Goal: Task Accomplishment & Management: Manage account settings

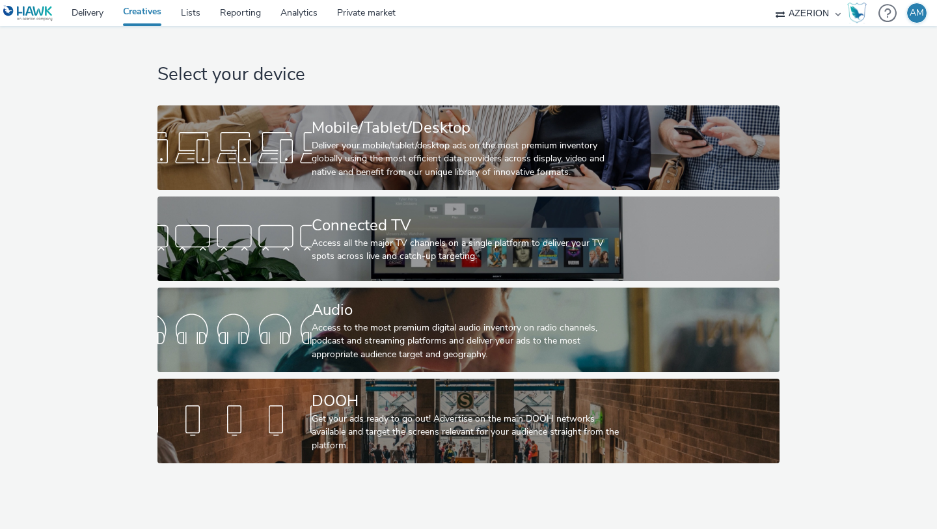
click at [153, 12] on link "Creatives" at bounding box center [142, 13] width 58 height 26
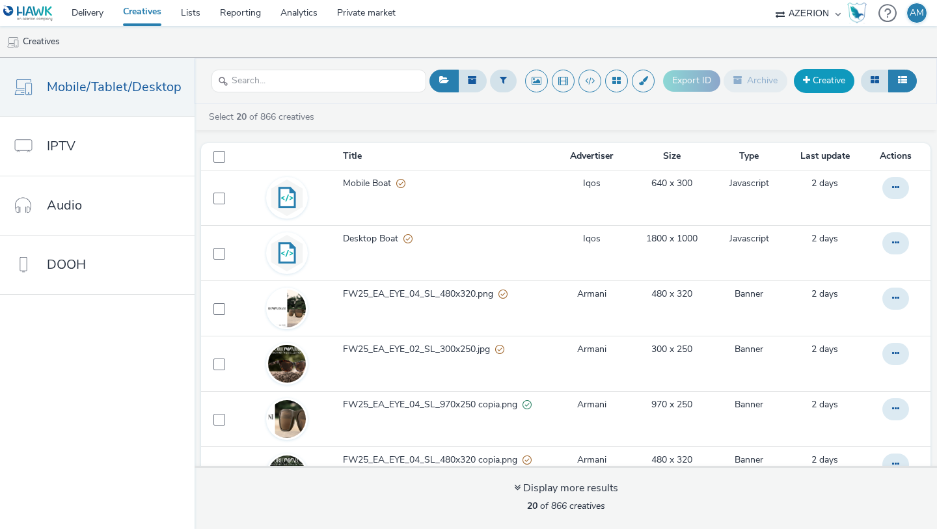
click at [818, 82] on link "Creative" at bounding box center [824, 80] width 61 height 23
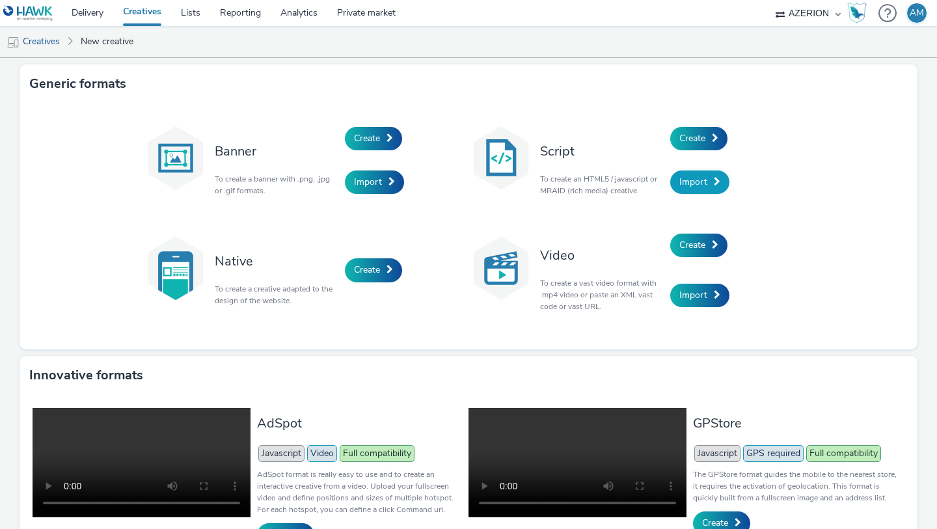
click at [712, 180] on link "Import" at bounding box center [700, 182] width 59 height 23
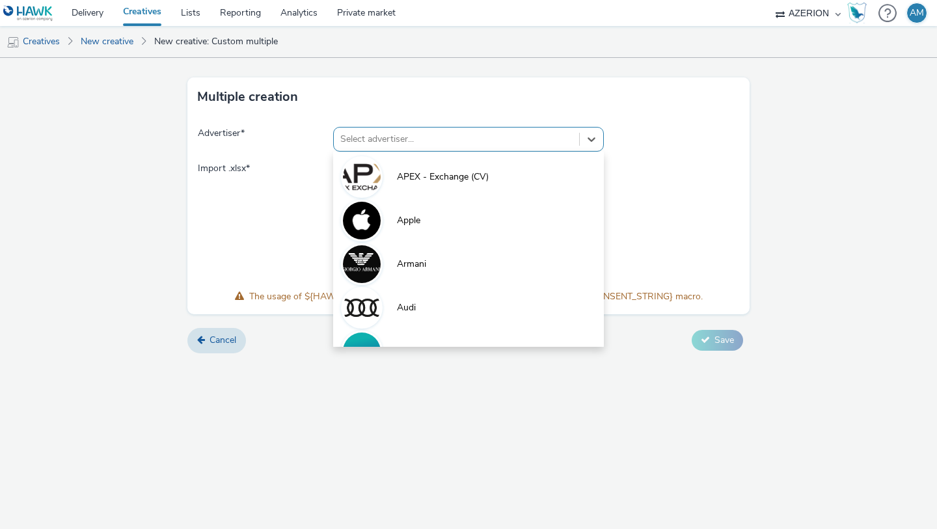
click at [512, 139] on div at bounding box center [456, 140] width 232 height 16
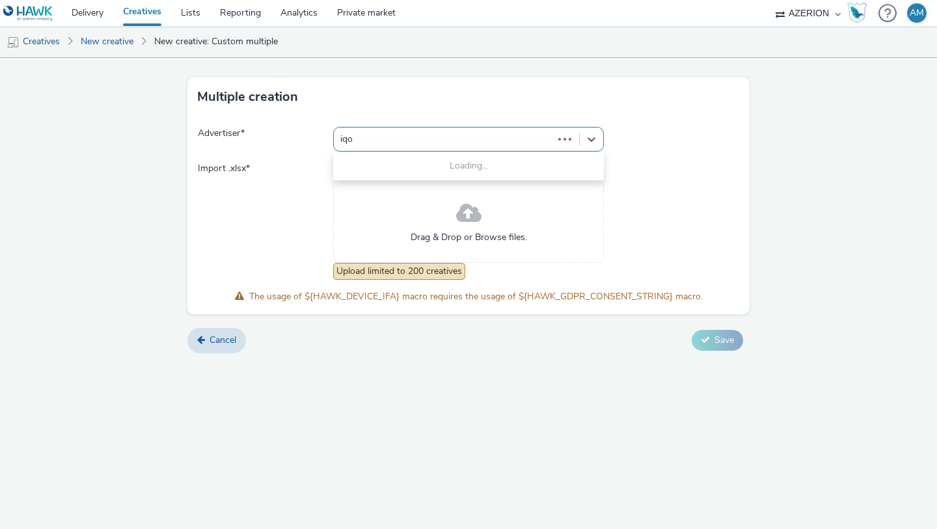
type input "iqos"
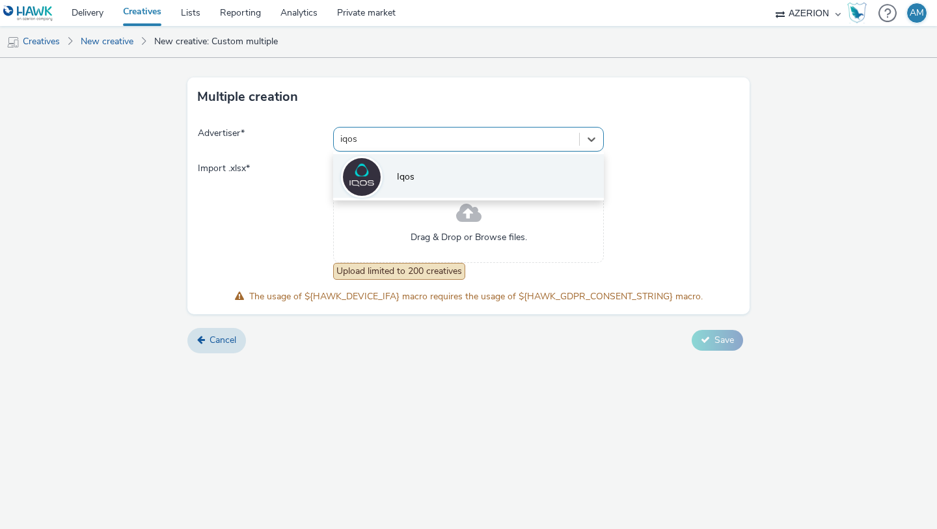
click at [426, 173] on li "Iqos" at bounding box center [468, 176] width 271 height 44
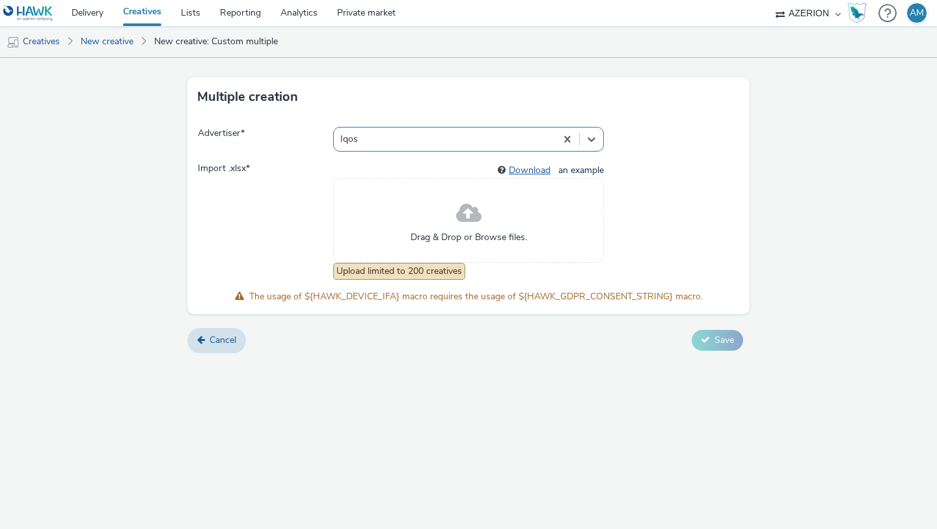
click at [536, 171] on link "Download" at bounding box center [532, 170] width 47 height 12
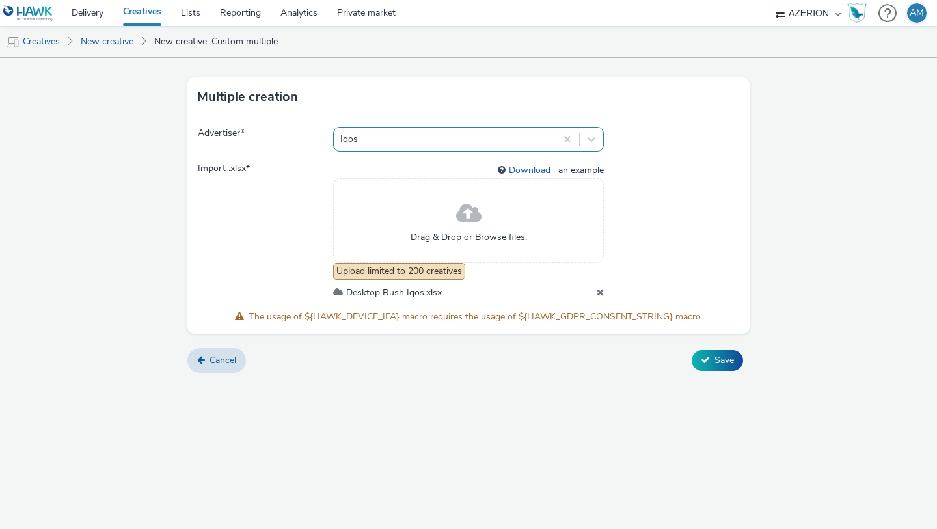
click at [482, 138] on div at bounding box center [444, 140] width 209 height 16
click at [736, 208] on span at bounding box center [671, 231] width 135 height 138
click at [713, 361] on button "Save" at bounding box center [717, 360] width 51 height 21
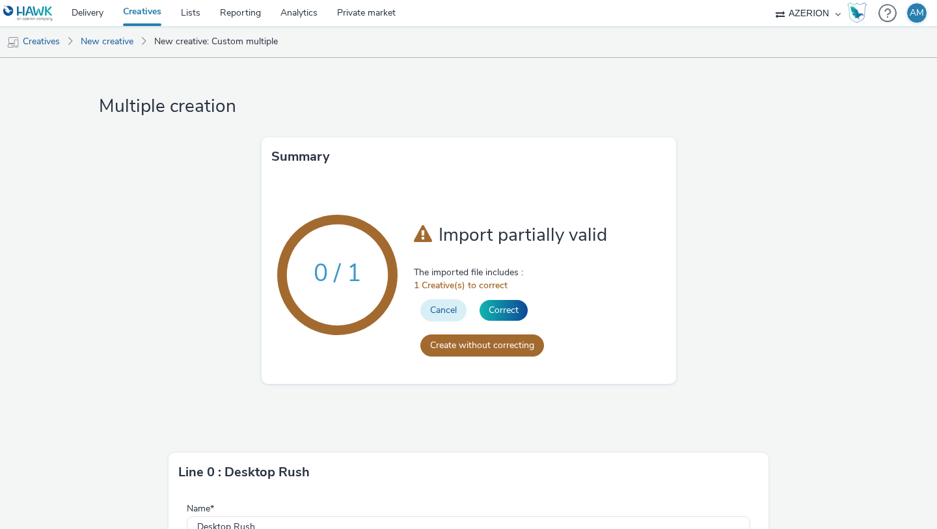
click at [454, 311] on button "Cancel" at bounding box center [444, 310] width 46 height 22
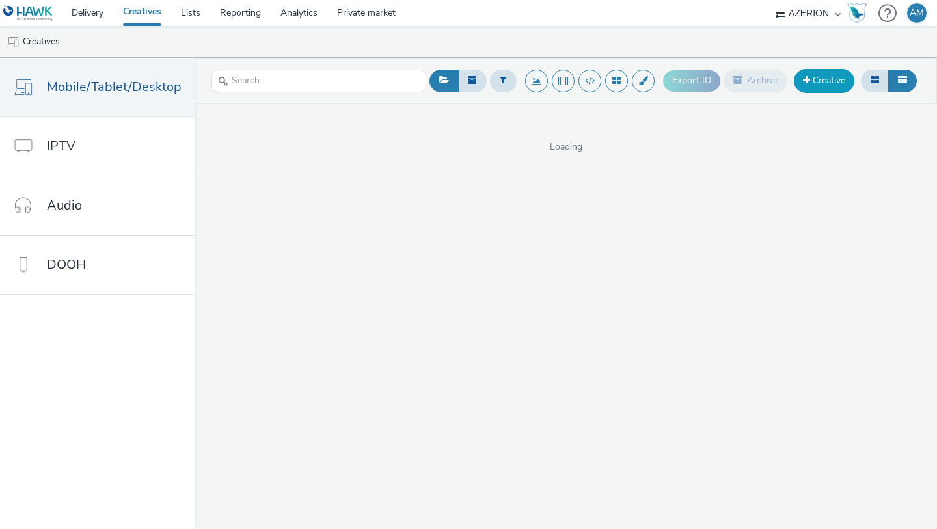
click at [813, 84] on link "Creative" at bounding box center [824, 80] width 61 height 23
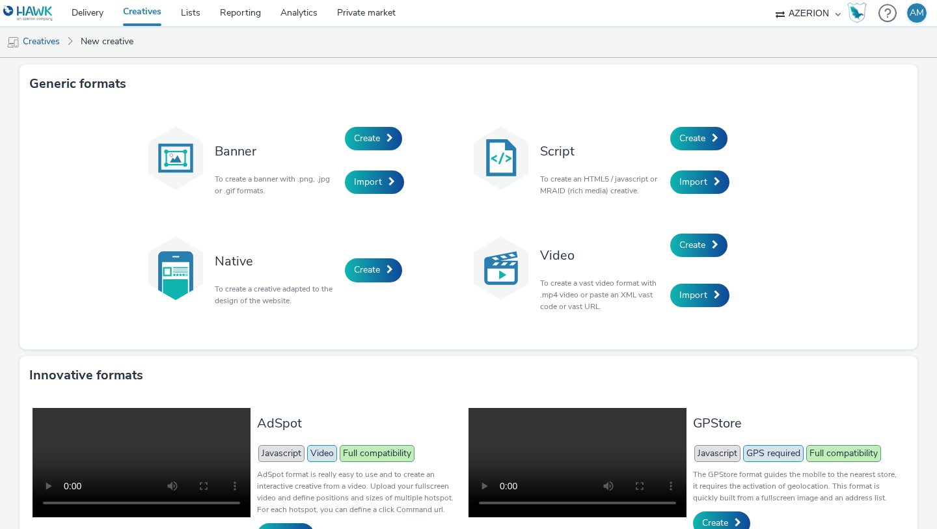
click at [803, 223] on div "Banner To create a banner with .png, .jpg or .gif formats. Create Import Script…" at bounding box center [469, 227] width 898 height 246
click at [712, 139] on link "Create" at bounding box center [699, 138] width 57 height 23
click at [361, 177] on span "Import" at bounding box center [368, 182] width 28 height 12
click at [701, 174] on link "Import" at bounding box center [700, 182] width 59 height 23
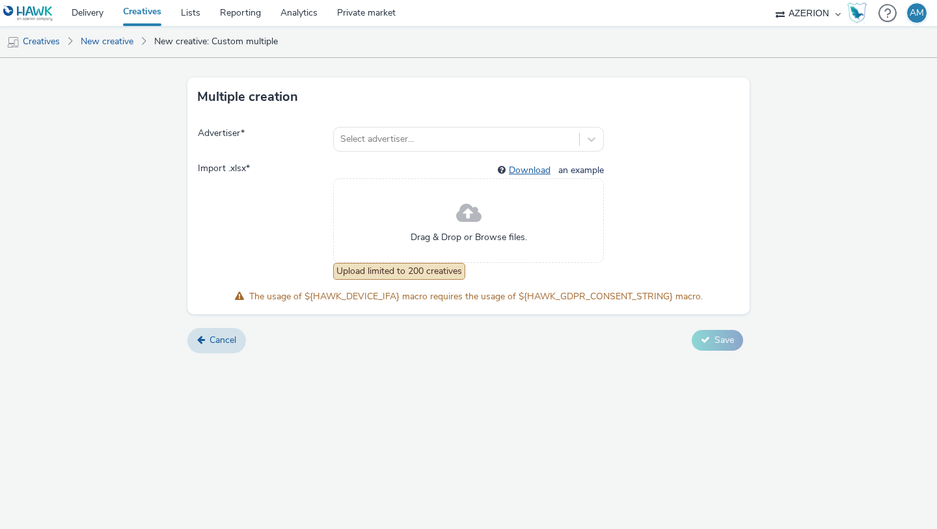
click at [525, 169] on link "Download" at bounding box center [532, 170] width 47 height 12
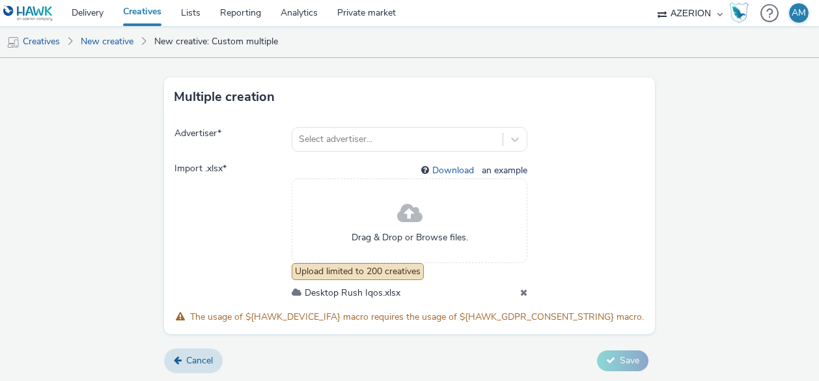
click at [465, 316] on span "The usage of ${HAWK_DEVICE_IFA} macro requires the usage of ${HAWK_GDPR_CONSENT…" at bounding box center [417, 317] width 454 height 12
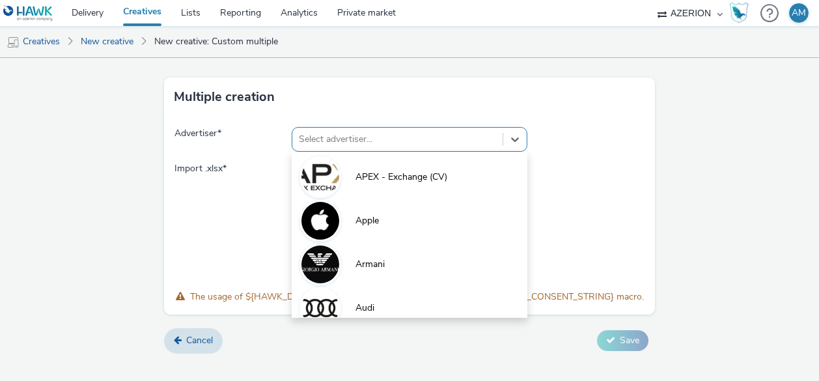
click at [361, 136] on div at bounding box center [397, 140] width 197 height 16
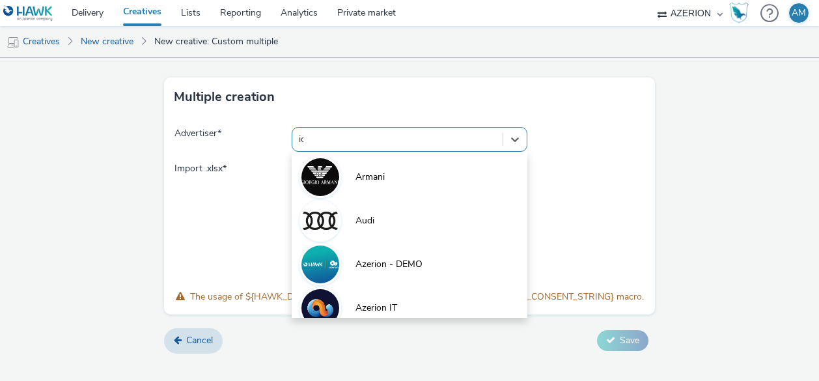
type input "iqo"
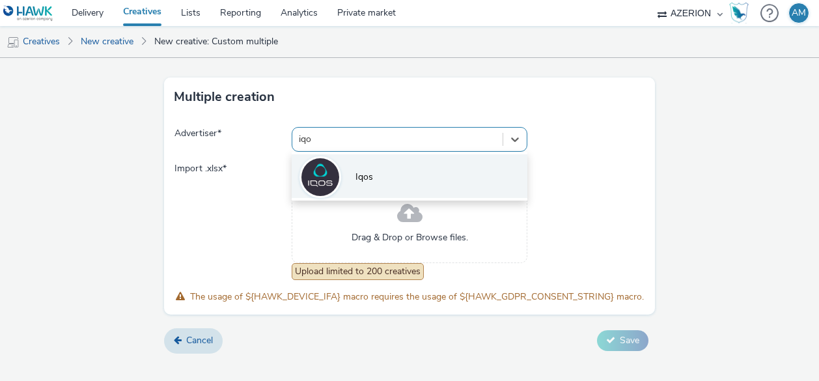
click at [375, 191] on li "Iqos" at bounding box center [409, 176] width 235 height 44
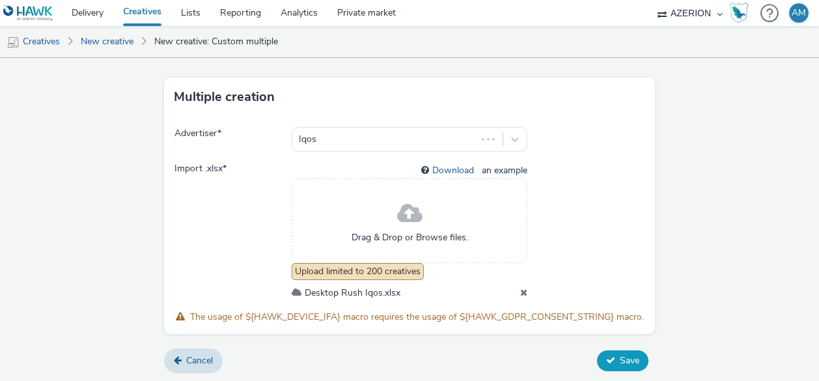
click at [613, 360] on icon at bounding box center [610, 359] width 9 height 9
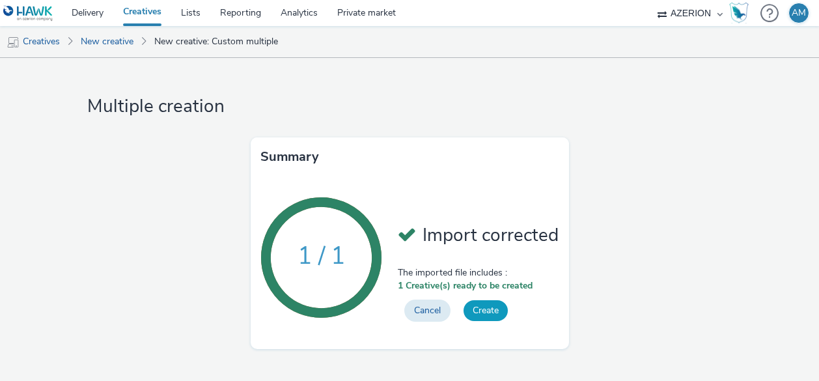
click at [488, 307] on button "Create" at bounding box center [486, 310] width 44 height 21
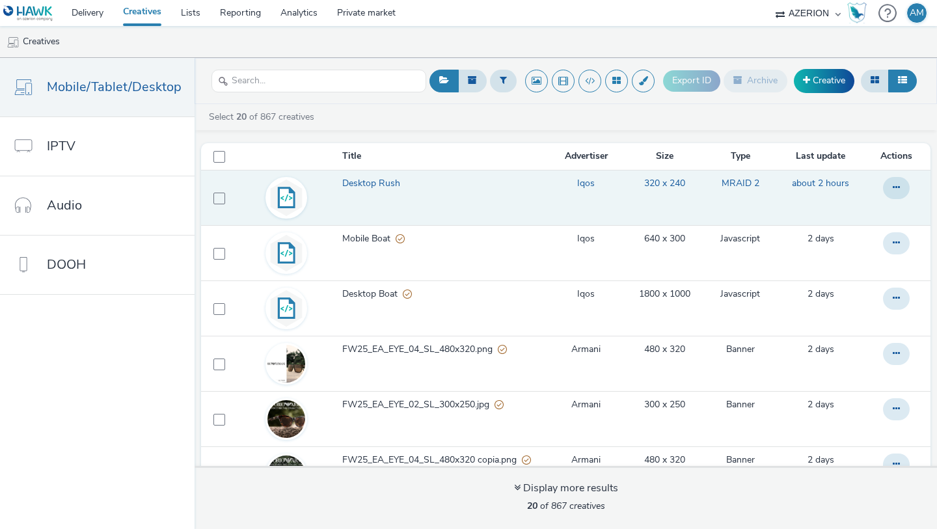
click at [357, 183] on span "Desktop Rush" at bounding box center [373, 183] width 63 height 13
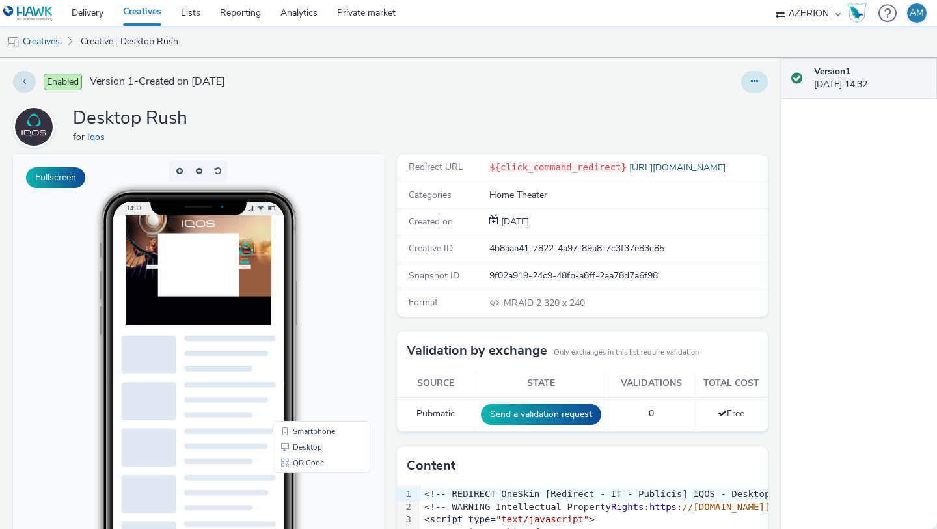
click at [758, 78] on button at bounding box center [755, 82] width 27 height 22
click at [731, 102] on link "Edit" at bounding box center [720, 108] width 98 height 26
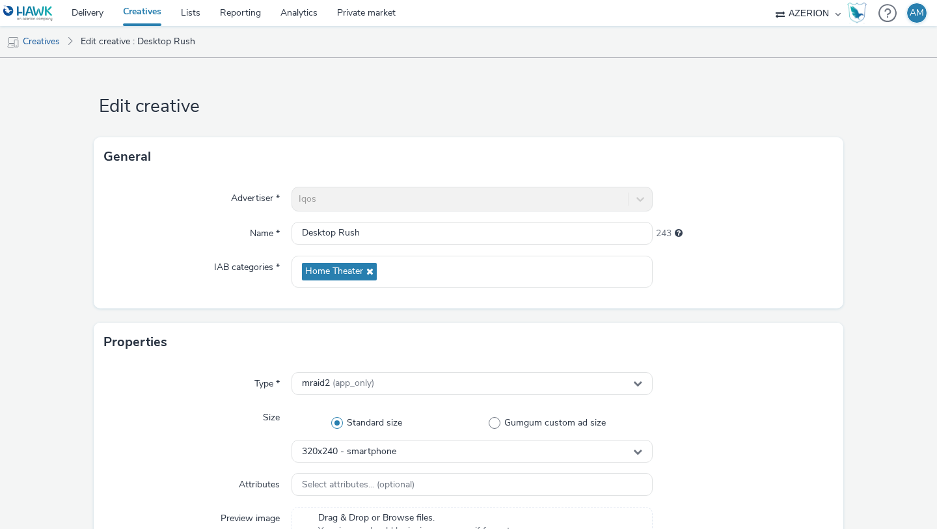
scroll to position [165, 0]
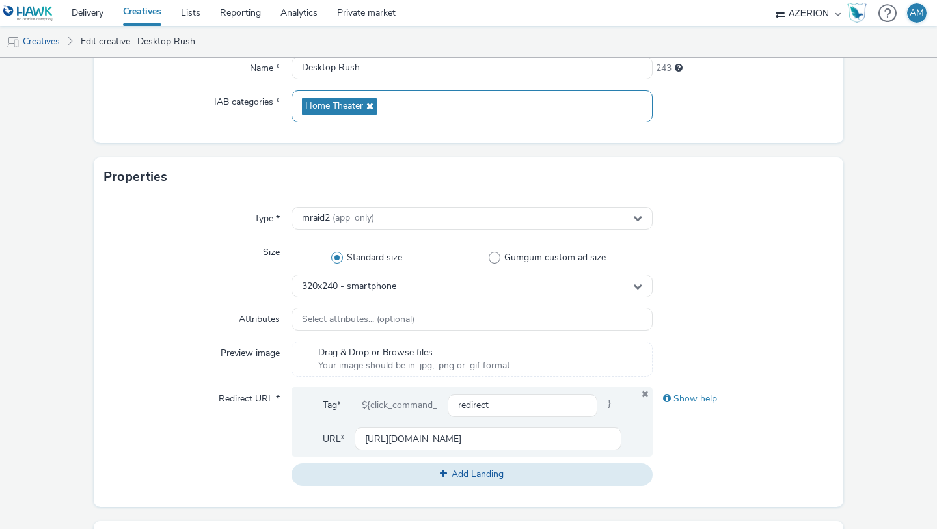
click at [367, 102] on icon at bounding box center [368, 106] width 10 height 9
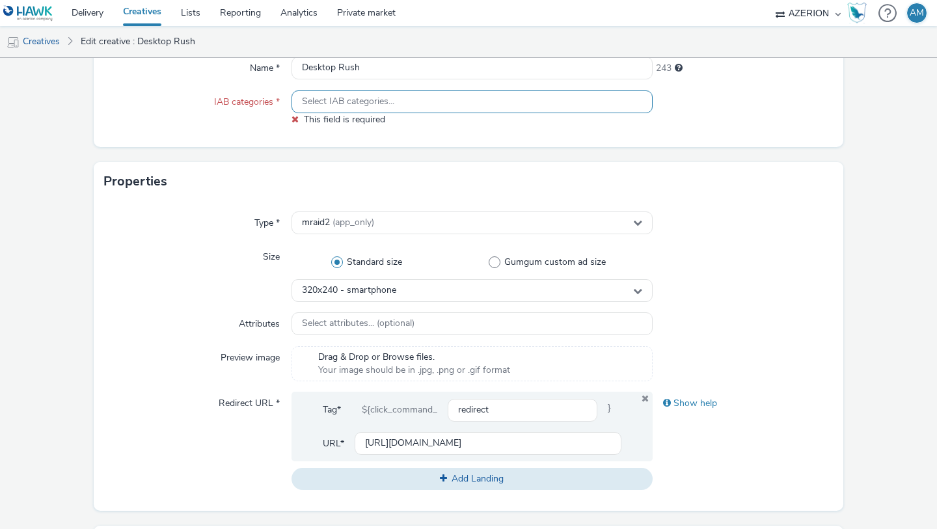
click at [367, 102] on span "Select IAB categories..." at bounding box center [348, 101] width 92 height 11
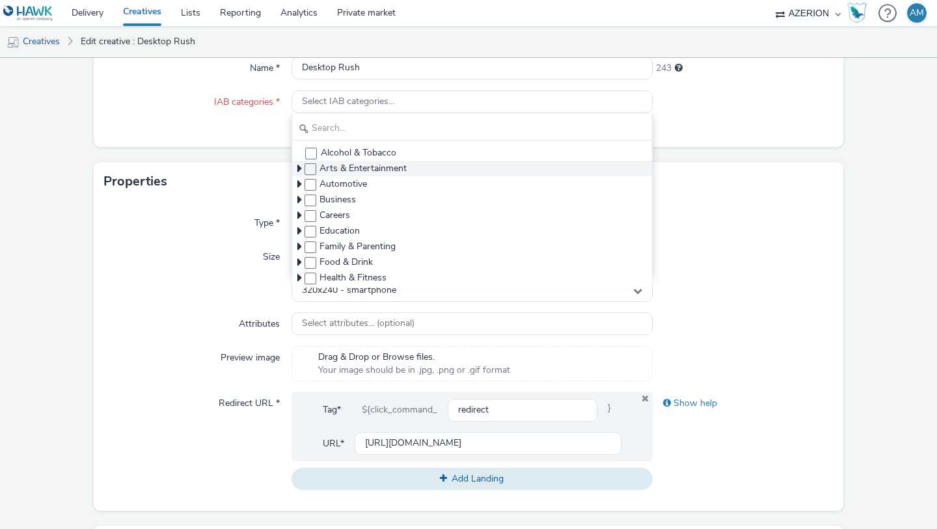
click at [339, 165] on span "Arts & Entertainment" at bounding box center [363, 168] width 87 height 13
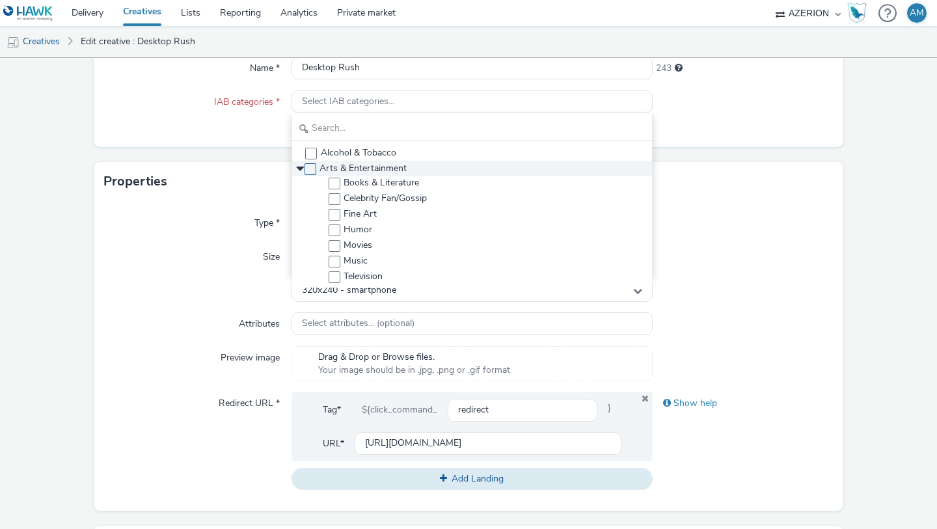
click at [311, 169] on span at bounding box center [311, 169] width 12 height 12
checkbox input "true"
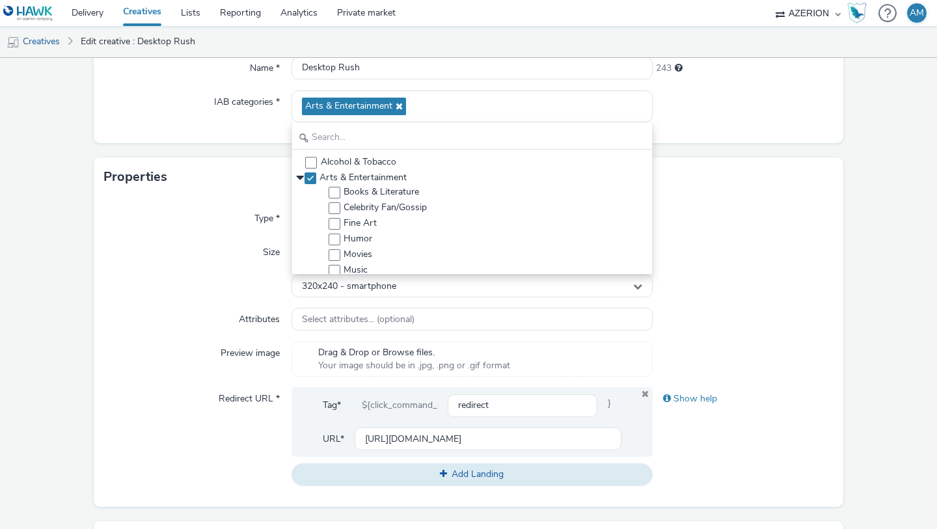
click at [731, 195] on div "Properties" at bounding box center [469, 177] width 750 height 39
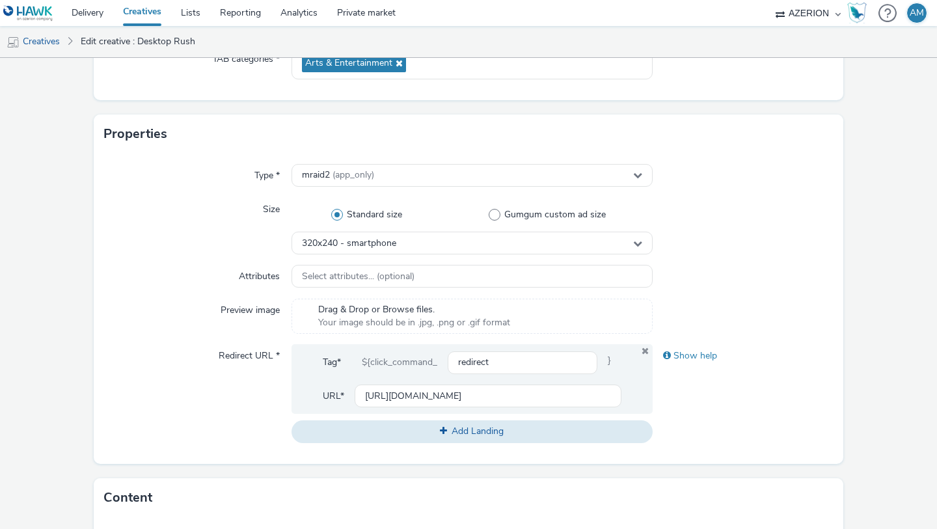
scroll to position [210, 0]
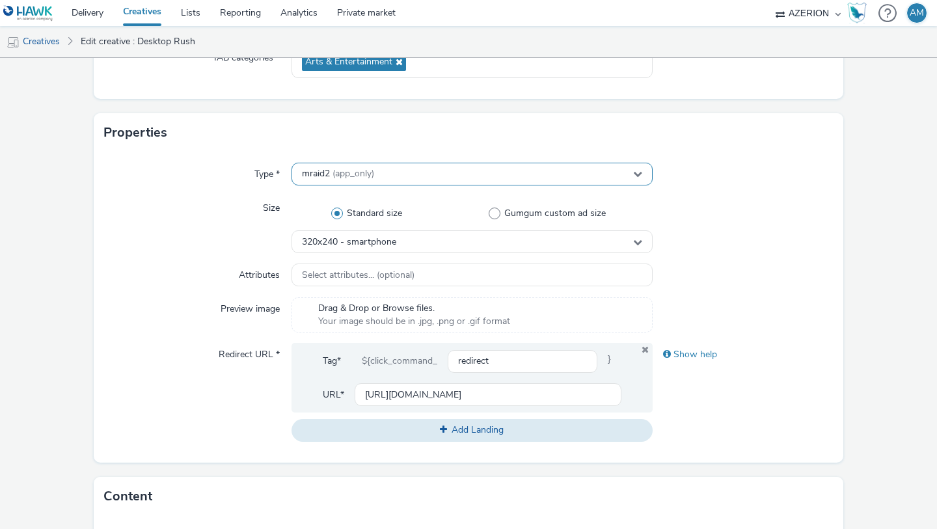
click at [426, 178] on div "mraid2 (app_only)" at bounding box center [472, 174] width 361 height 23
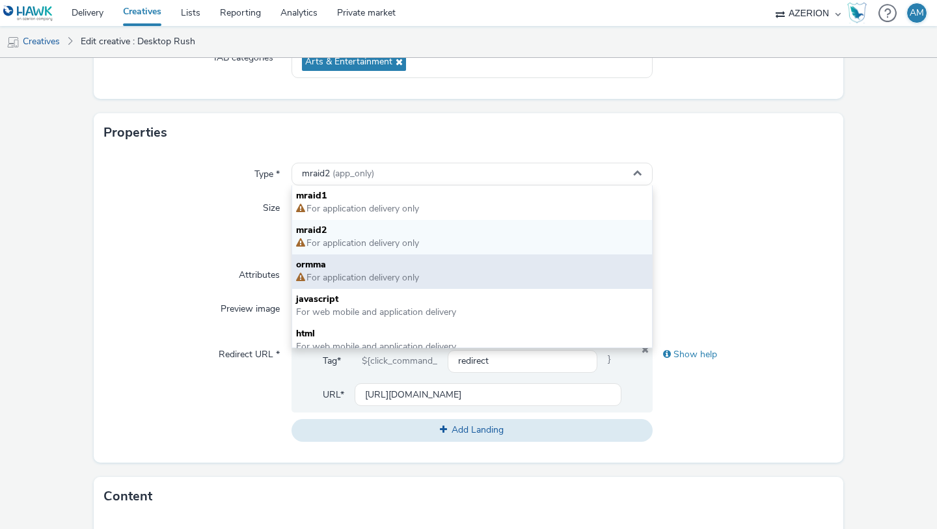
scroll to position [9, 0]
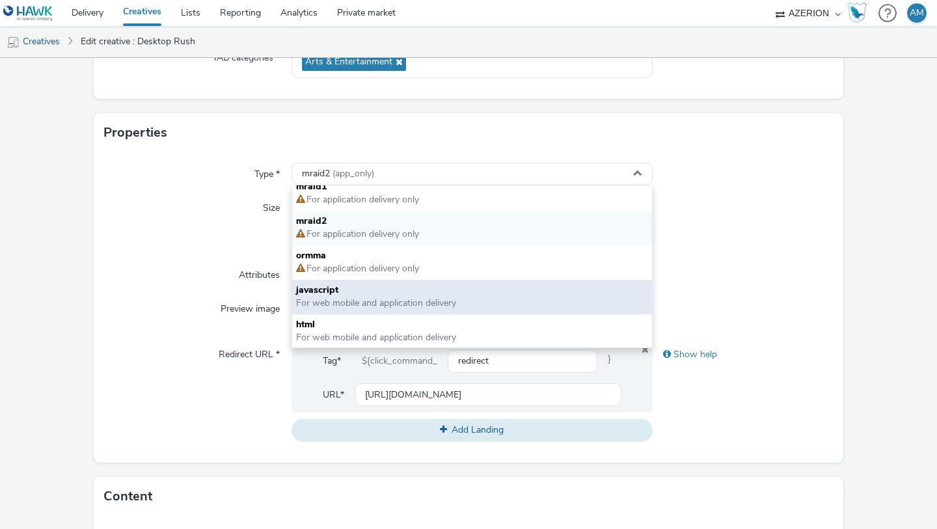
click at [382, 290] on span "javascript" at bounding box center [472, 290] width 352 height 13
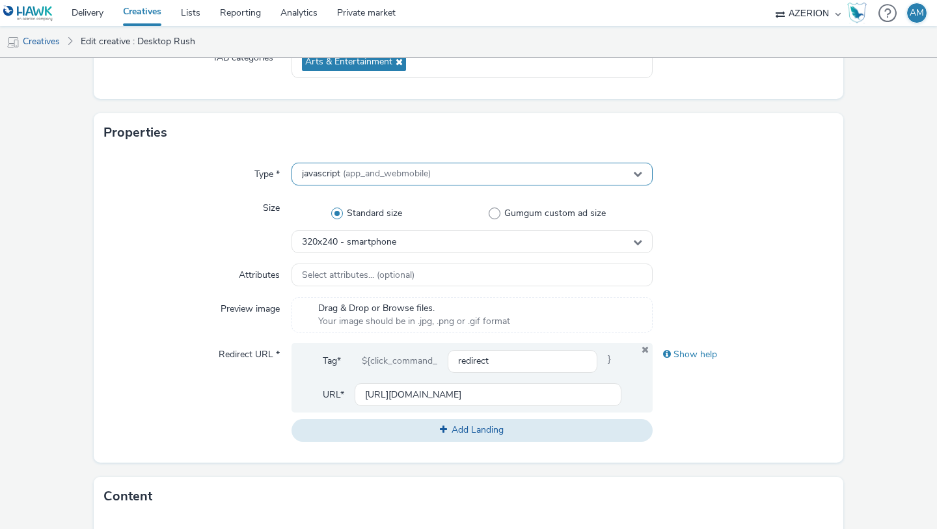
click at [432, 174] on div "javascript (app_and_webmobile)" at bounding box center [472, 174] width 361 height 23
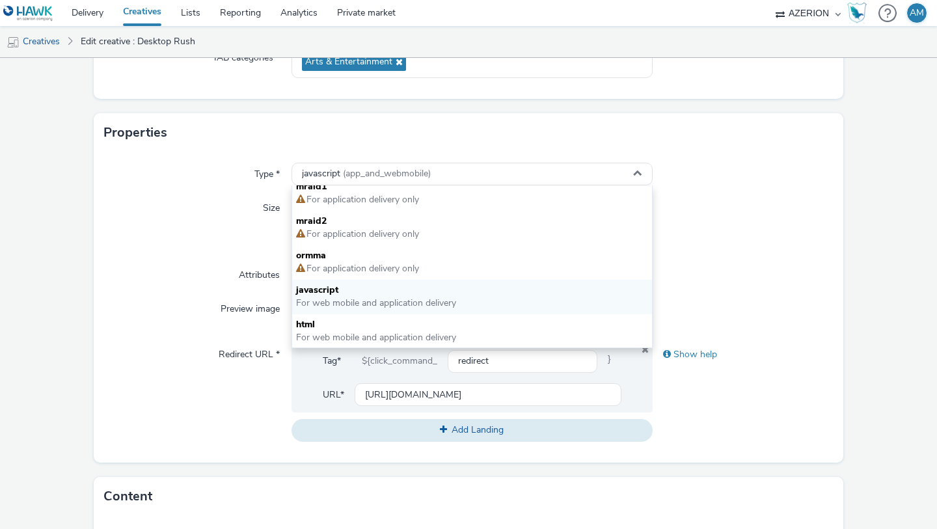
click at [818, 259] on div "Type * javascript (app_and_webmobile) mraid1 For application delivery only mrai…" at bounding box center [469, 307] width 750 height 311
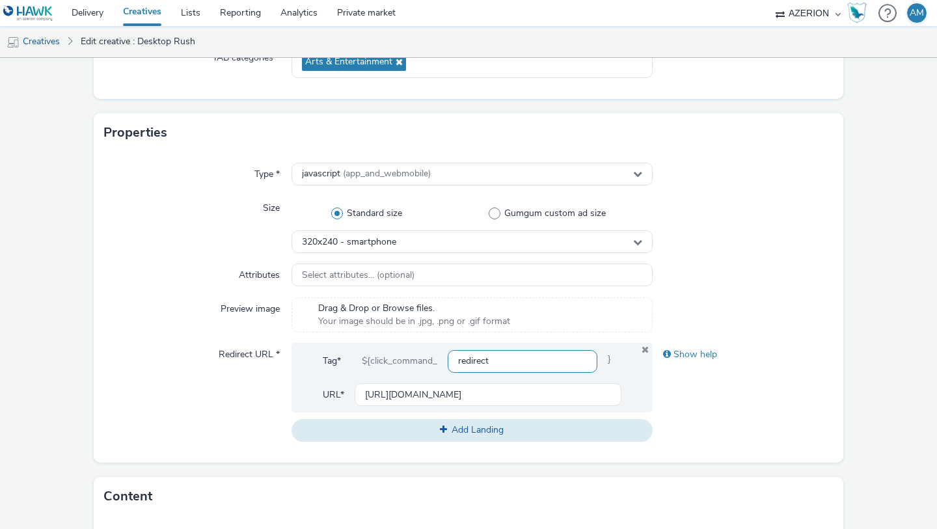
scroll to position [0, 0]
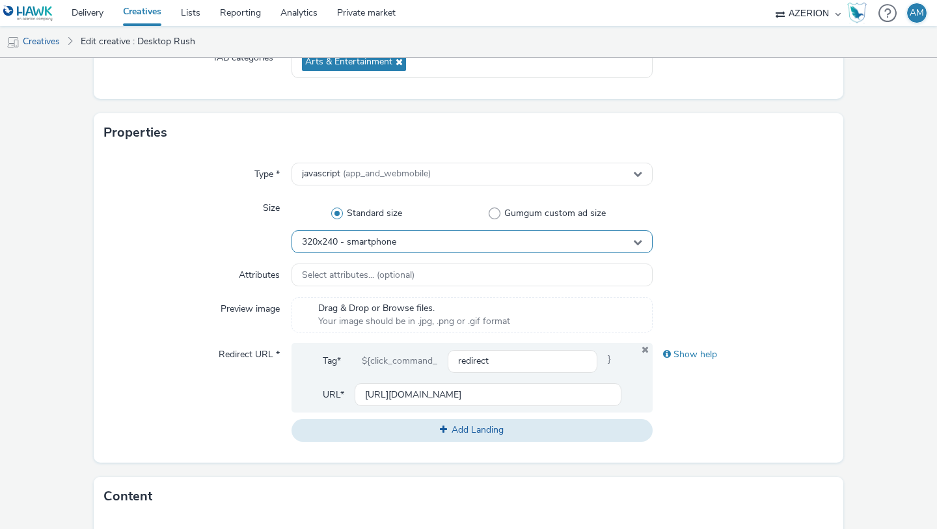
click at [502, 240] on div "320x240 - smartphone" at bounding box center [472, 241] width 361 height 23
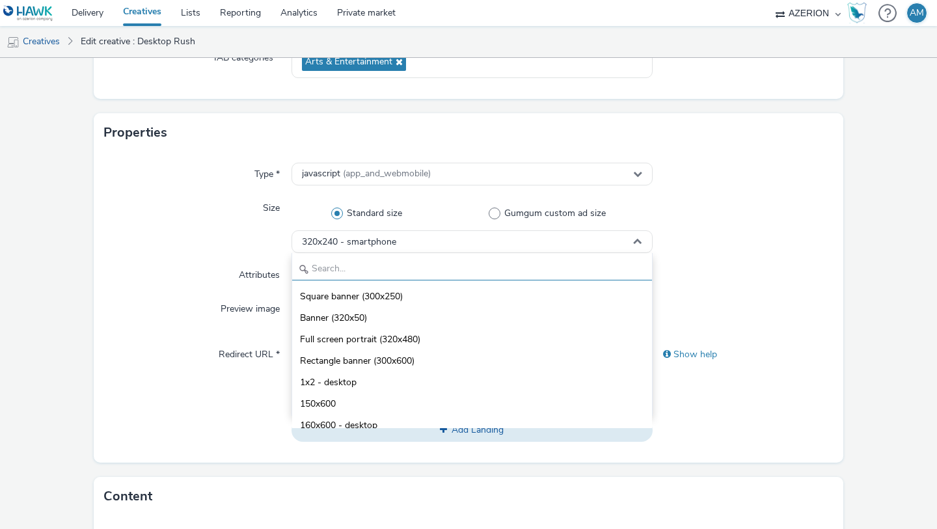
click at [480, 273] on input "text" at bounding box center [472, 269] width 360 height 23
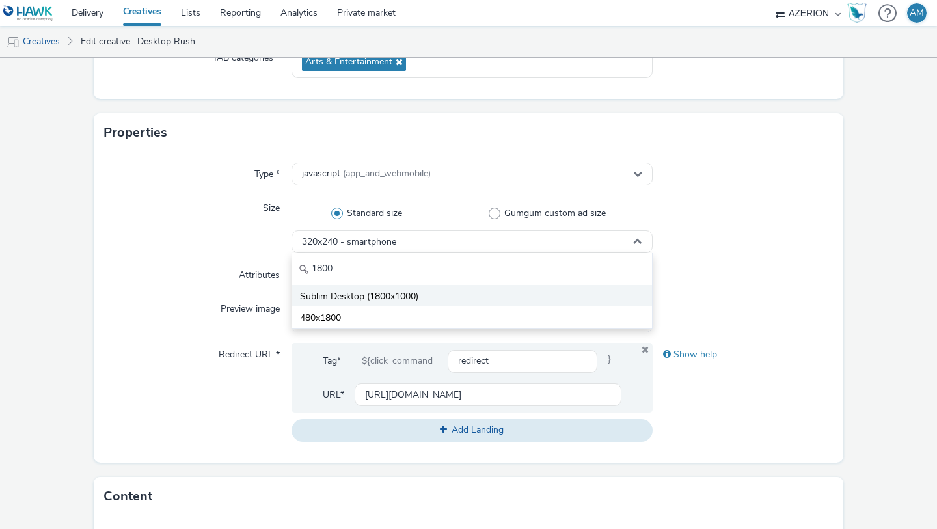
type input "1800"
click at [439, 290] on li "Sublim Desktop (1800x1000)" at bounding box center [472, 295] width 360 height 21
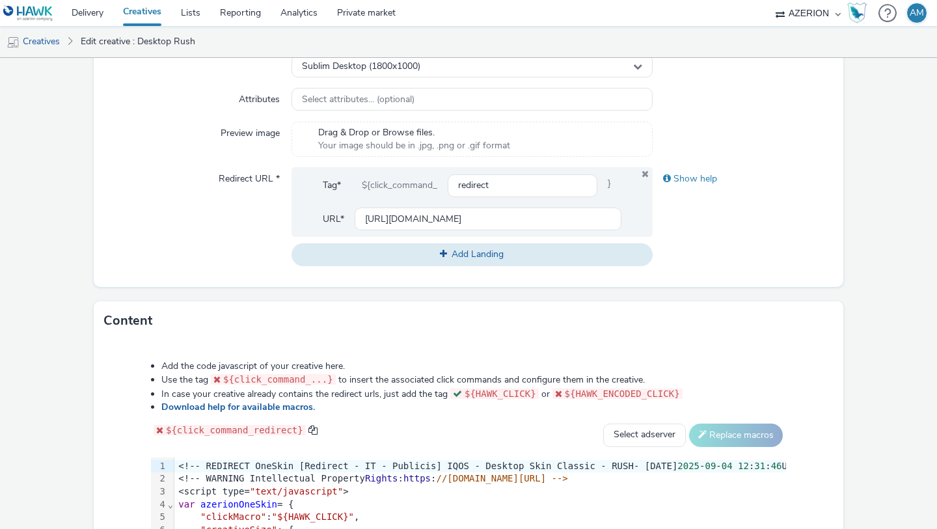
scroll to position [595, 0]
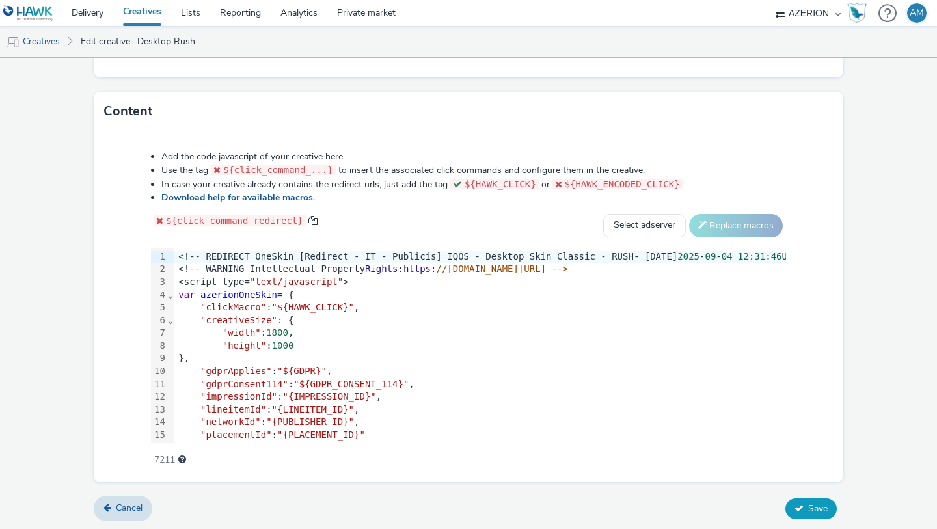
click at [807, 380] on button "Save" at bounding box center [811, 509] width 51 height 21
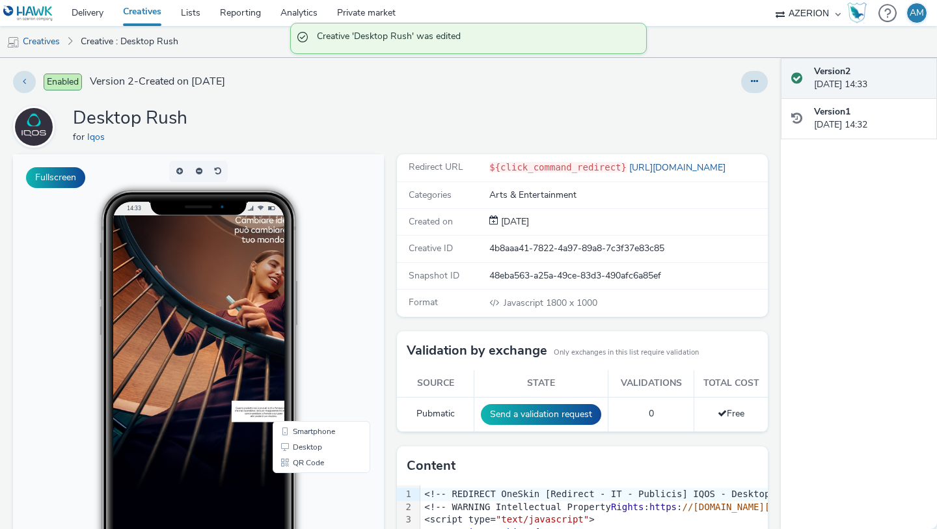
scroll to position [155, 0]
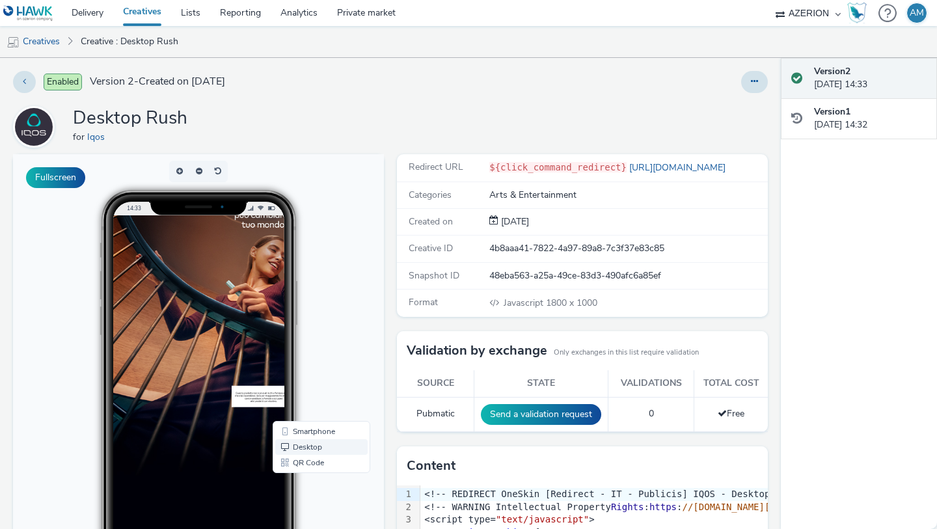
click at [299, 380] on link "Desktop" at bounding box center [321, 447] width 92 height 16
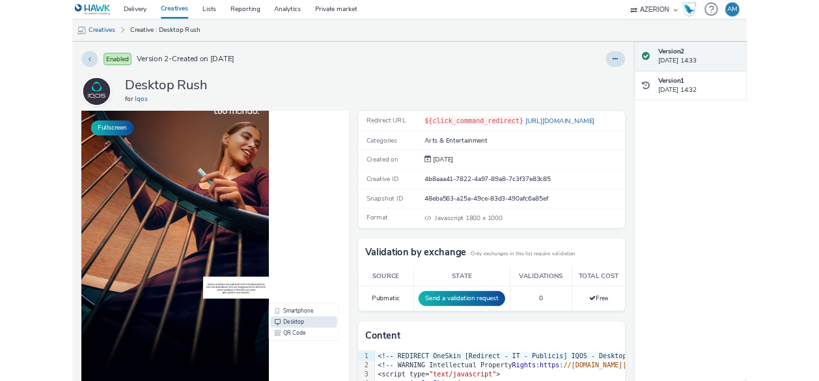
scroll to position [171, 0]
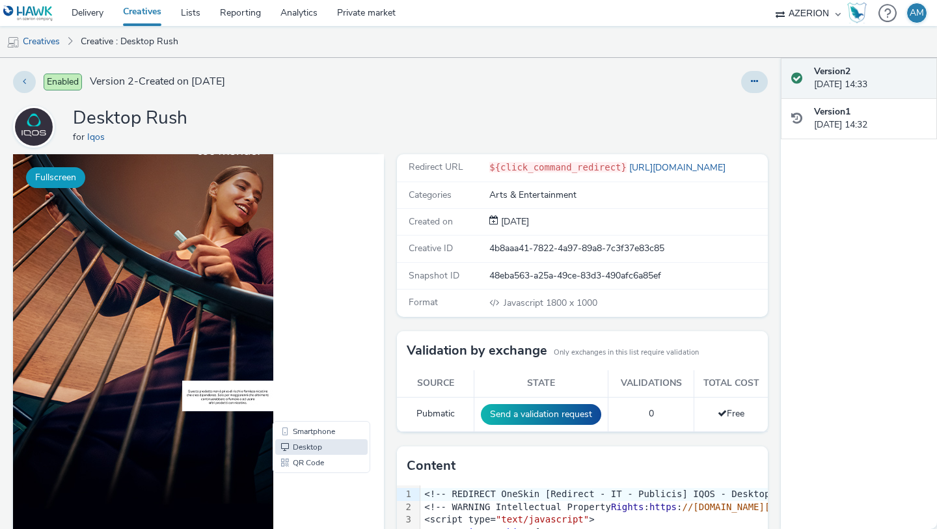
click at [53, 173] on button "Fullscreen" at bounding box center [55, 177] width 59 height 21
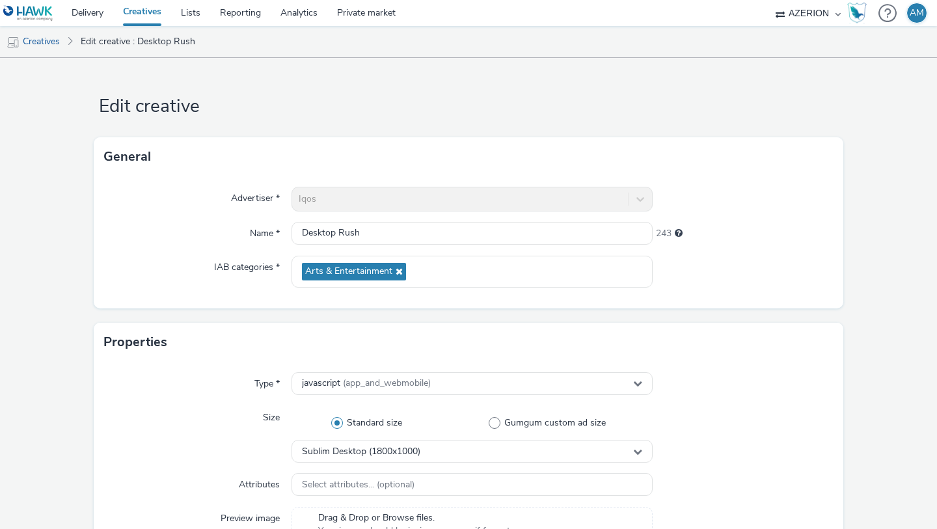
click at [143, 14] on link "Creatives" at bounding box center [142, 13] width 58 height 26
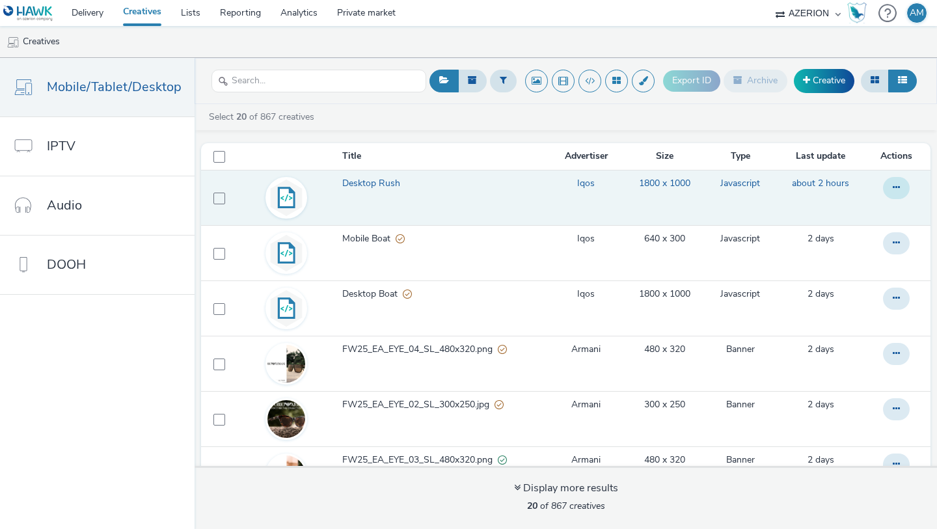
click at [818, 187] on icon at bounding box center [896, 187] width 7 height 9
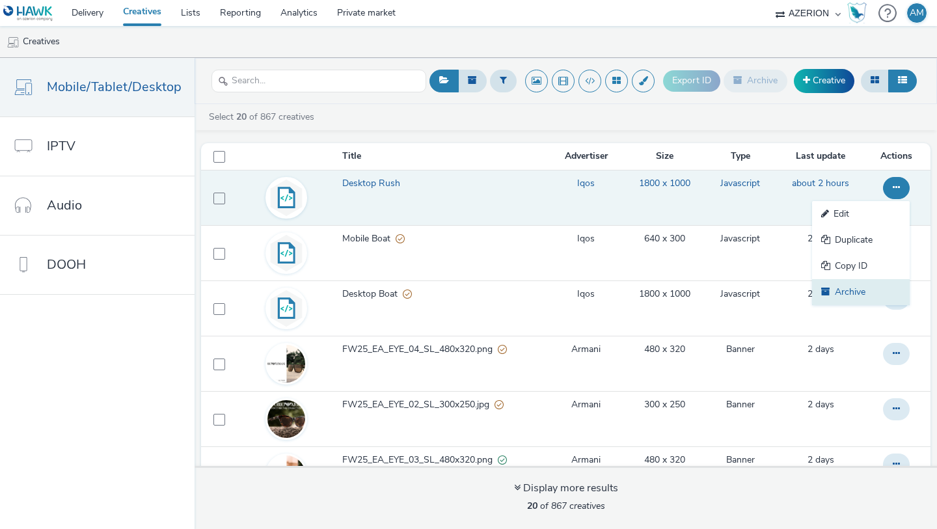
click at [818, 287] on icon at bounding box center [829, 291] width 14 height 9
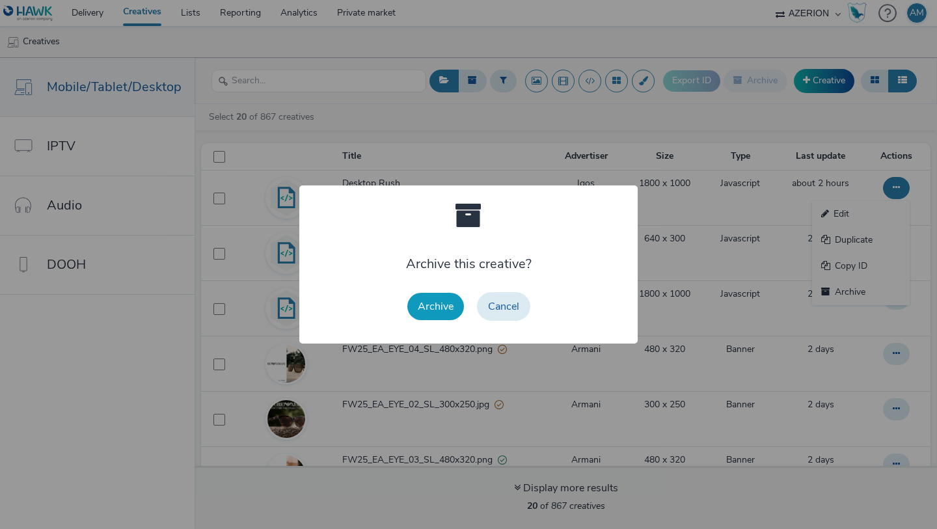
click at [433, 308] on button "Archive" at bounding box center [436, 306] width 57 height 27
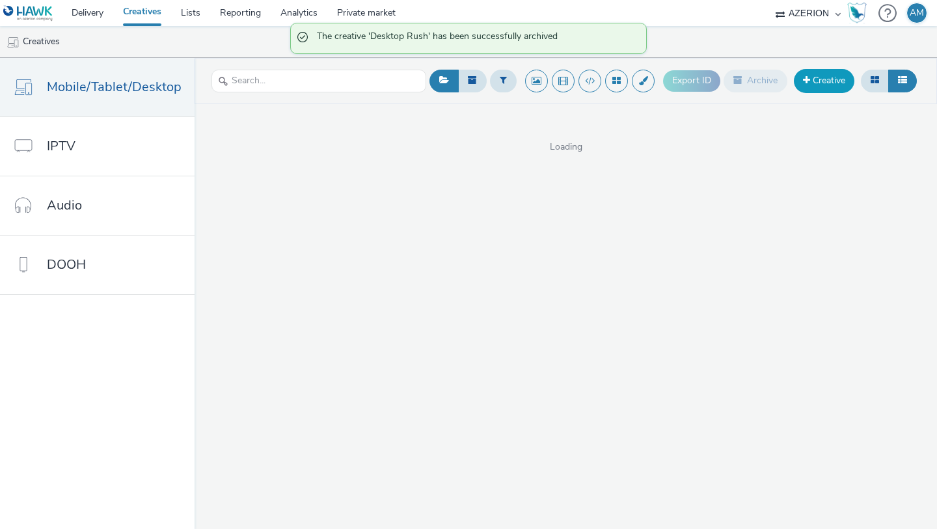
click at [818, 89] on link "Creative" at bounding box center [824, 80] width 61 height 23
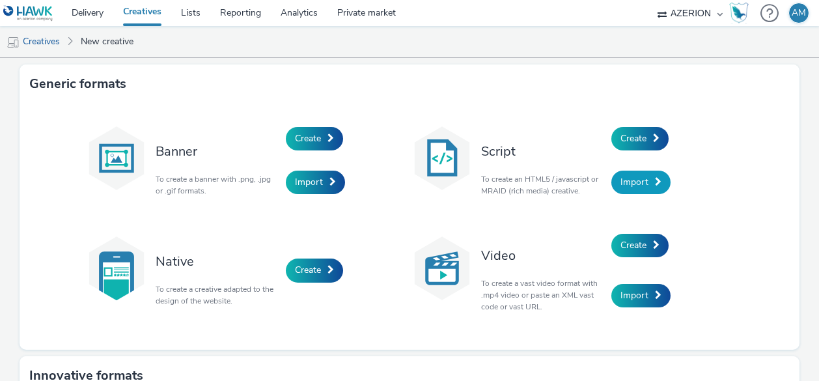
click at [650, 185] on link "Import" at bounding box center [640, 182] width 59 height 23
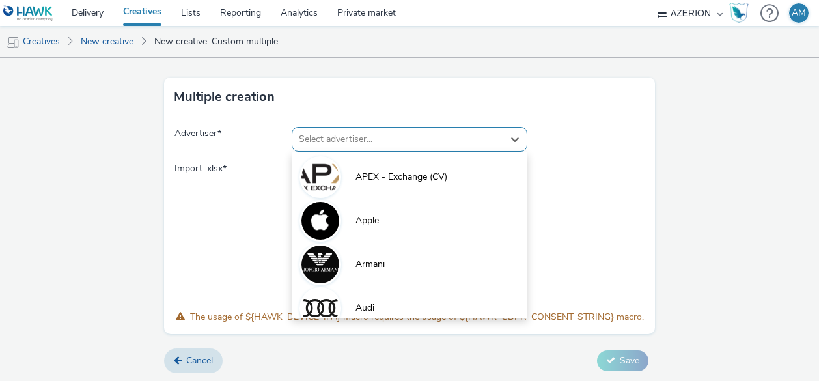
scroll to position [2, 0]
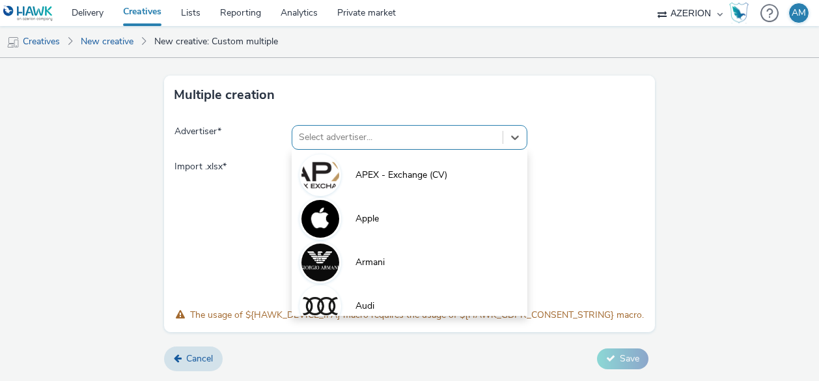
click at [409, 141] on div at bounding box center [397, 138] width 197 height 16
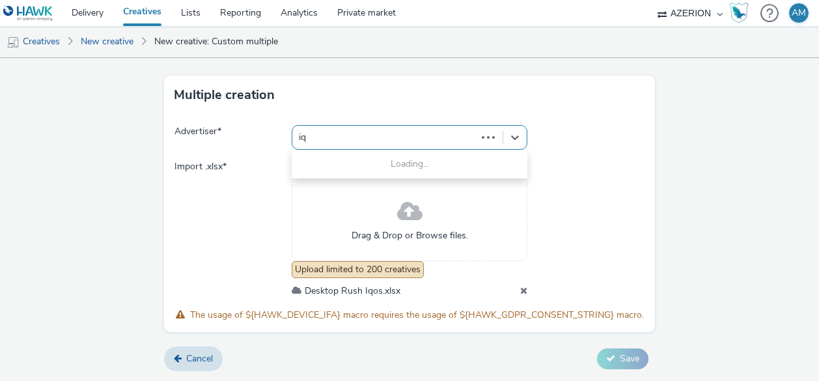
type input "iqo"
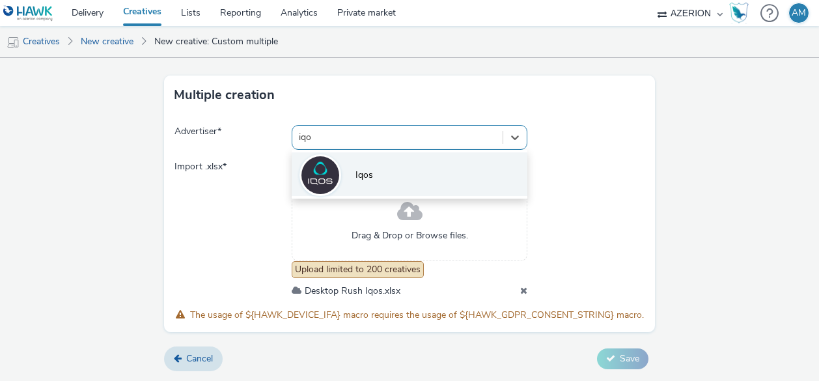
click at [362, 183] on li "Iqos" at bounding box center [409, 174] width 235 height 44
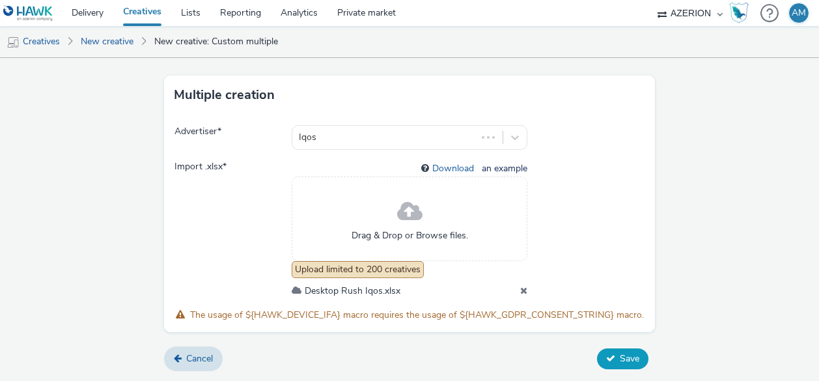
click at [618, 361] on button "Save" at bounding box center [622, 358] width 51 height 21
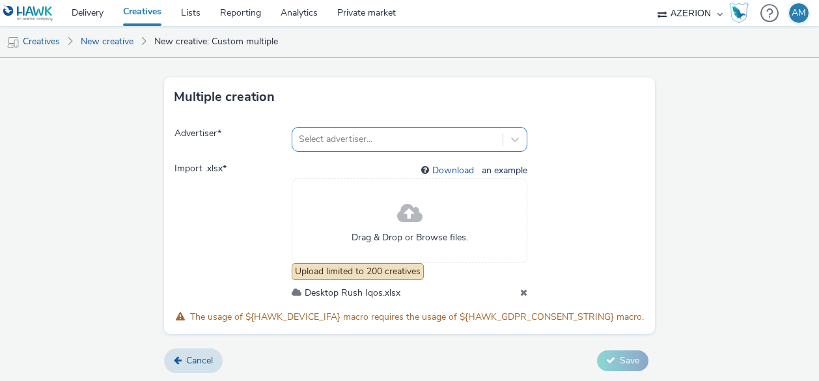
scroll to position [2, 0]
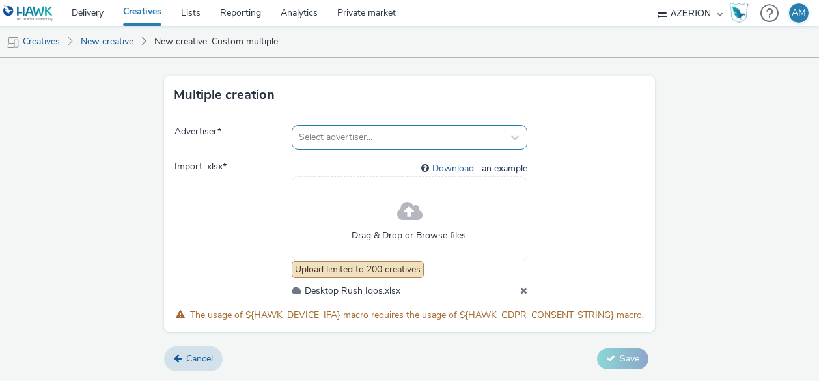
click at [383, 140] on div at bounding box center [397, 138] width 197 height 16
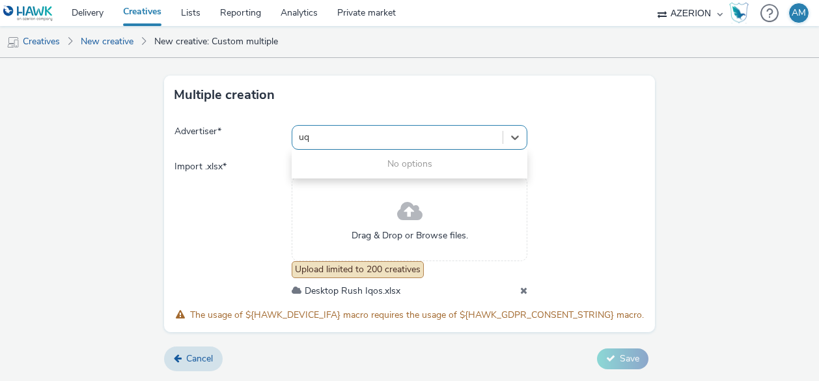
type input "u"
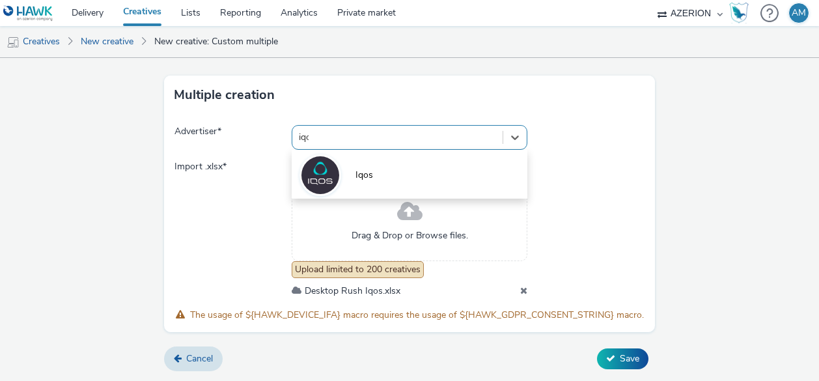
type input "iqos"
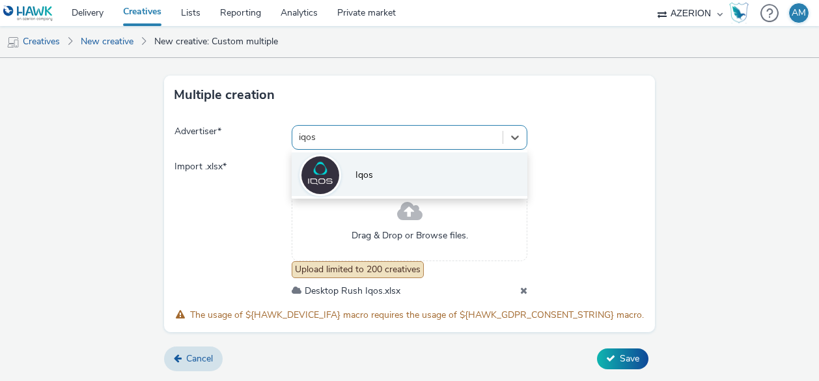
click at [354, 180] on li "Iqos" at bounding box center [409, 174] width 235 height 44
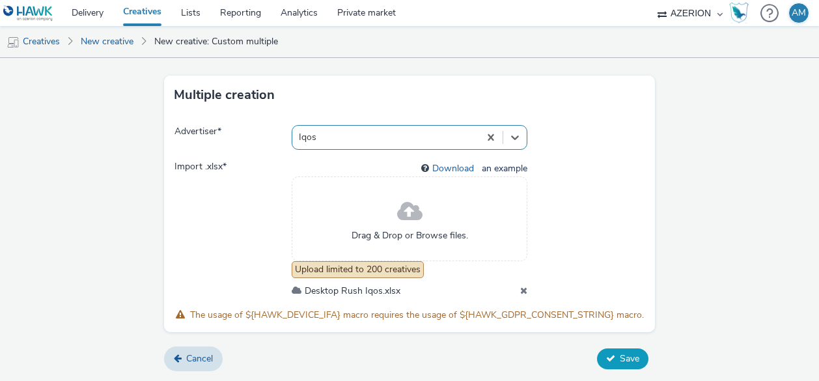
click at [615, 349] on button "Save" at bounding box center [622, 358] width 51 height 21
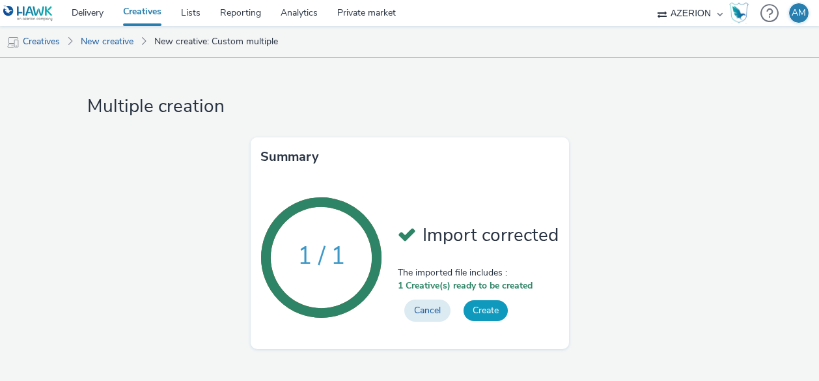
click at [498, 307] on button "Create" at bounding box center [486, 310] width 44 height 21
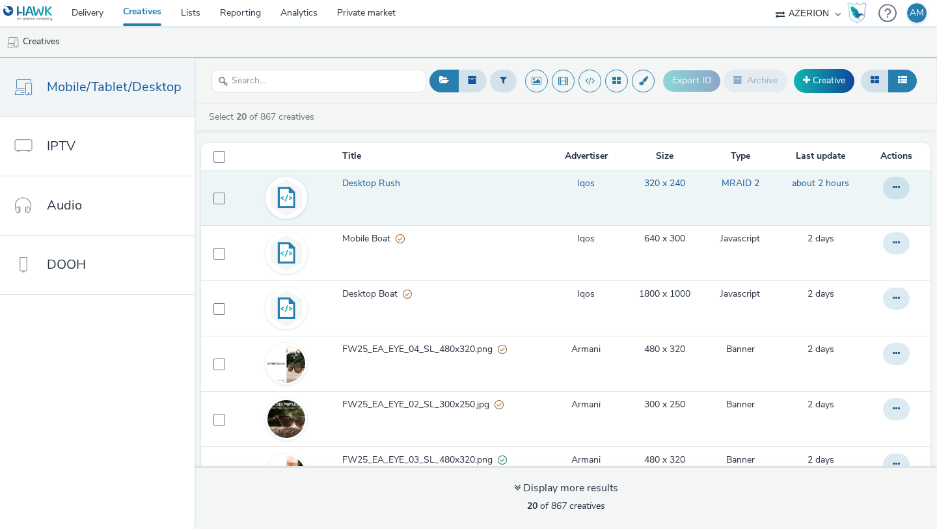
click at [432, 197] on link "Desktop Rush" at bounding box center [445, 187] width 206 height 20
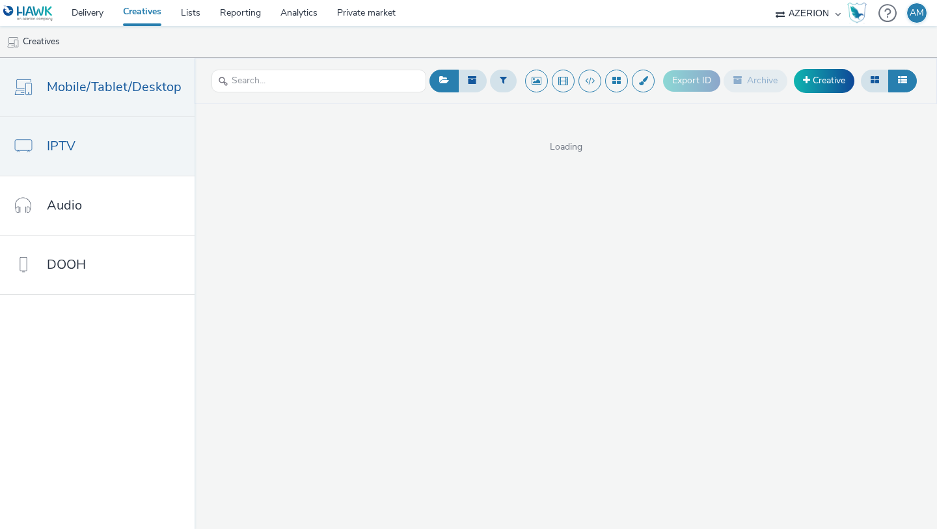
click at [133, 133] on link "IPTV" at bounding box center [97, 146] width 195 height 59
click at [137, 89] on span "Mobile/Tablet/Desktop" at bounding box center [114, 86] width 135 height 19
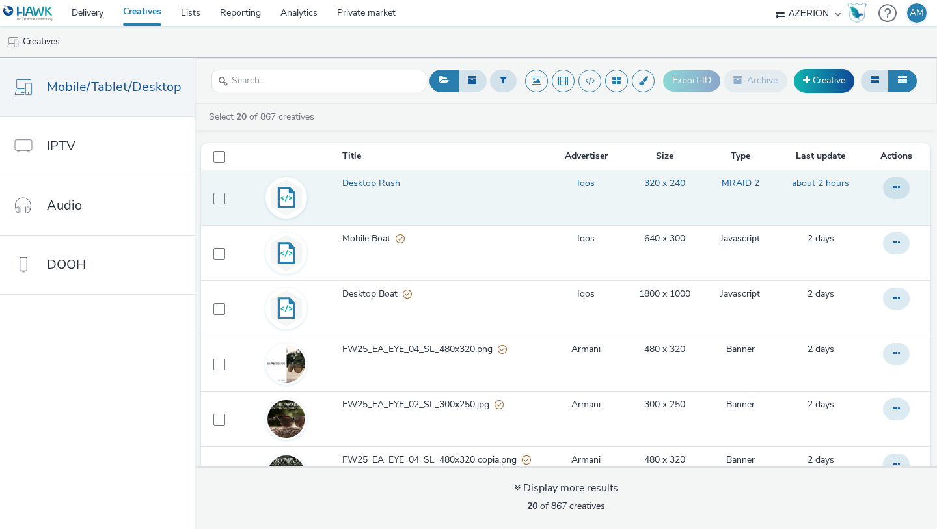
click at [342, 197] on link "Desktop Rush" at bounding box center [445, 187] width 206 height 20
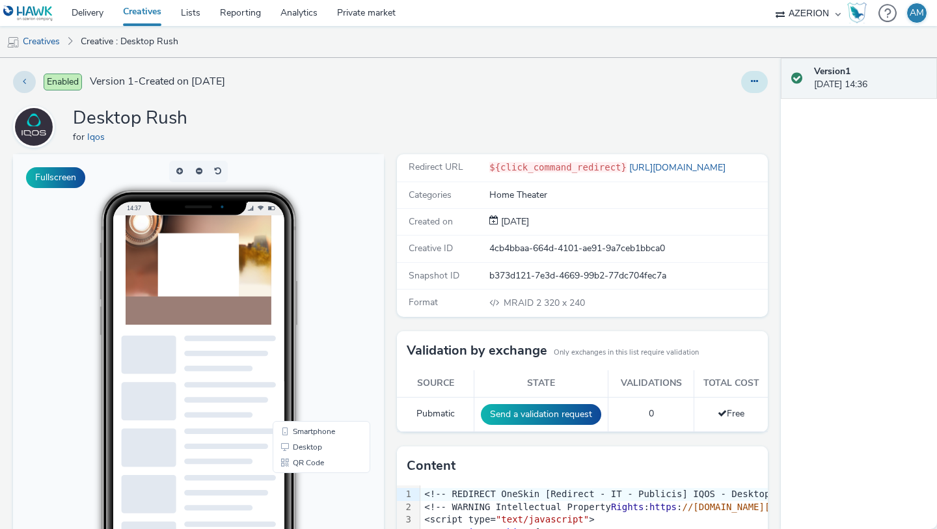
click at [753, 77] on icon at bounding box center [754, 81] width 7 height 9
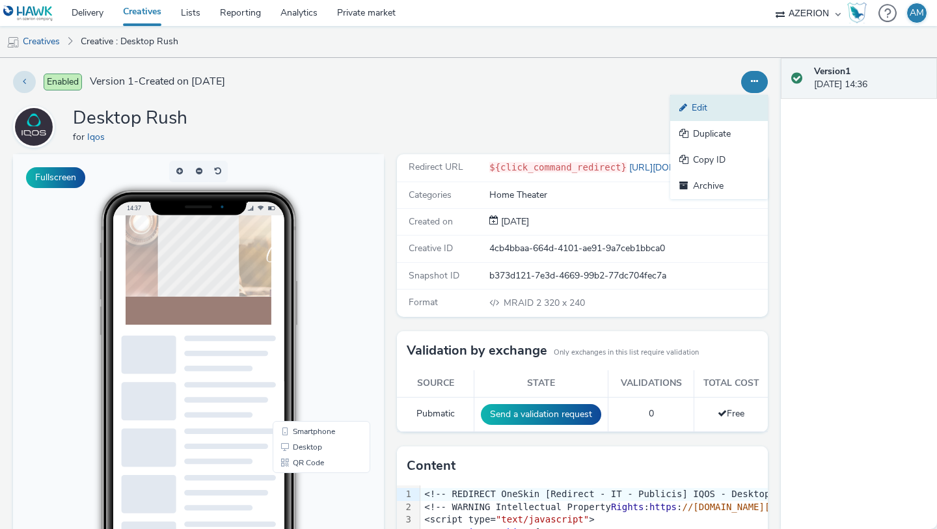
click at [721, 115] on link "Edit" at bounding box center [720, 108] width 98 height 26
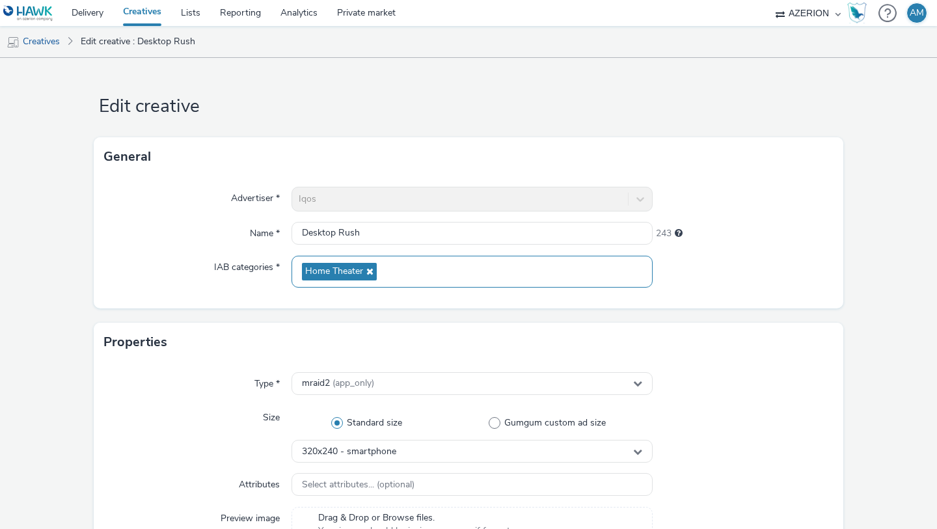
click at [371, 278] on span "Home Theater" at bounding box center [339, 272] width 75 height 18
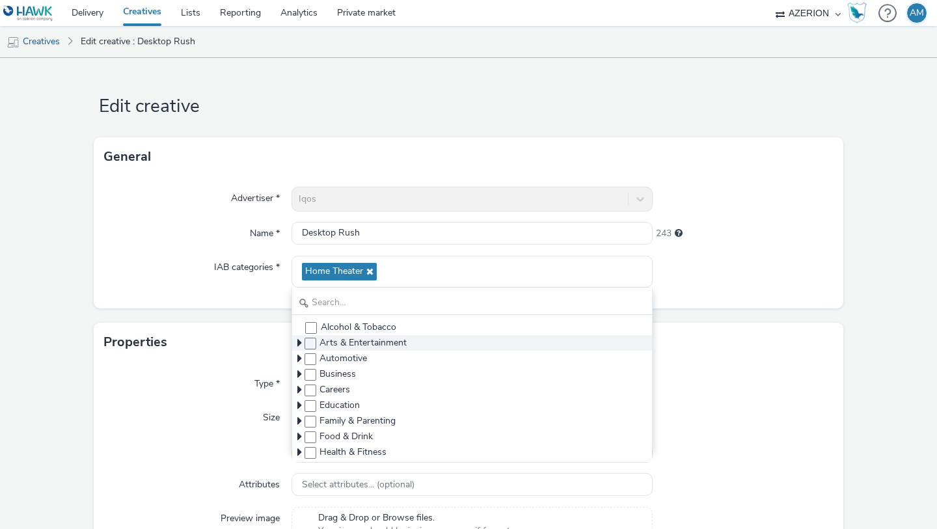
click at [365, 344] on span "Arts & Entertainment" at bounding box center [363, 343] width 87 height 13
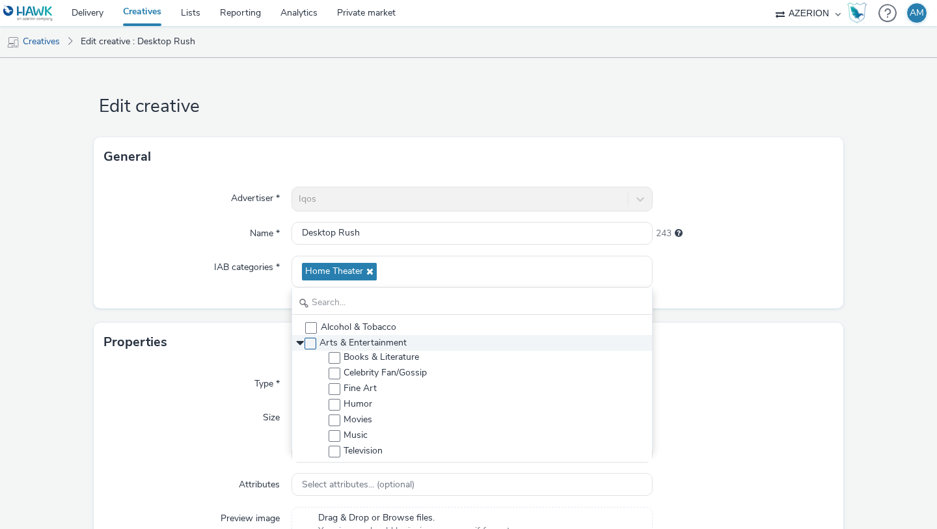
click at [310, 340] on span at bounding box center [311, 344] width 12 height 12
checkbox input "true"
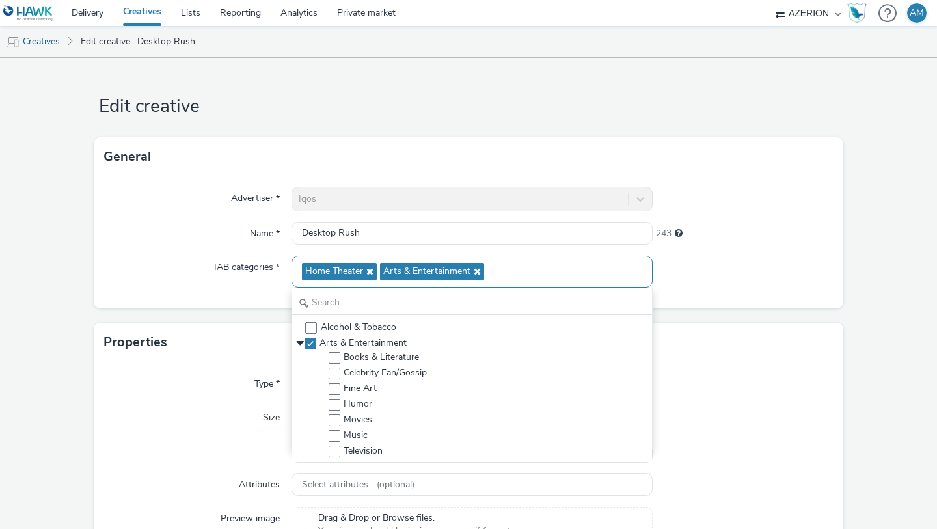
click at [372, 271] on icon at bounding box center [368, 271] width 10 height 9
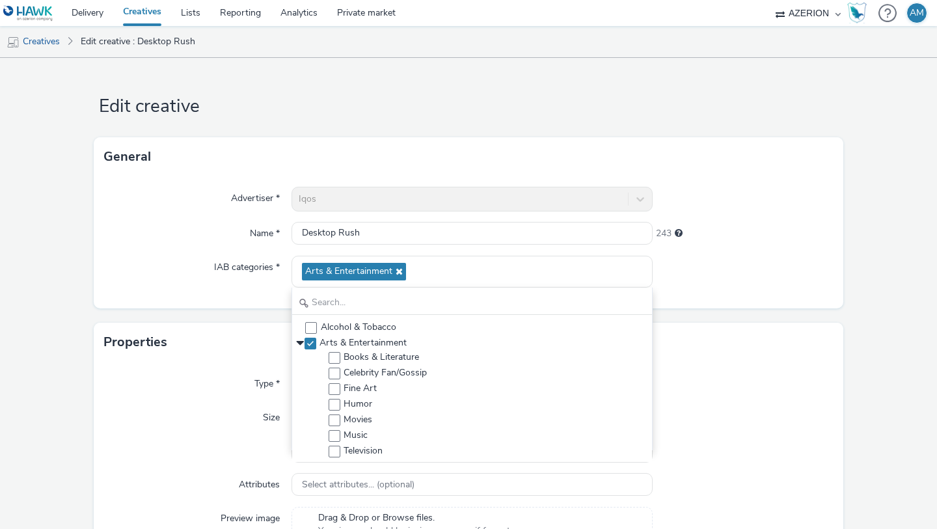
click at [274, 289] on div "Advertiser * Iqos Name * Desktop Rush 243 IAB categories * Arts & Entertainment…" at bounding box center [469, 242] width 750 height 132
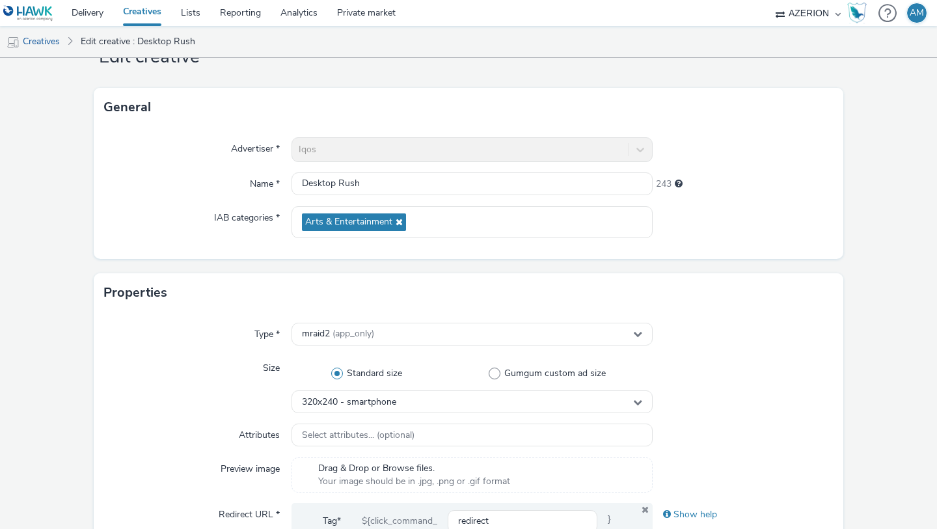
scroll to position [61, 0]
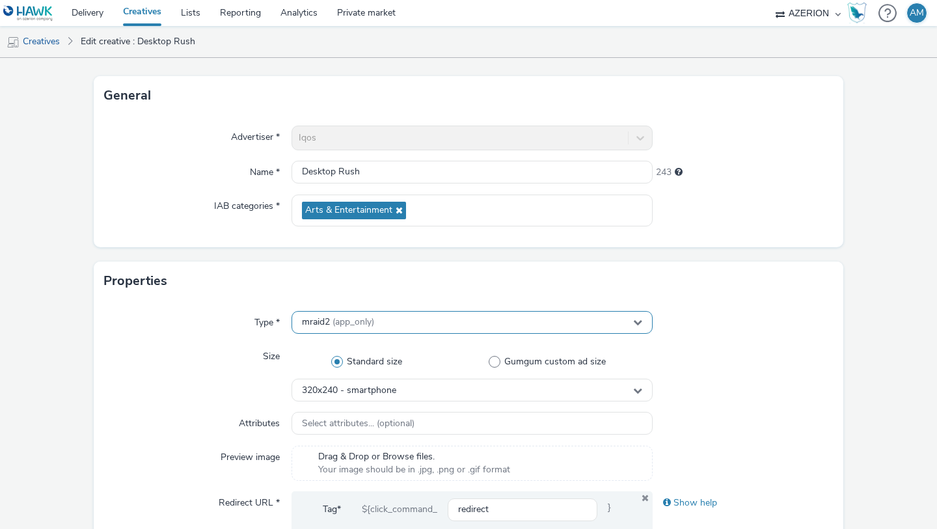
click at [347, 327] on span "(app_only)" at bounding box center [354, 322] width 42 height 12
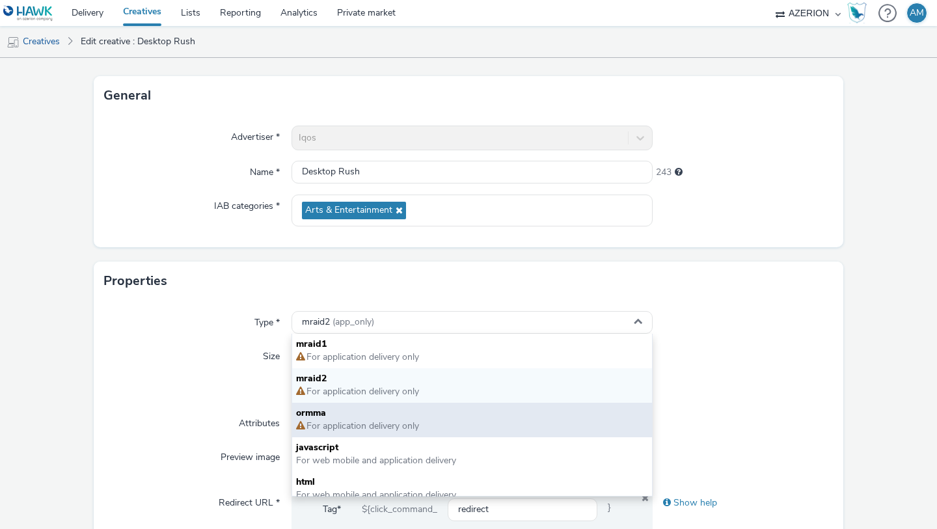
scroll to position [9, 0]
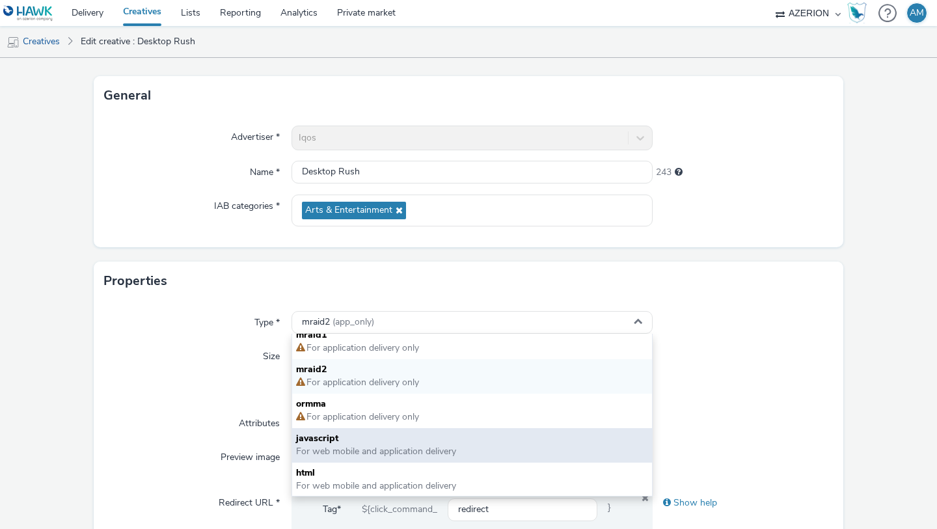
click at [330, 380] on span "javascript" at bounding box center [472, 438] width 352 height 13
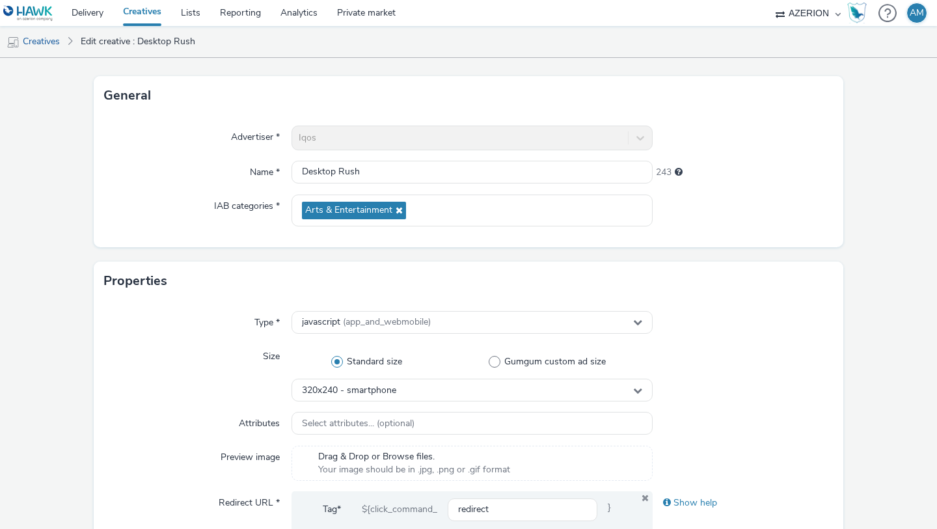
click at [215, 378] on div "Size" at bounding box center [197, 373] width 187 height 57
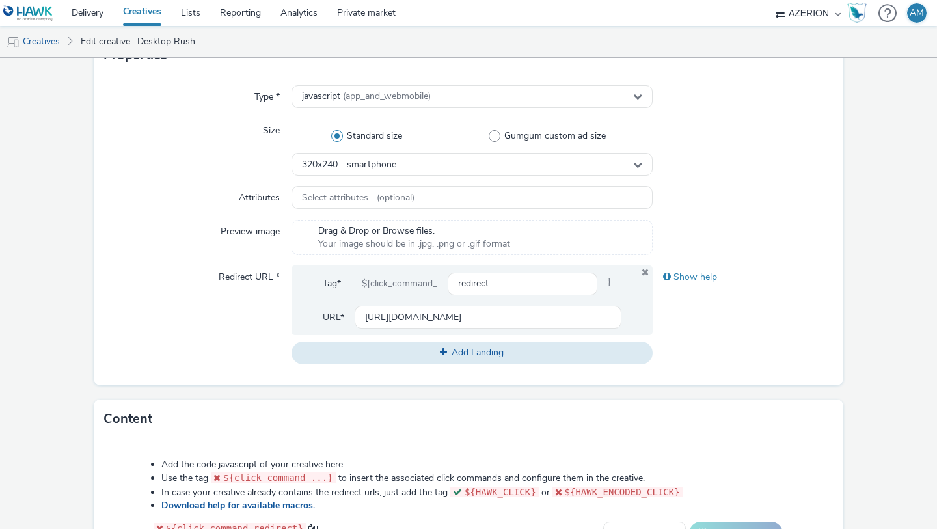
scroll to position [340, 0]
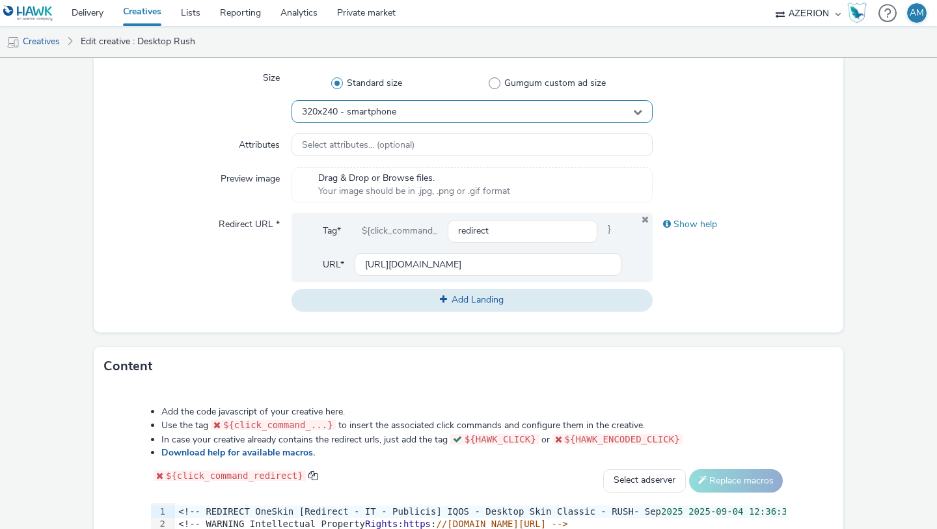
click at [400, 106] on div "320x240 - smartphone" at bounding box center [472, 111] width 361 height 23
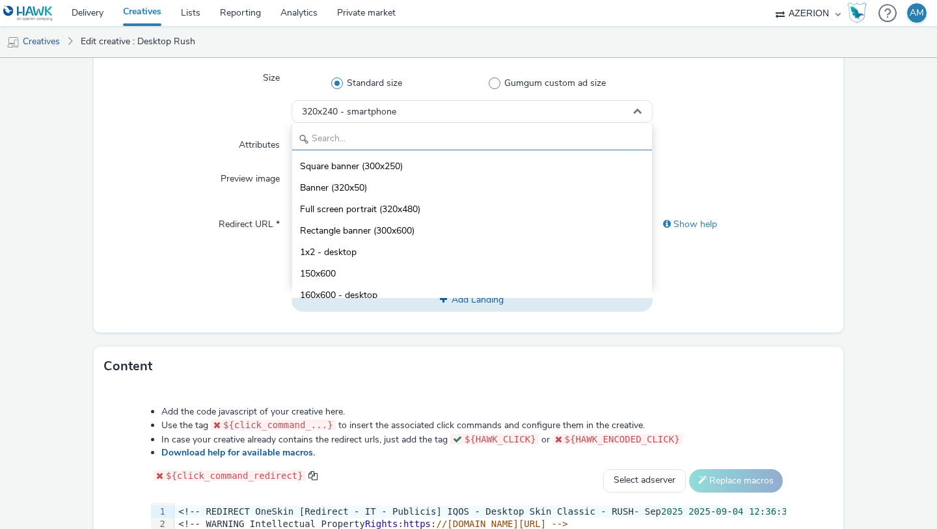
click at [383, 148] on input "text" at bounding box center [472, 139] width 360 height 23
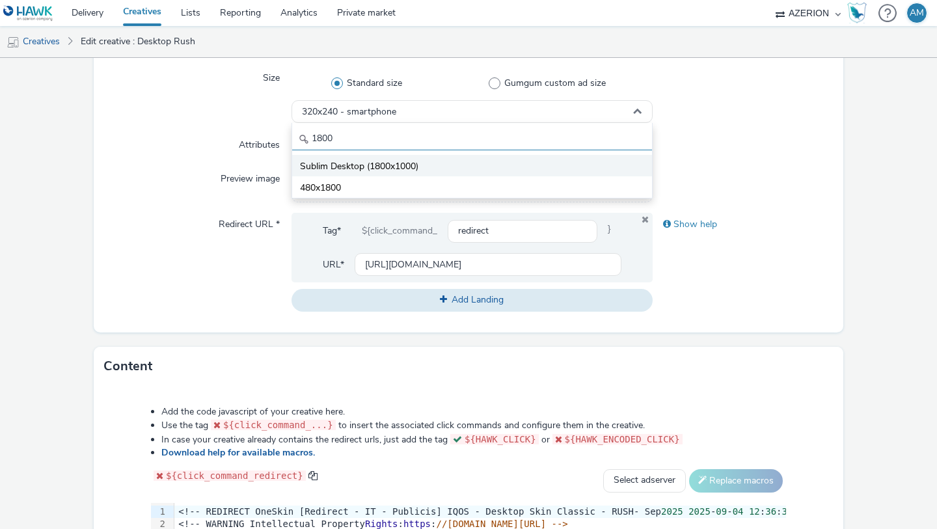
type input "1800"
click at [376, 168] on span "Sublim Desktop (1800x1000)" at bounding box center [359, 166] width 118 height 13
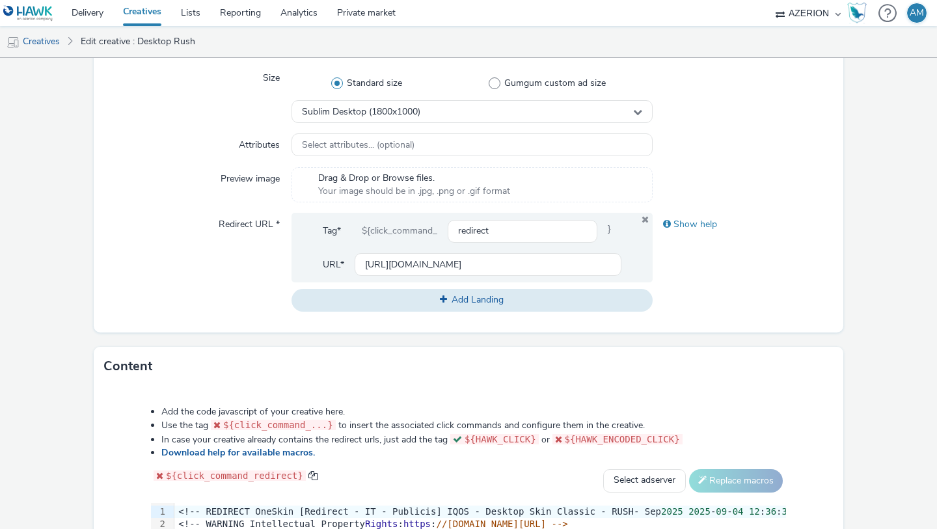
scroll to position [595, 0]
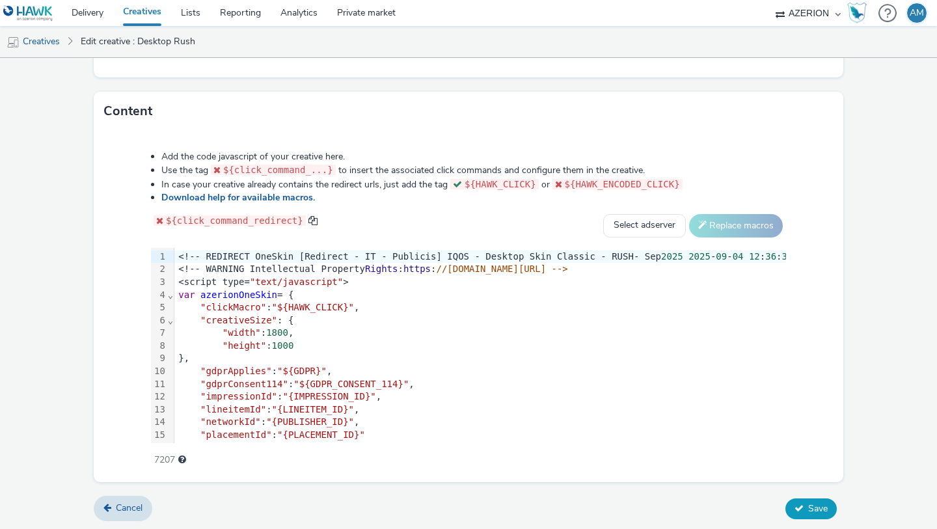
click at [799, 380] on icon at bounding box center [799, 508] width 9 height 9
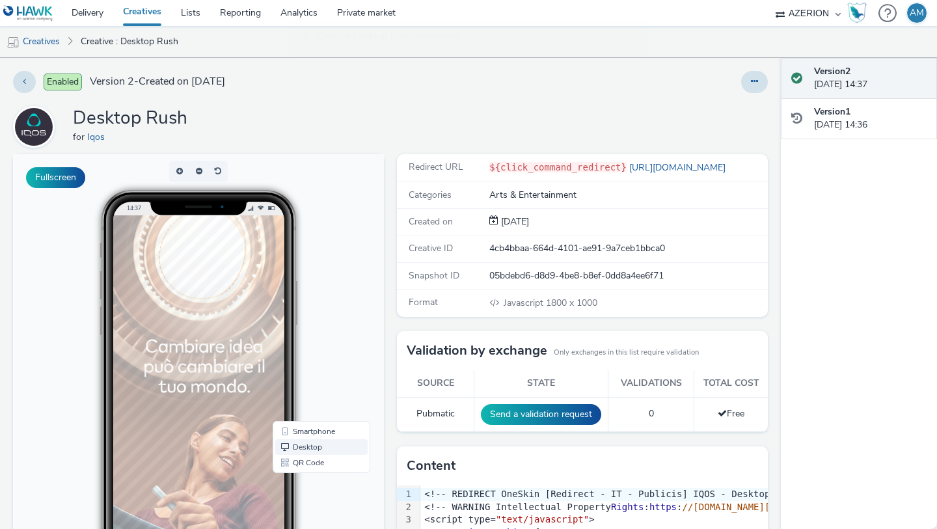
click at [324, 380] on link "Desktop" at bounding box center [321, 447] width 92 height 16
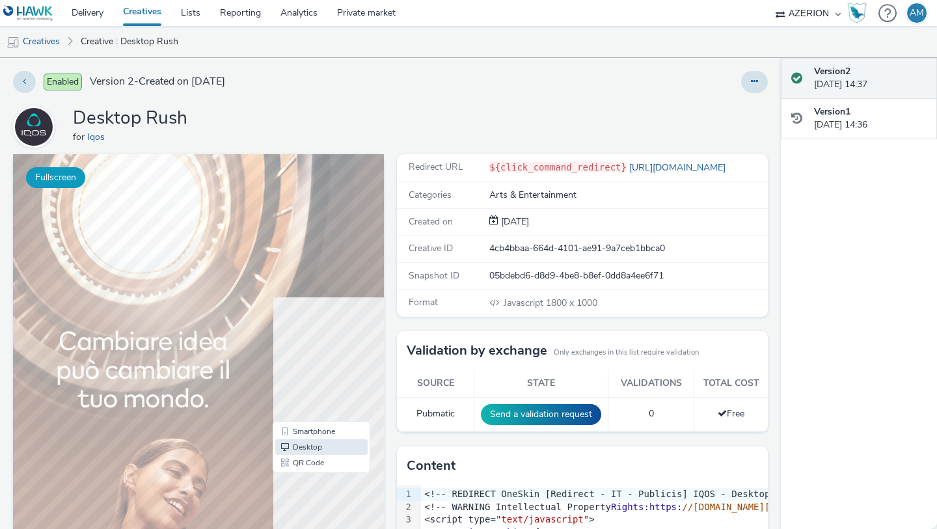
click at [59, 174] on button "Fullscreen" at bounding box center [55, 177] width 59 height 21
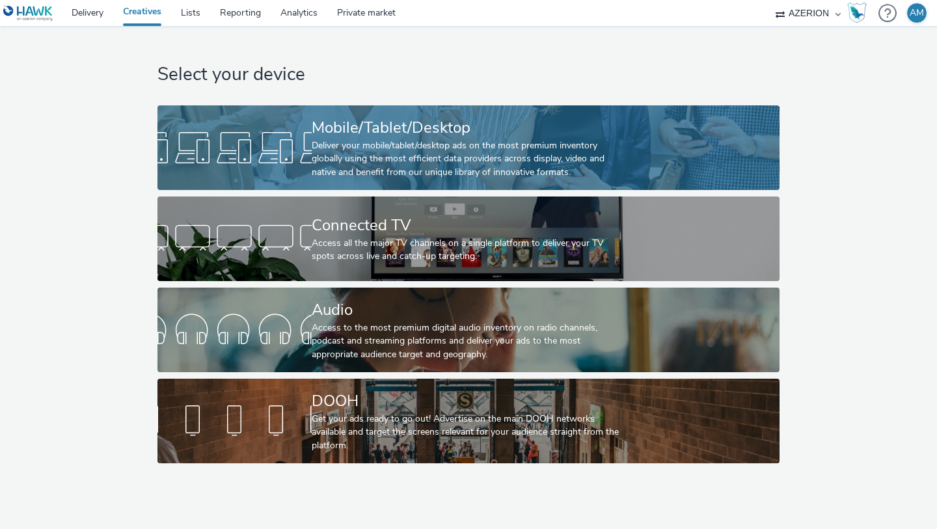
click at [320, 152] on div "Deliver your mobile/tablet/desktop ads on the most premium inventory globally u…" at bounding box center [466, 159] width 309 height 40
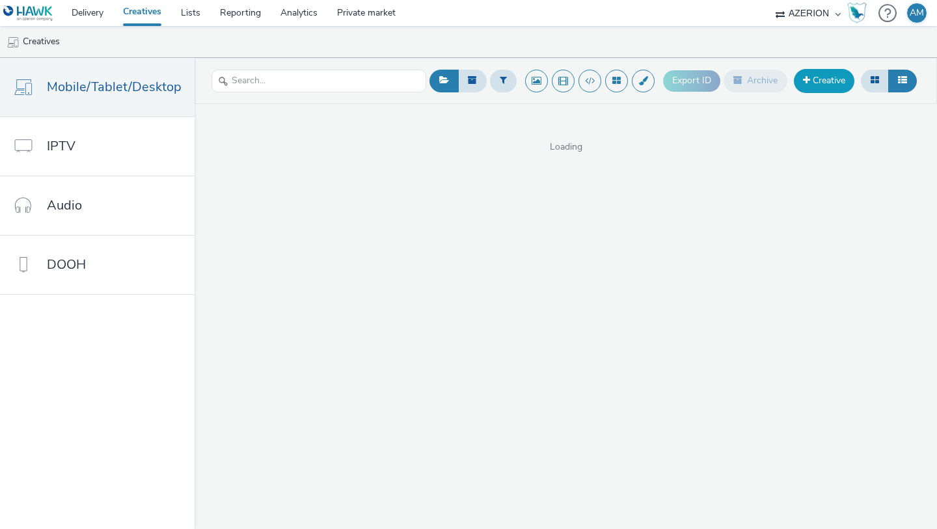
click at [818, 77] on link "Creative" at bounding box center [824, 80] width 61 height 23
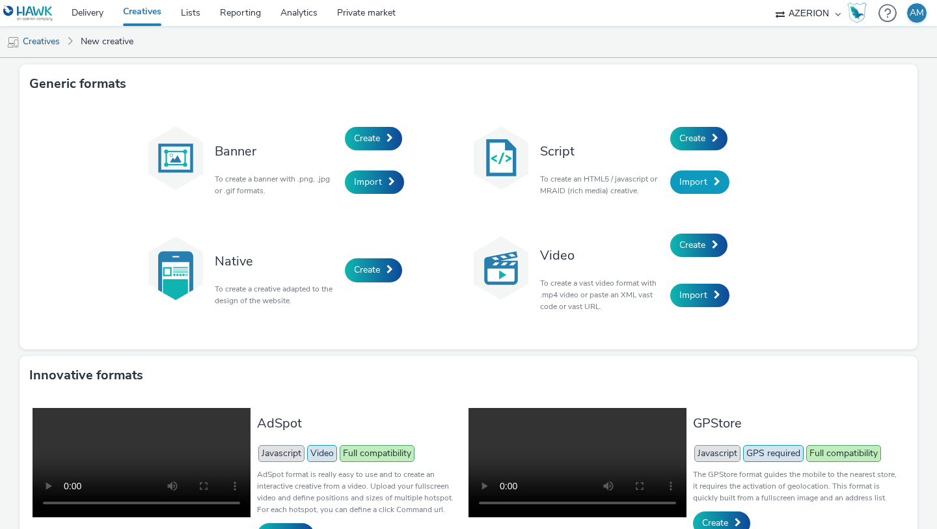
click at [712, 177] on link "Import" at bounding box center [700, 182] width 59 height 23
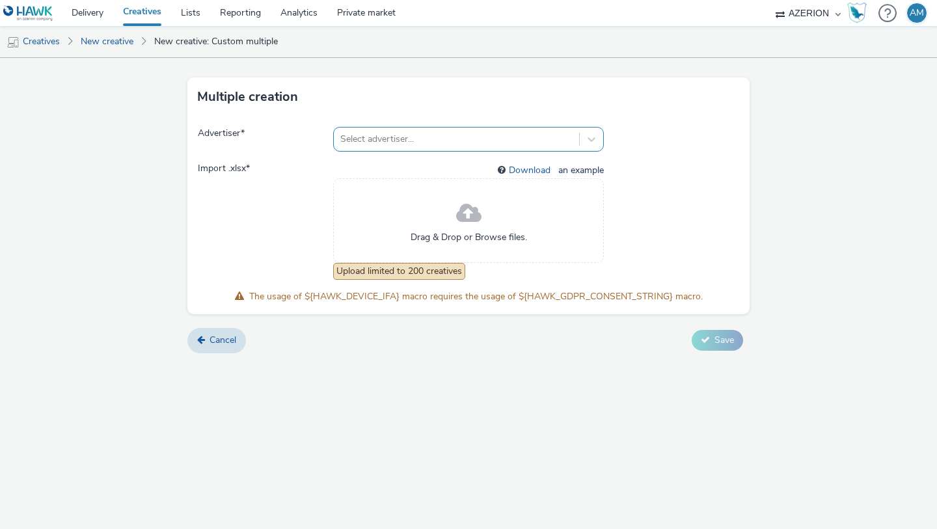
click at [434, 137] on div at bounding box center [456, 140] width 232 height 16
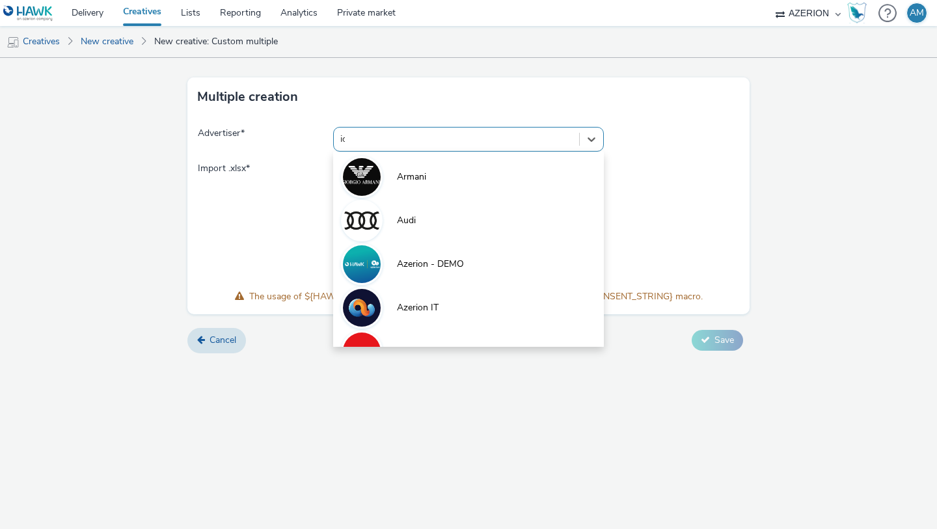
type input "iqo"
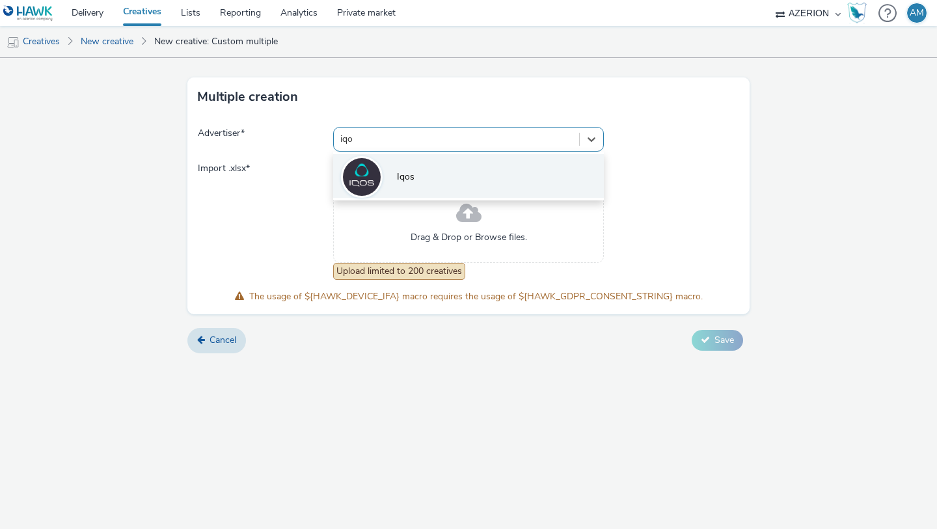
click at [387, 185] on li "Iqos" at bounding box center [468, 176] width 271 height 44
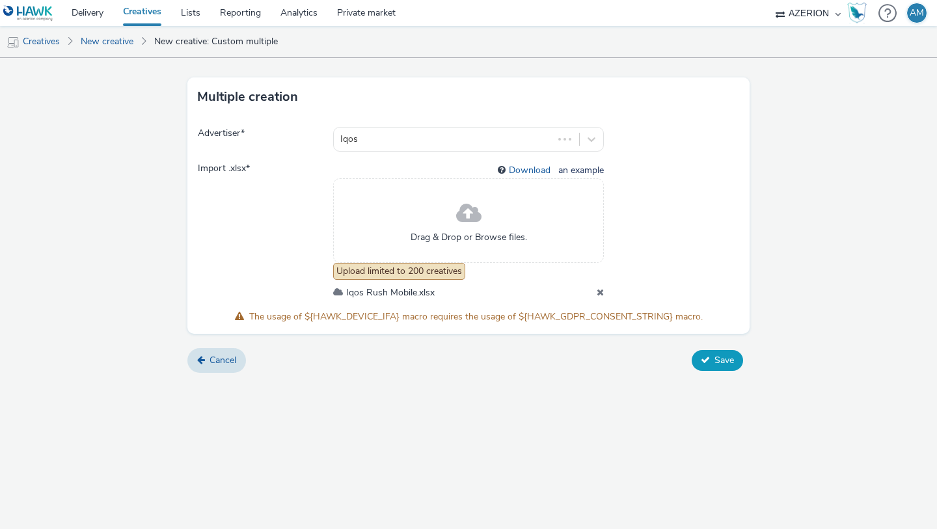
click at [724, 363] on span "Save" at bounding box center [725, 360] width 20 height 12
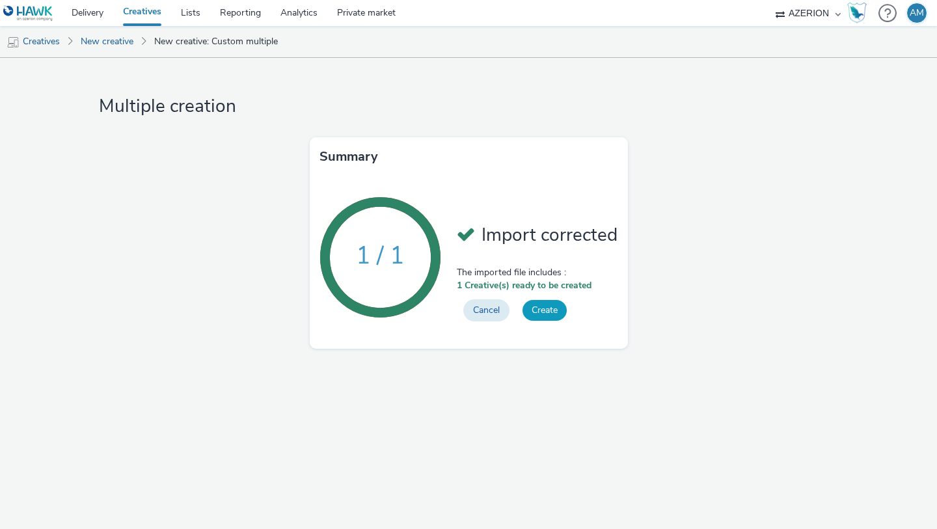
click at [544, 311] on button "Create" at bounding box center [545, 310] width 44 height 21
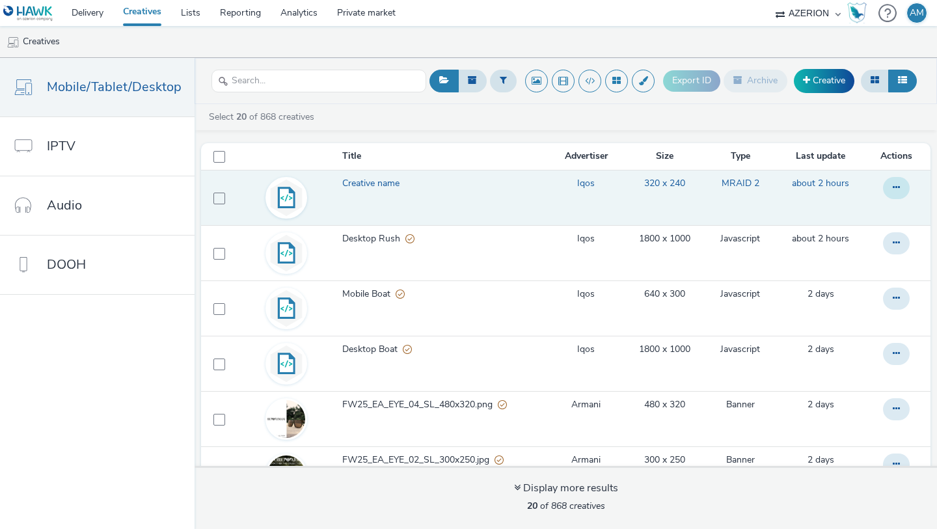
click at [898, 188] on icon at bounding box center [896, 187] width 7 height 9
click at [866, 209] on link "Edit" at bounding box center [861, 214] width 98 height 26
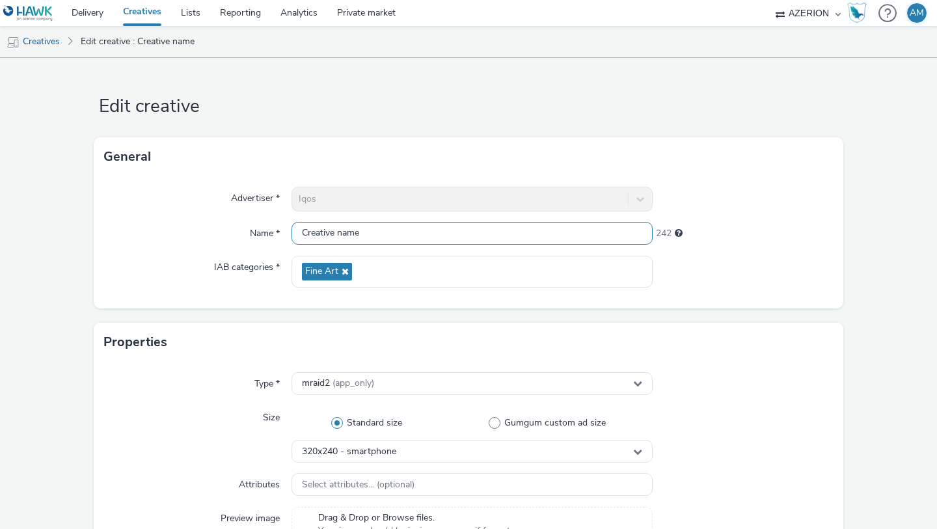
click at [421, 234] on input "Creative name" at bounding box center [472, 233] width 361 height 23
drag, startPoint x: 364, startPoint y: 233, endPoint x: 288, endPoint y: 232, distance: 75.5
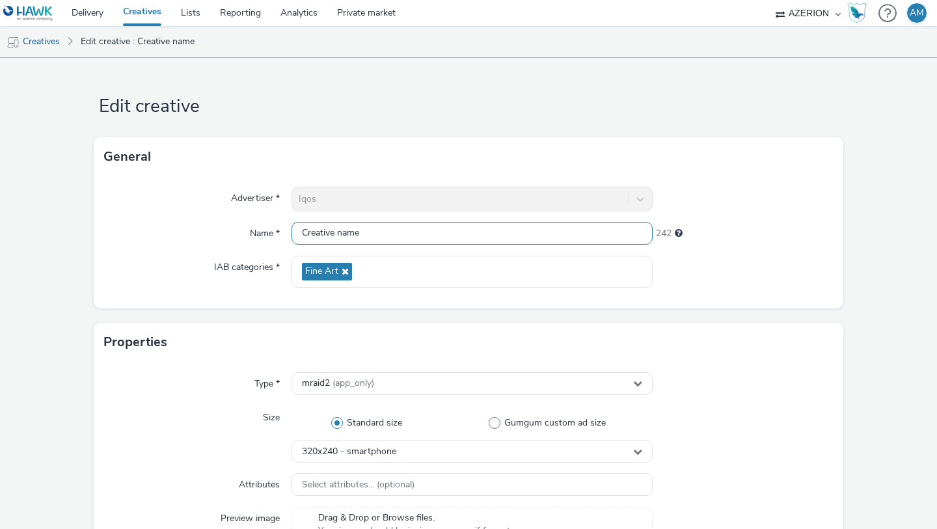
click at [289, 232] on div "Name * Creative name 242" at bounding box center [468, 233] width 729 height 23
type input "D"
type input "Mobile Rush"
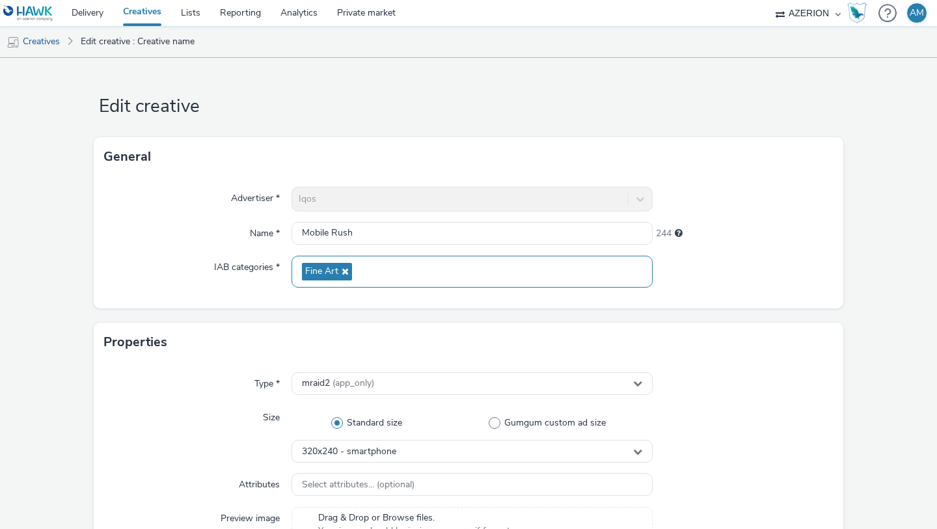
click at [347, 268] on icon at bounding box center [344, 271] width 10 height 9
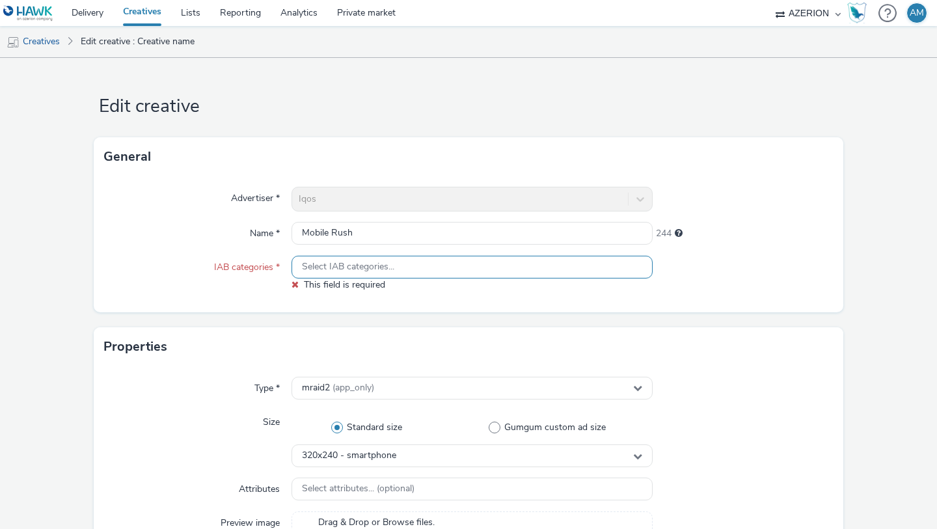
click at [345, 268] on span "Select IAB categories..." at bounding box center [348, 267] width 92 height 11
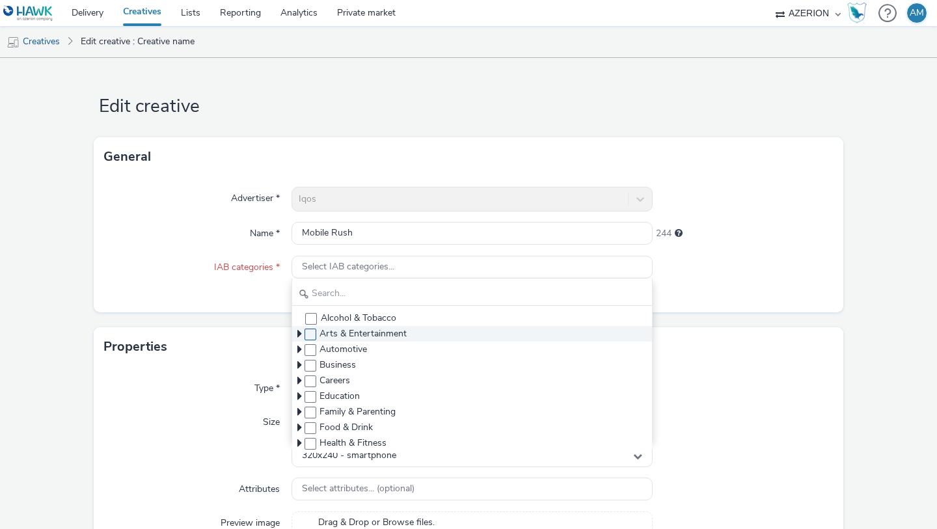
click at [311, 333] on span at bounding box center [311, 335] width 12 height 12
checkbox input "true"
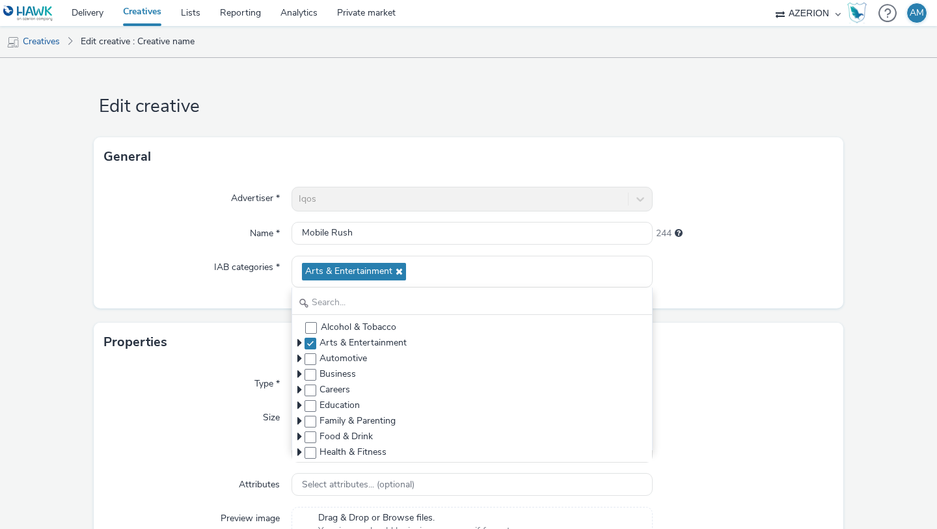
click at [245, 270] on label "IAB categories *" at bounding box center [247, 265] width 76 height 18
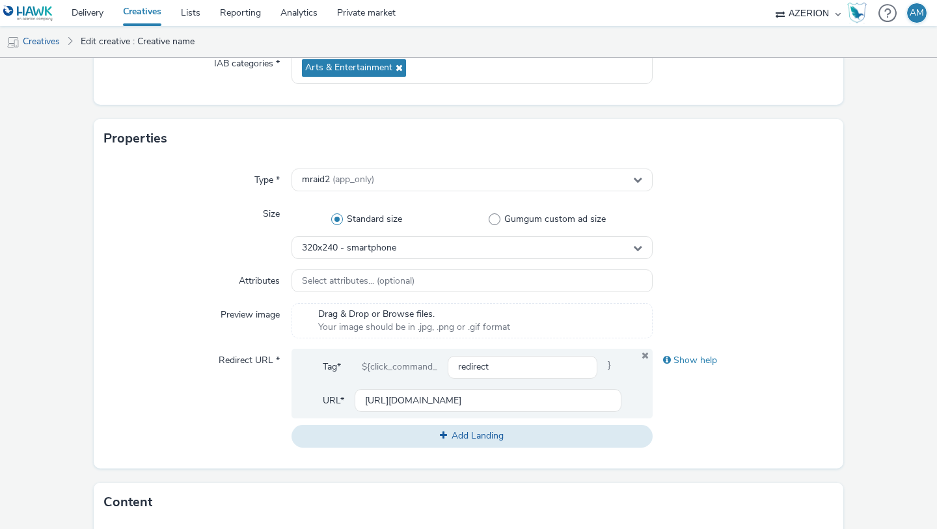
scroll to position [266, 0]
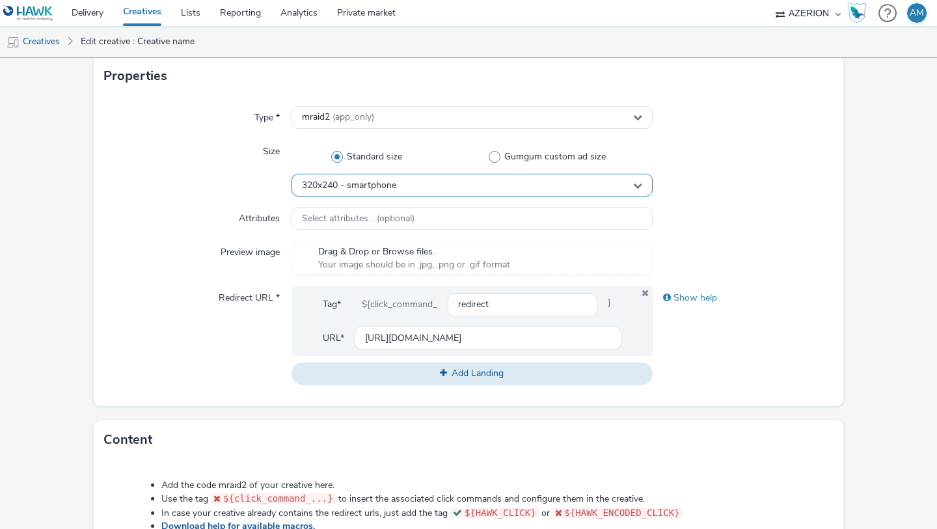
click at [410, 181] on div "320x240 - smartphone" at bounding box center [472, 185] width 361 height 23
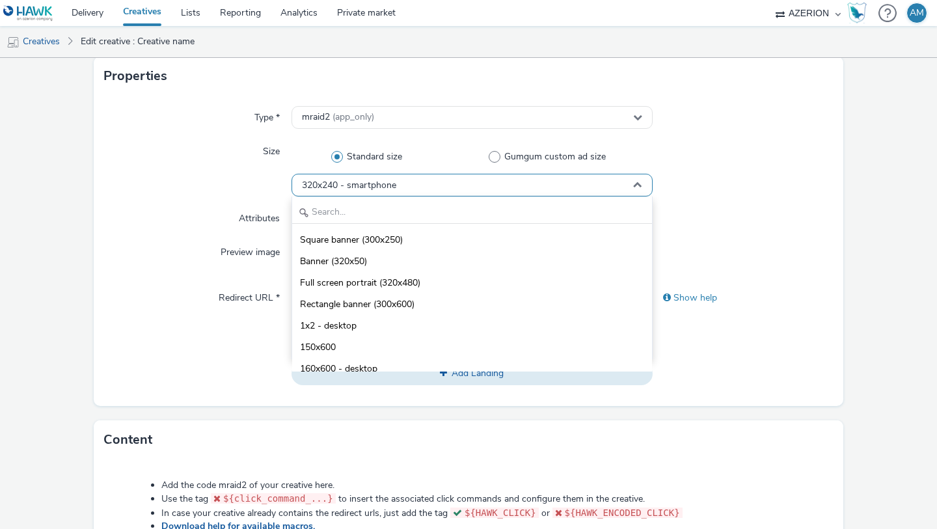
click at [380, 195] on div "320x240 - smartphone" at bounding box center [472, 185] width 361 height 23
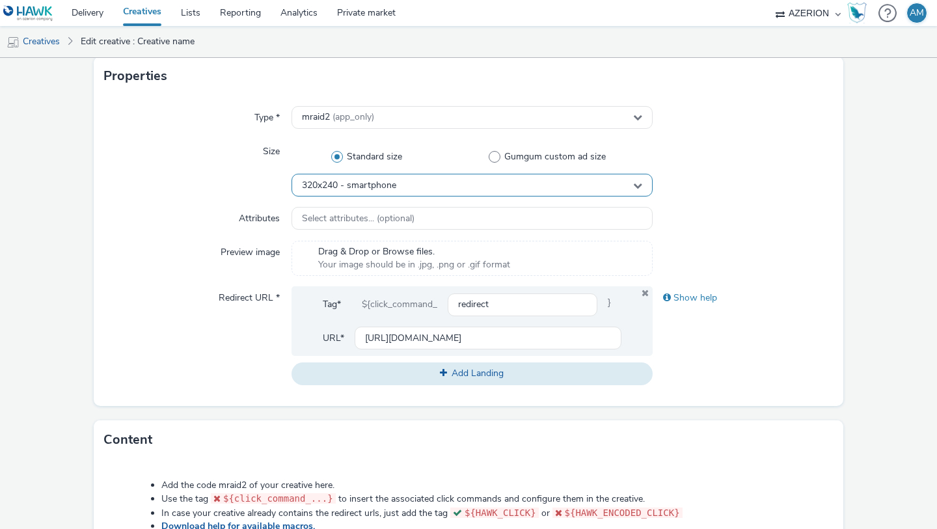
click at [375, 186] on span "320x240 - smartphone" at bounding box center [349, 185] width 94 height 11
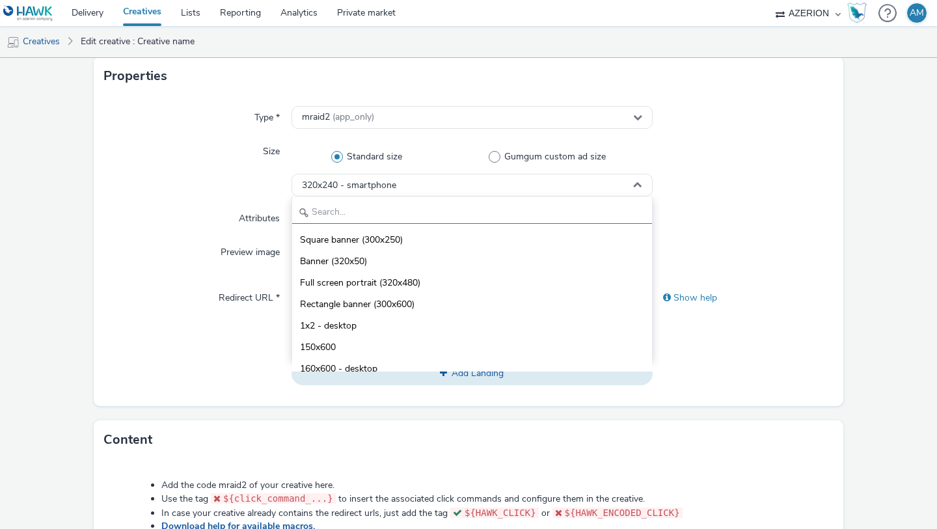
click at [372, 212] on input "text" at bounding box center [472, 212] width 360 height 23
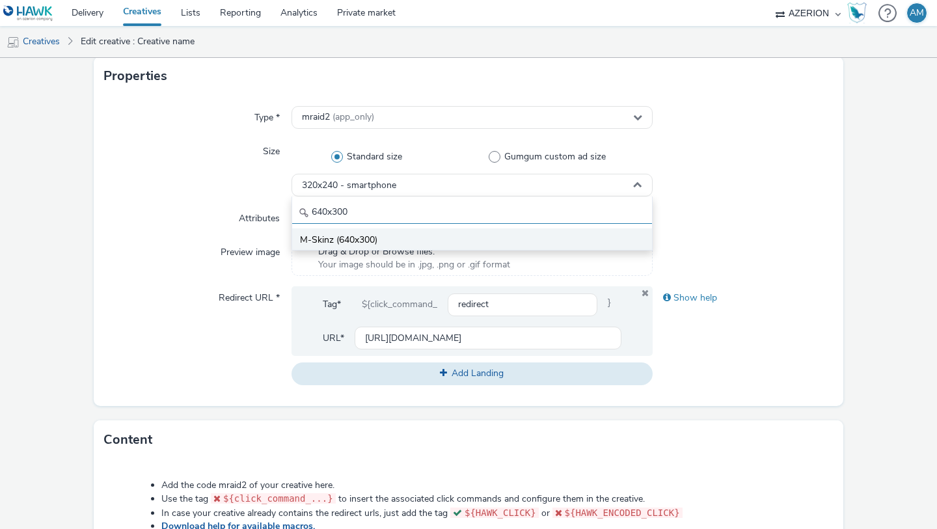
type input "640x300"
click at [338, 239] on span "M-Skinz (640x300)" at bounding box center [338, 240] width 77 height 13
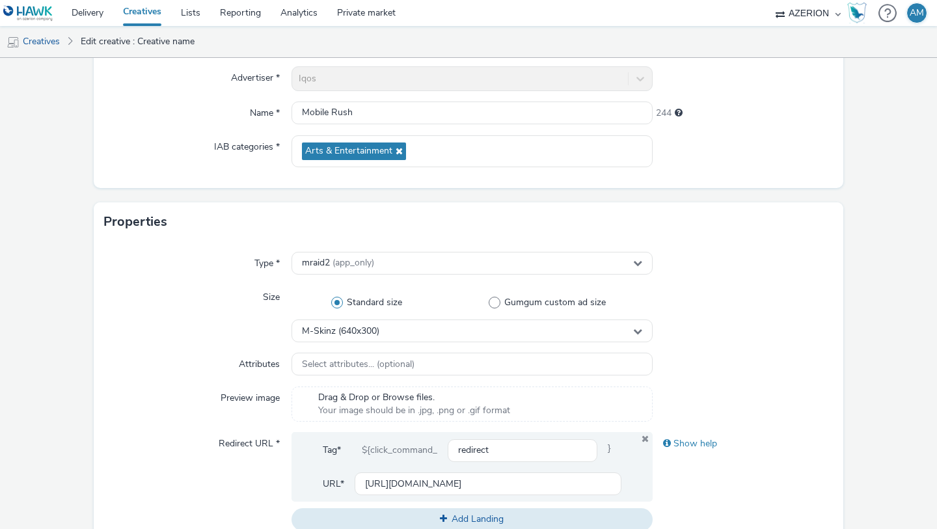
scroll to position [10, 0]
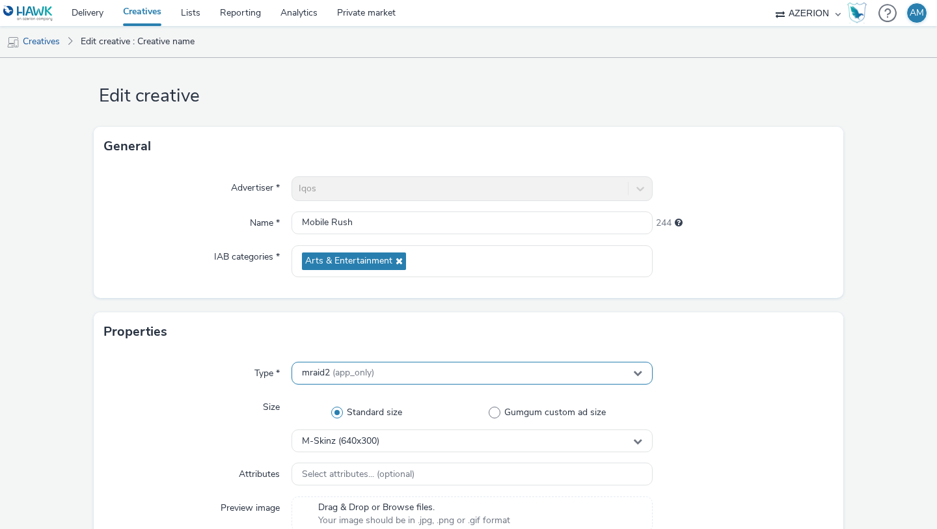
click at [326, 376] on span "mraid2 (app_only)" at bounding box center [338, 373] width 72 height 11
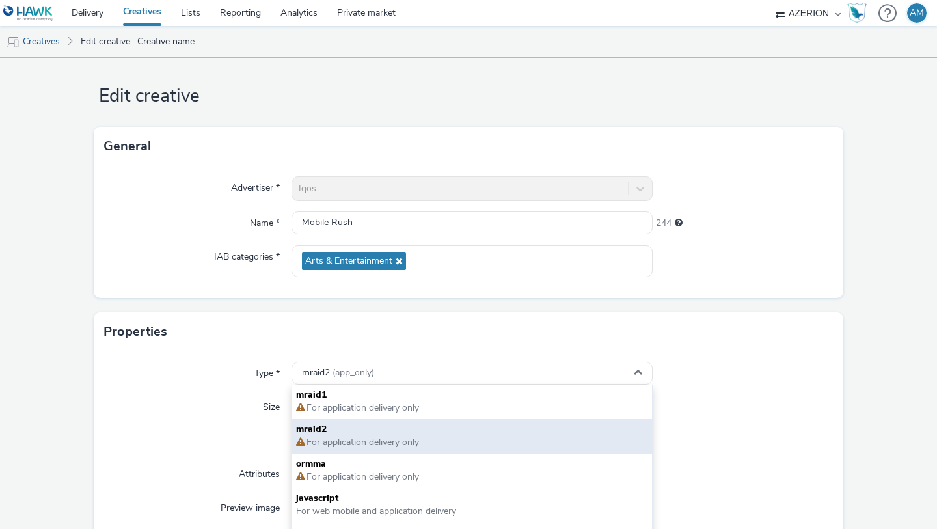
scroll to position [9, 0]
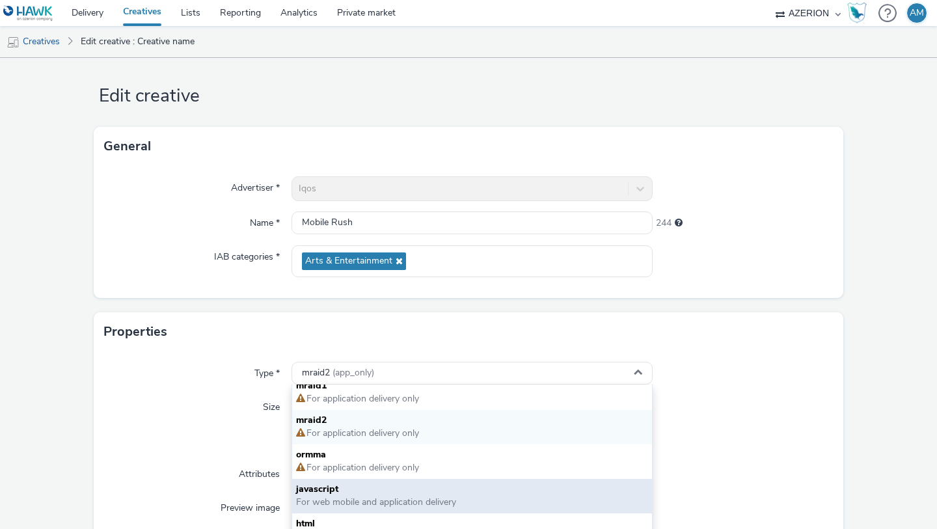
click at [313, 488] on span "javascript" at bounding box center [472, 489] width 352 height 13
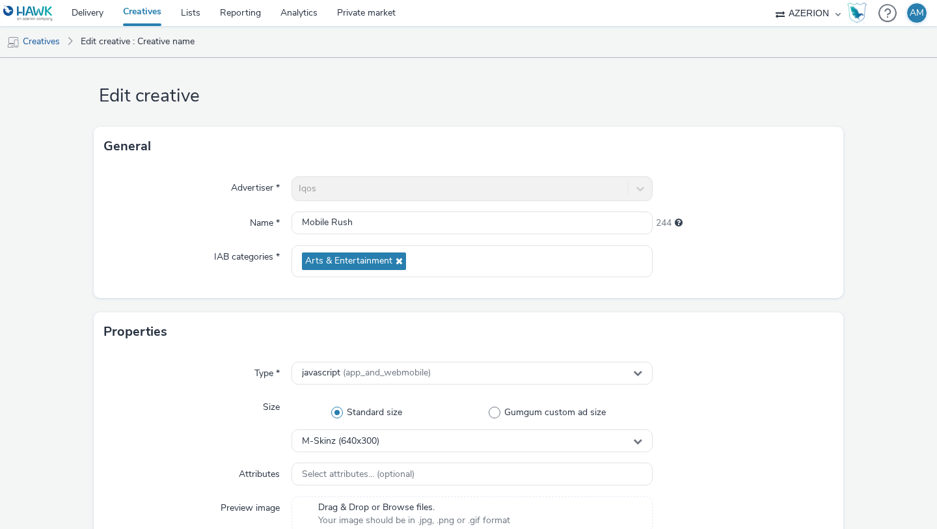
scroll to position [595, 0]
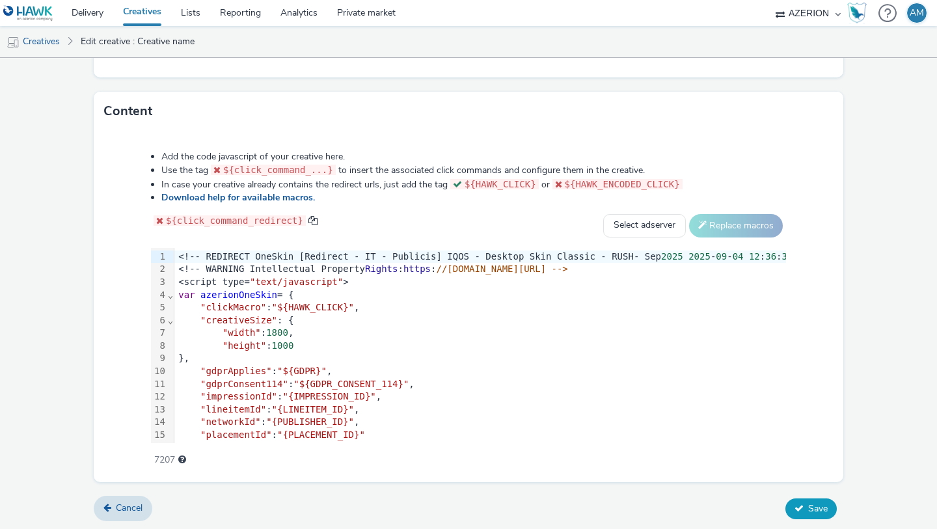
click at [804, 499] on button "Save" at bounding box center [811, 509] width 51 height 21
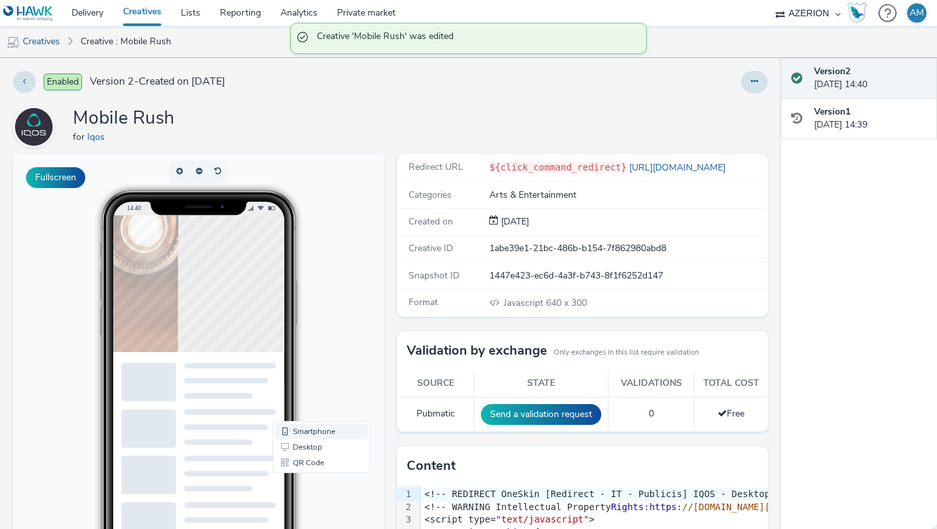
click at [309, 434] on link "Smartphone" at bounding box center [321, 432] width 92 height 16
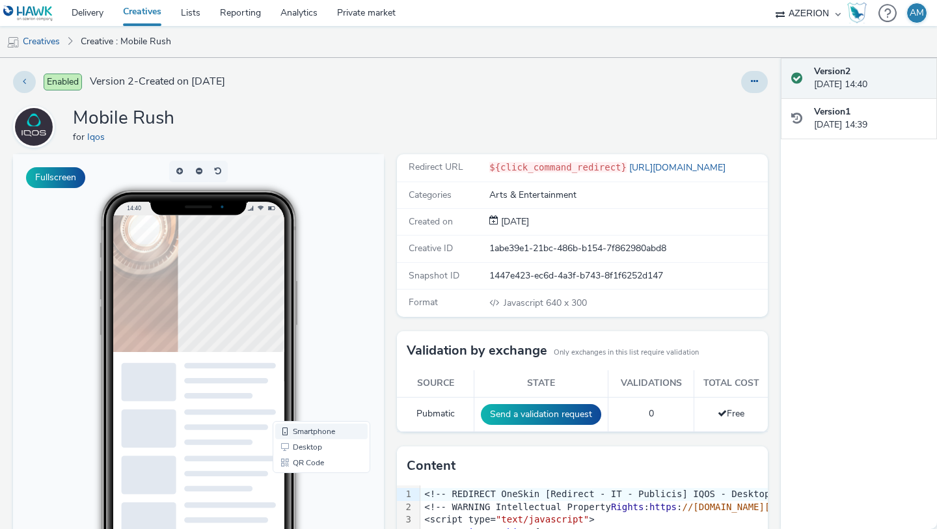
click at [309, 434] on link "Smartphone" at bounding box center [321, 432] width 92 height 16
click at [286, 435] on link "Smartphone" at bounding box center [321, 432] width 92 height 16
click at [72, 180] on button "Fullscreen" at bounding box center [55, 177] width 59 height 21
click at [305, 450] on link "Desktop" at bounding box center [321, 447] width 92 height 16
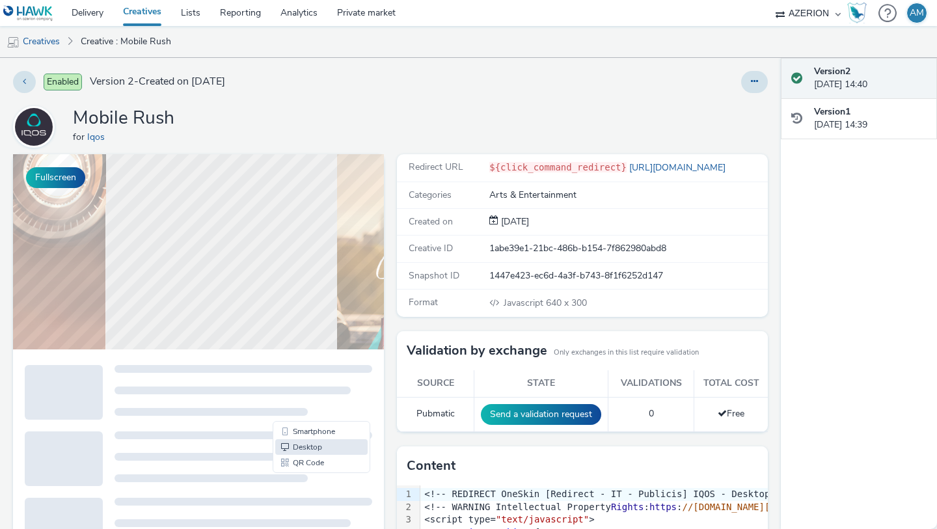
click at [152, 21] on link "Creatives" at bounding box center [142, 13] width 58 height 26
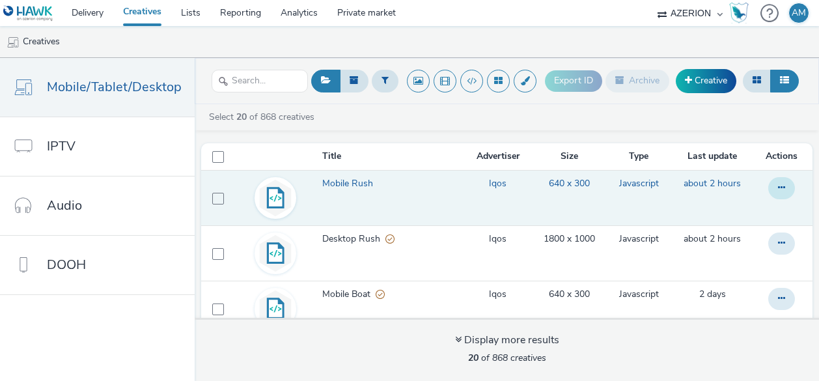
click at [785, 187] on icon at bounding box center [781, 187] width 7 height 9
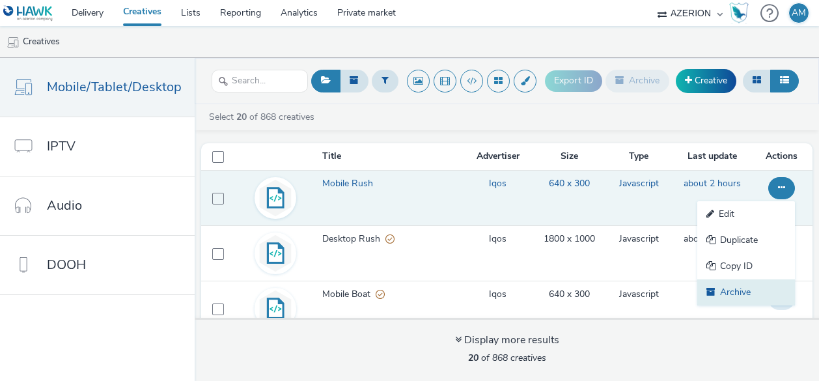
click at [716, 287] on link "Archive" at bounding box center [746, 292] width 98 height 26
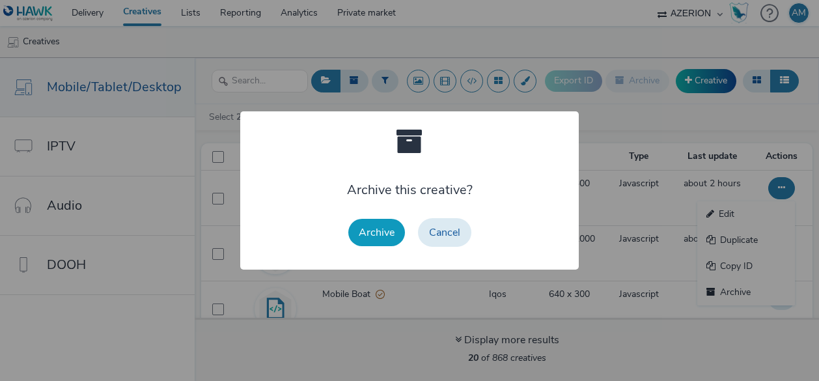
click at [374, 230] on button "Archive" at bounding box center [376, 232] width 57 height 27
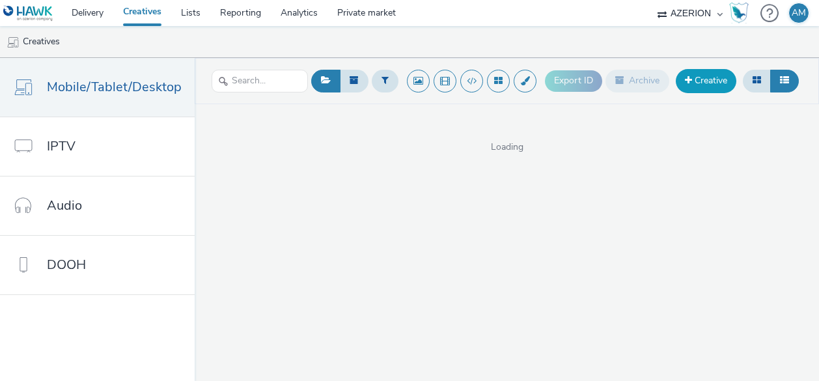
click at [706, 85] on link "Creative" at bounding box center [706, 80] width 61 height 23
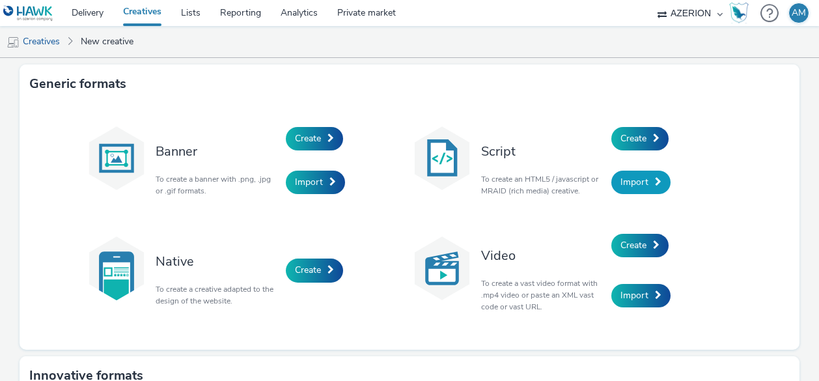
click at [625, 186] on span "Import" at bounding box center [634, 182] width 28 height 12
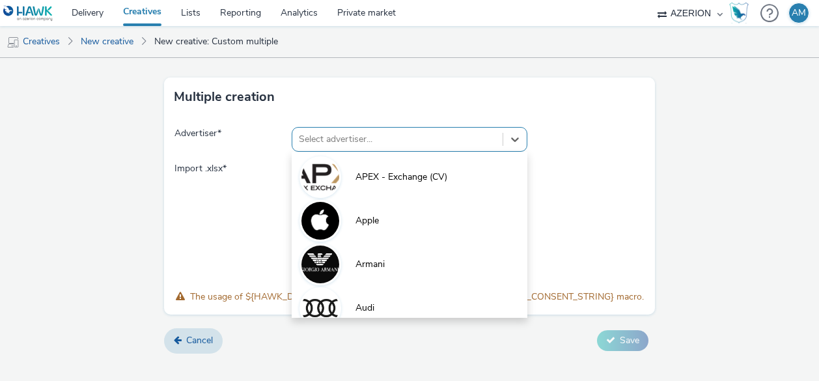
click at [402, 133] on div at bounding box center [397, 140] width 197 height 16
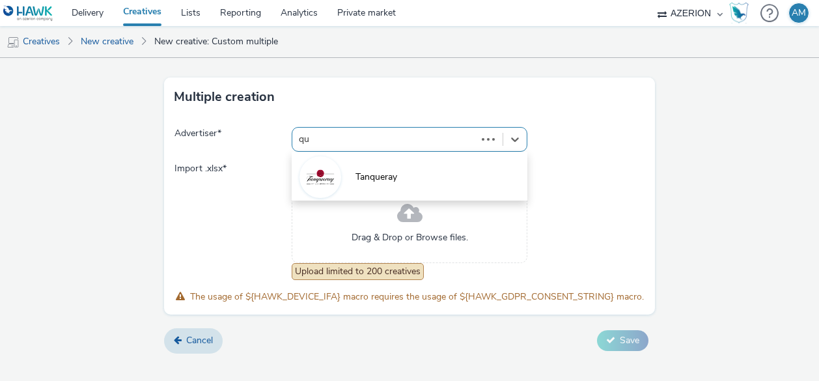
type input "q"
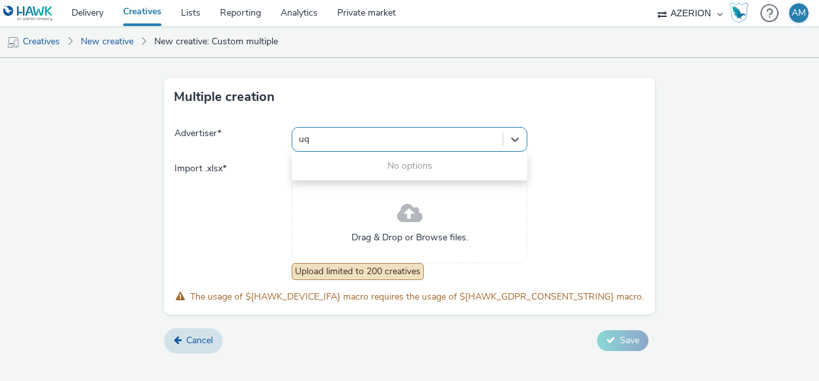
type input "u"
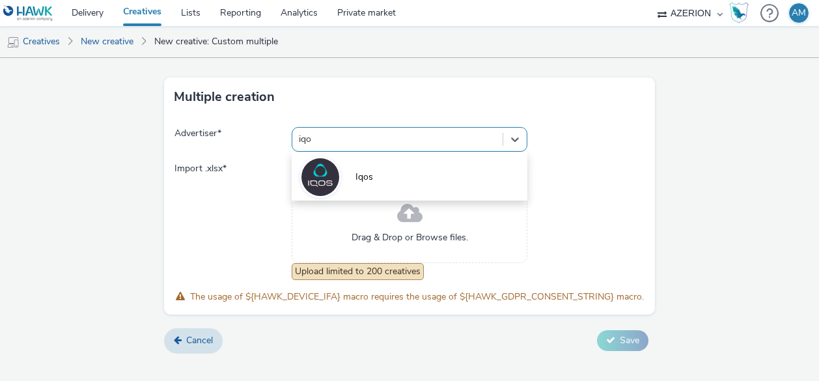
type input "iqos"
drag, startPoint x: 344, startPoint y: 167, endPoint x: 337, endPoint y: 176, distance: 11.6
click at [344, 167] on li "Iqos" at bounding box center [409, 176] width 235 height 44
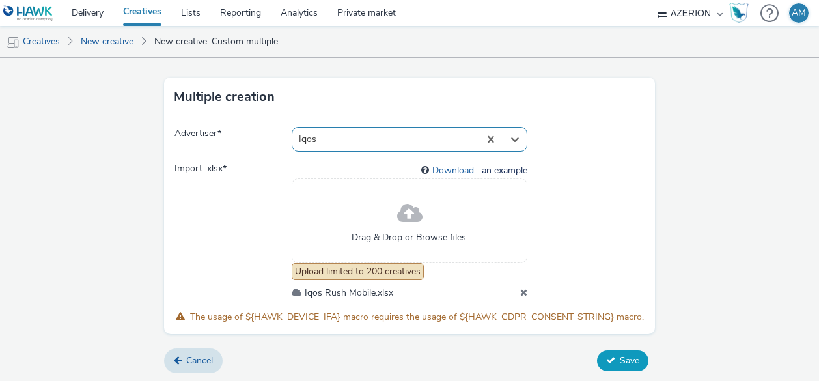
click at [615, 359] on button "Save" at bounding box center [622, 360] width 51 height 21
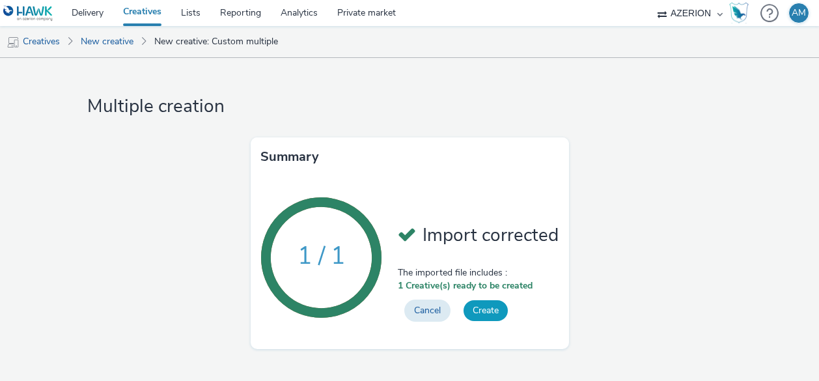
click at [481, 313] on button "Create" at bounding box center [486, 310] width 44 height 21
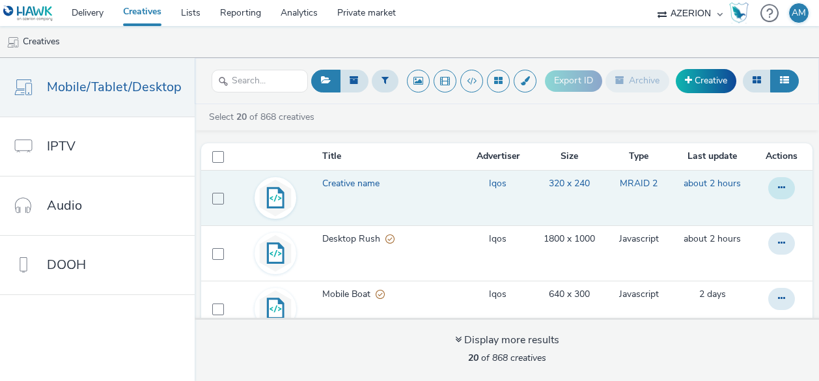
click at [773, 197] on button at bounding box center [781, 188] width 27 height 22
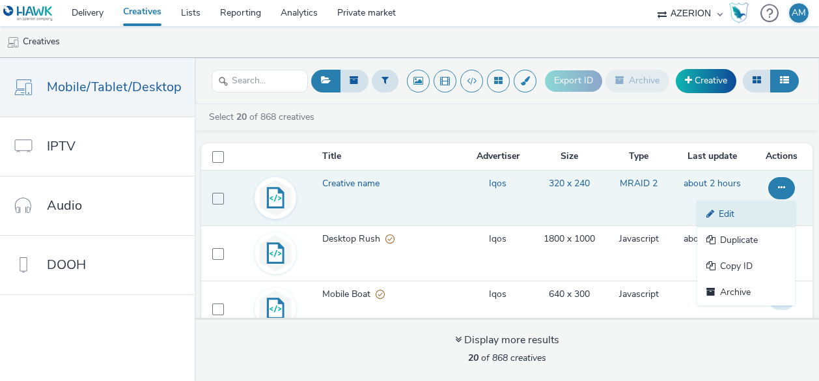
click at [732, 212] on link "Edit" at bounding box center [746, 214] width 98 height 26
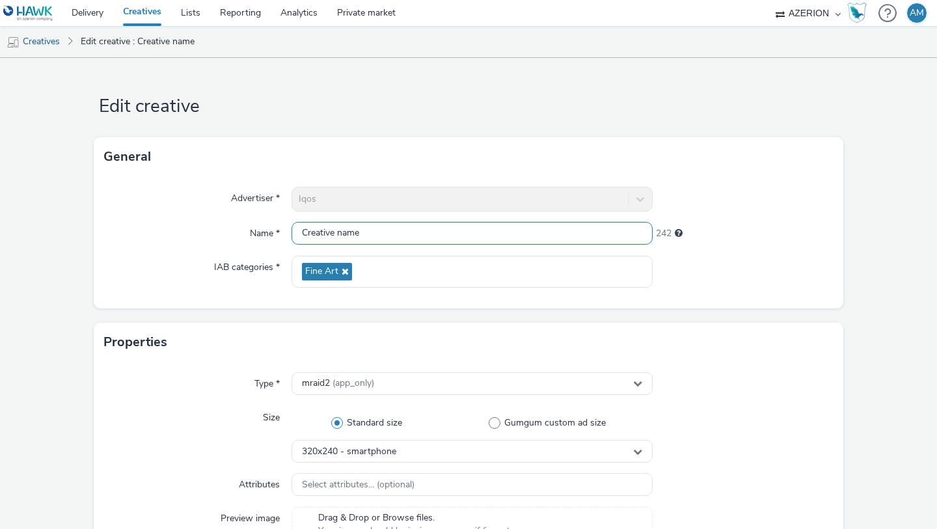
click at [331, 232] on input "Creative name" at bounding box center [472, 233] width 361 height 23
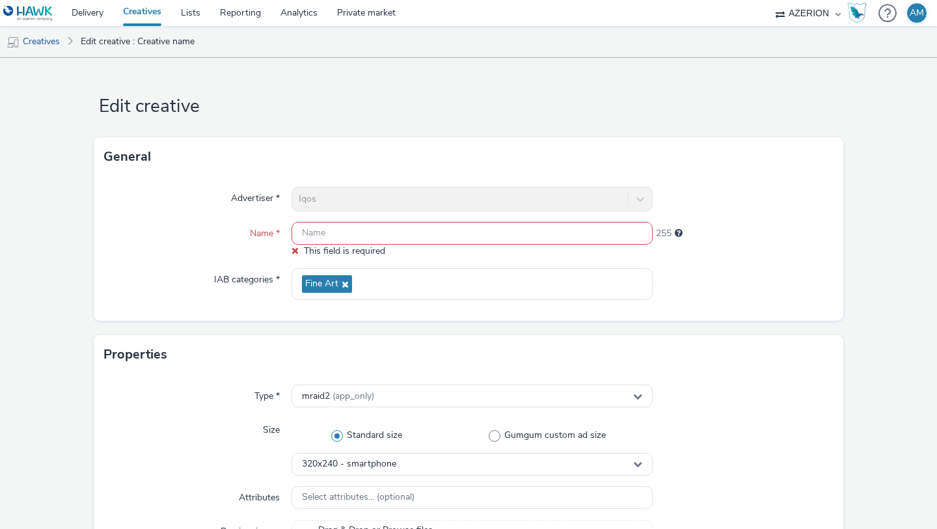
click at [355, 240] on input "text" at bounding box center [472, 233] width 361 height 23
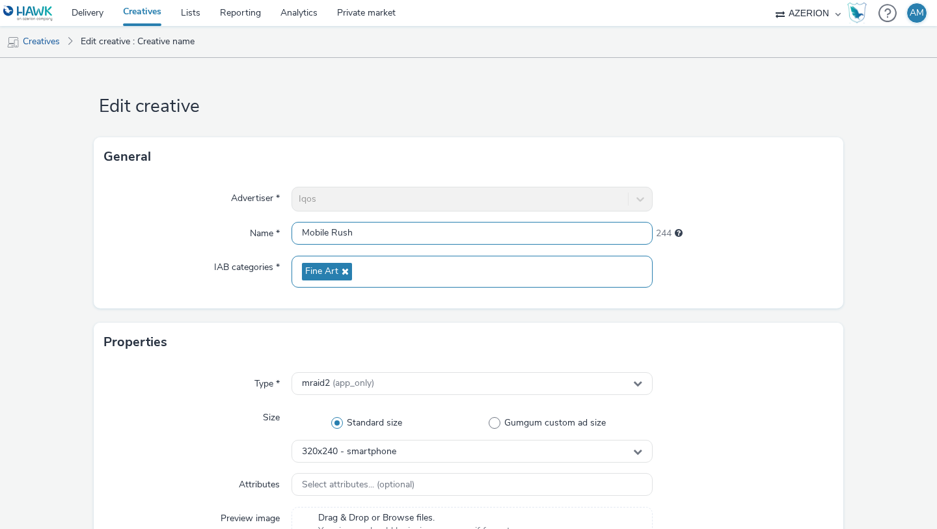
type input "Mobile Rush"
click at [339, 268] on icon at bounding box center [344, 271] width 10 height 9
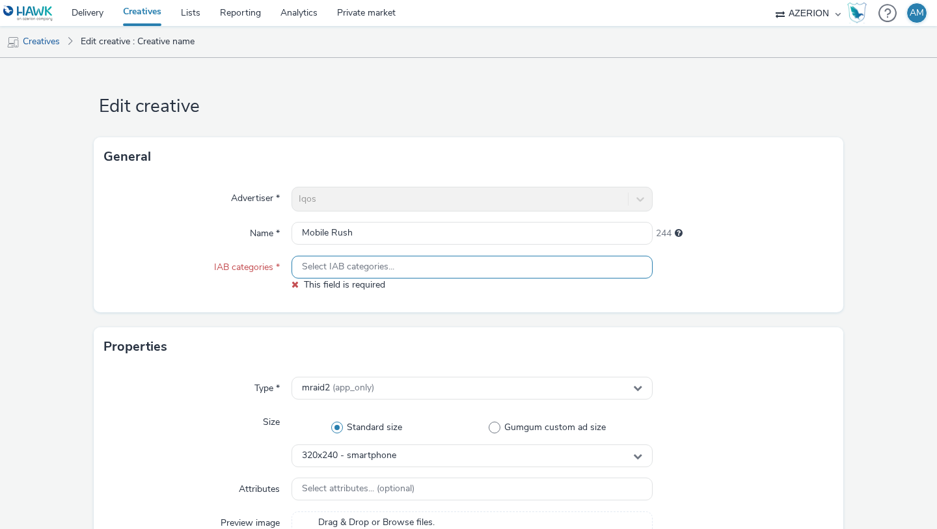
click at [340, 266] on span "Select IAB categories..." at bounding box center [348, 267] width 92 height 11
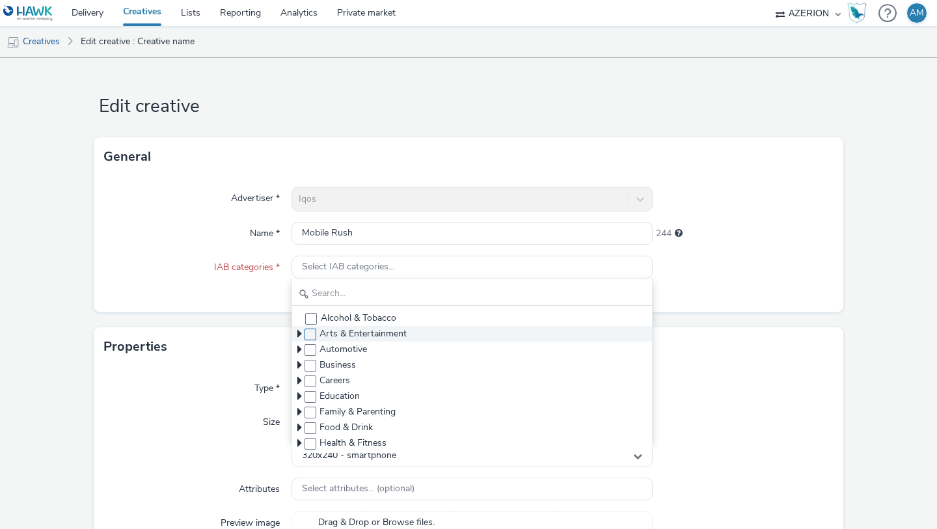
click at [308, 334] on span at bounding box center [311, 335] width 12 height 12
checkbox input "true"
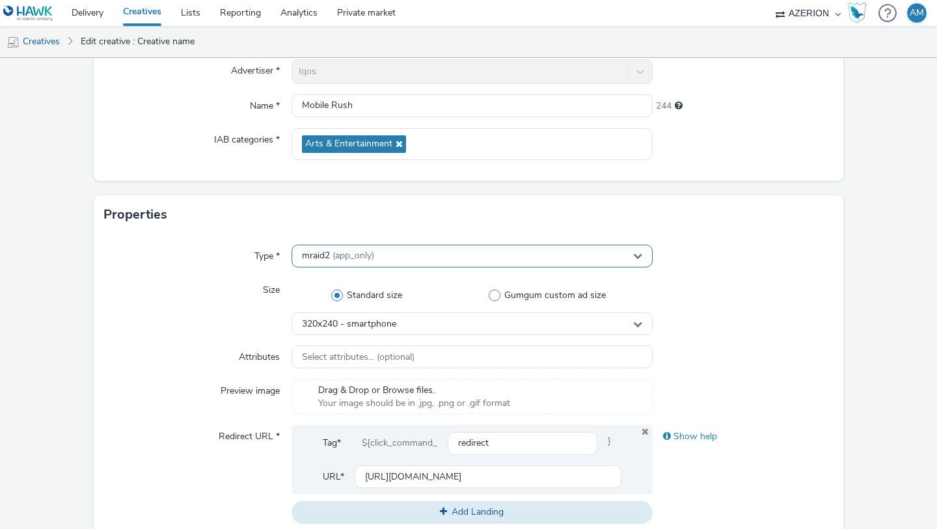
scroll to position [128, 0]
click at [371, 260] on span "(app_only)" at bounding box center [354, 255] width 42 height 12
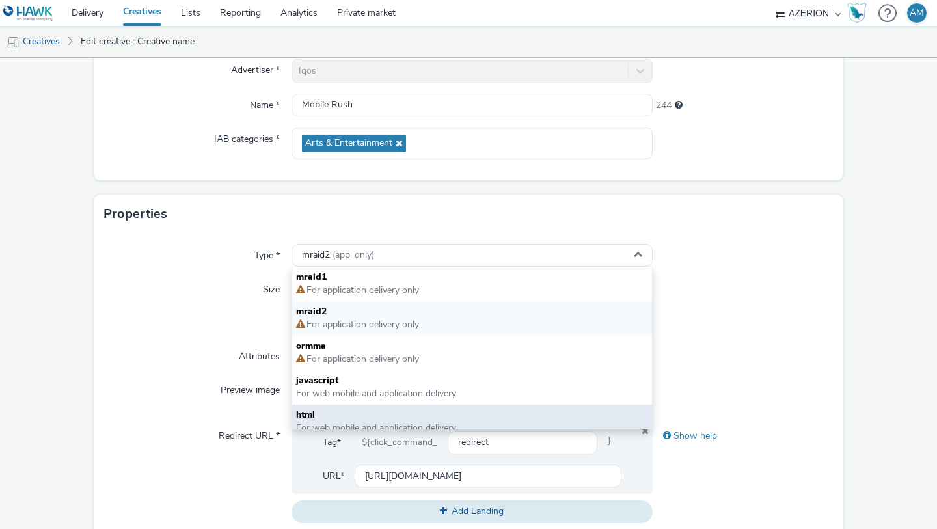
scroll to position [9, 0]
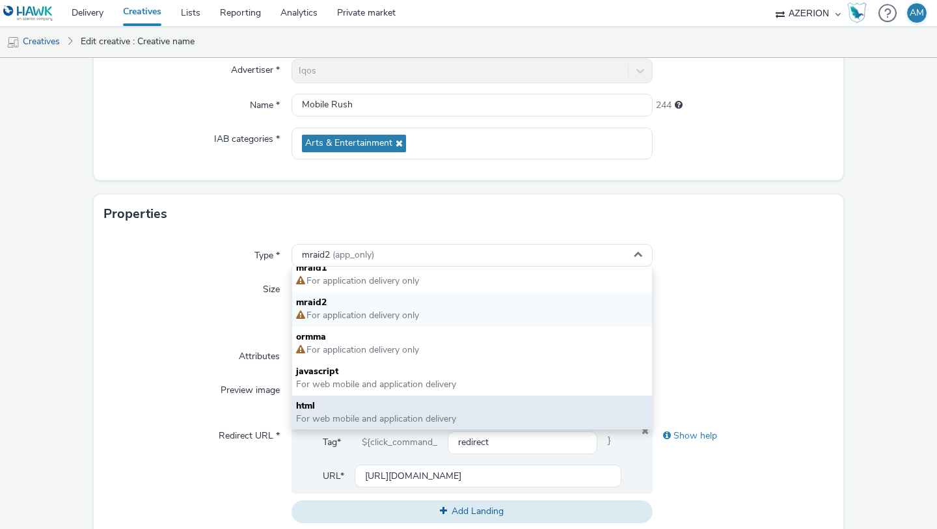
click at [339, 408] on span "html" at bounding box center [472, 406] width 352 height 13
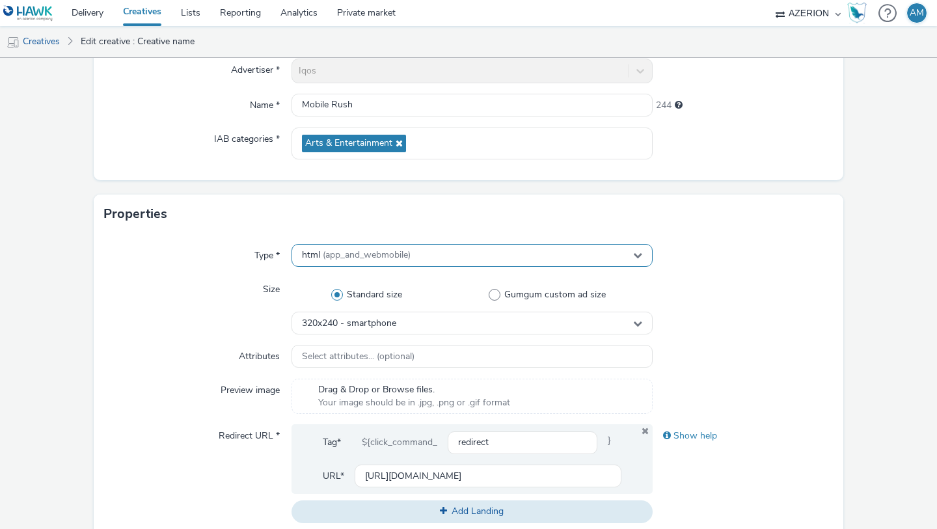
click at [367, 249] on span "(app_and_webmobile)" at bounding box center [367, 255] width 88 height 12
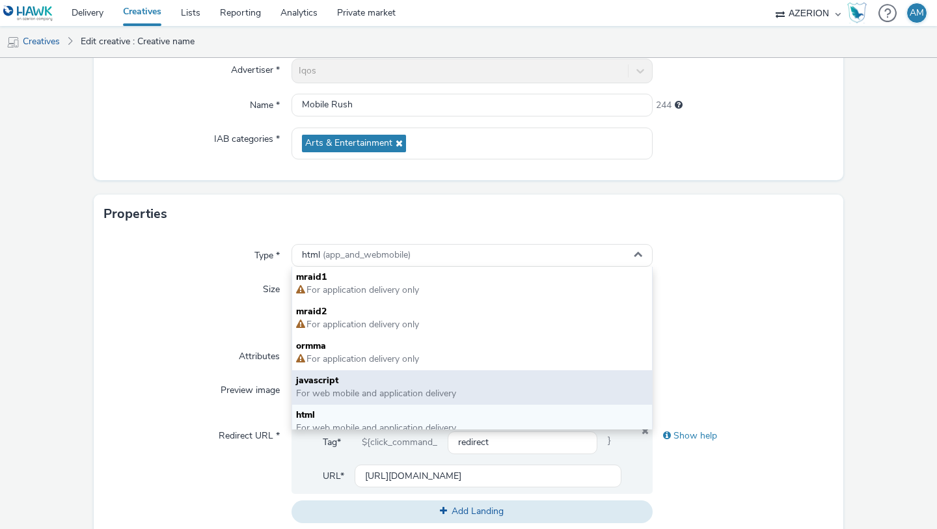
click at [339, 391] on span "For web mobile and application delivery" at bounding box center [376, 393] width 160 height 12
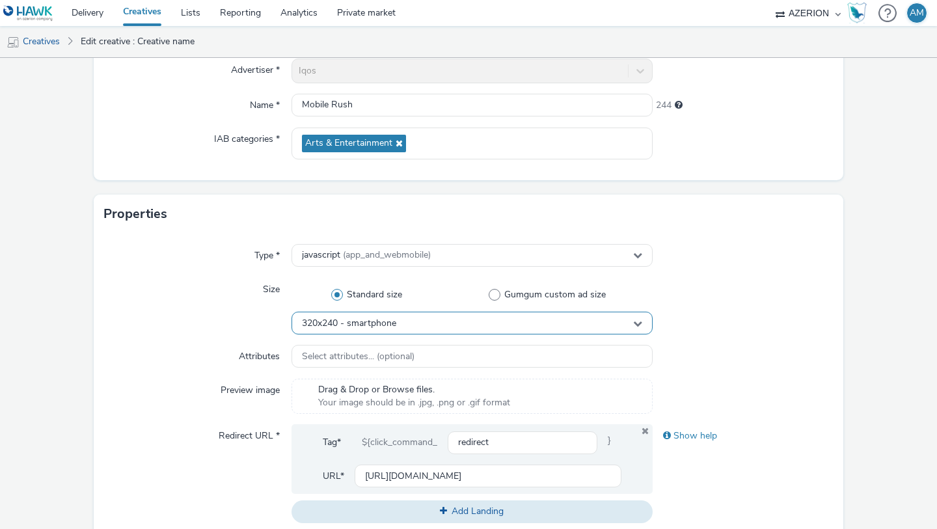
click at [342, 325] on span "320x240 - smartphone" at bounding box center [349, 323] width 94 height 11
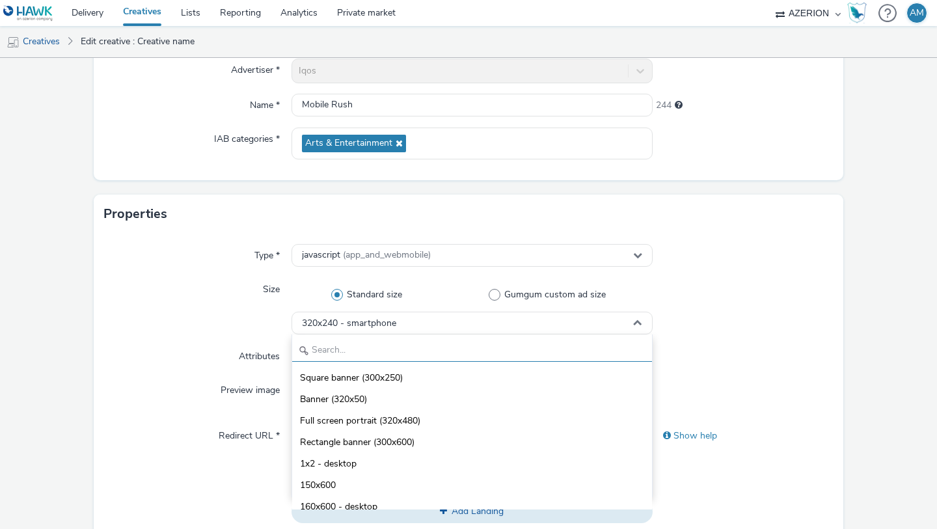
click at [347, 340] on input "text" at bounding box center [472, 350] width 360 height 23
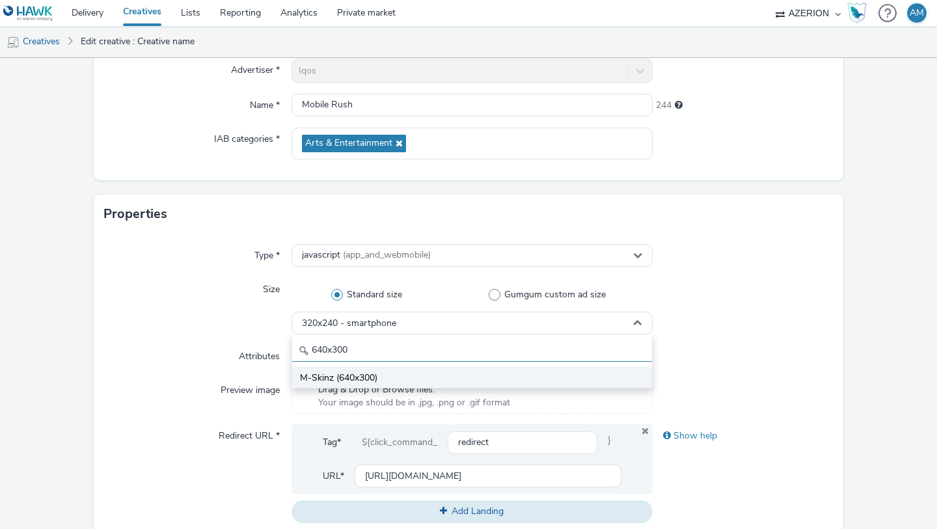
type input "640x300"
click at [355, 370] on li "M-Skinz (640x300)" at bounding box center [472, 377] width 360 height 21
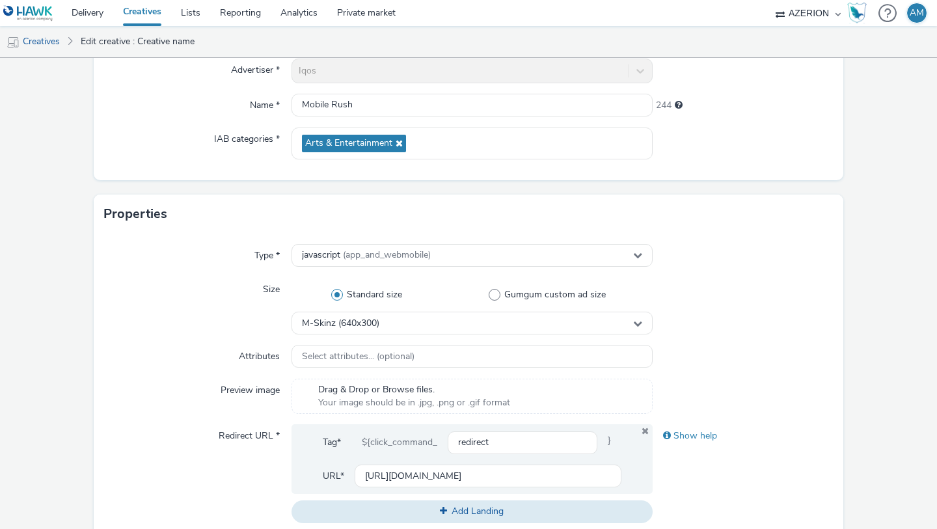
scroll to position [595, 0]
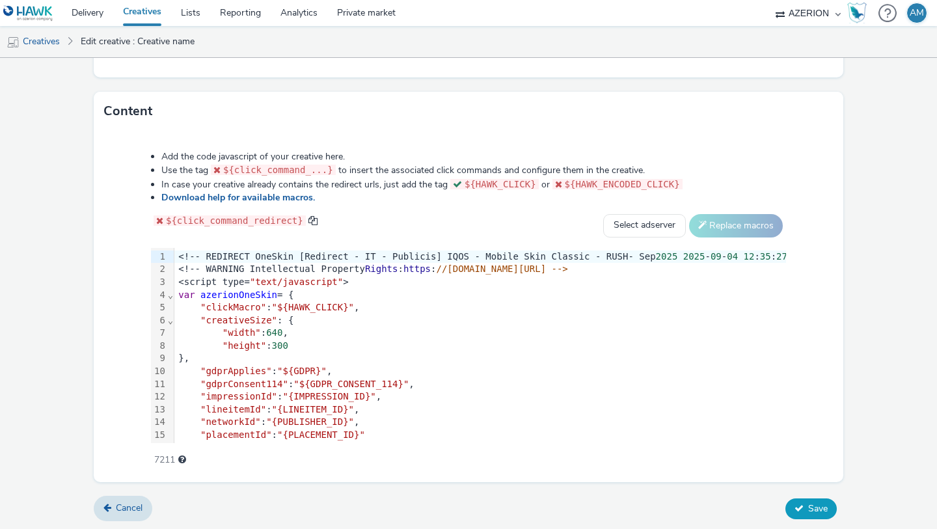
click at [820, 512] on span "Save" at bounding box center [819, 509] width 20 height 12
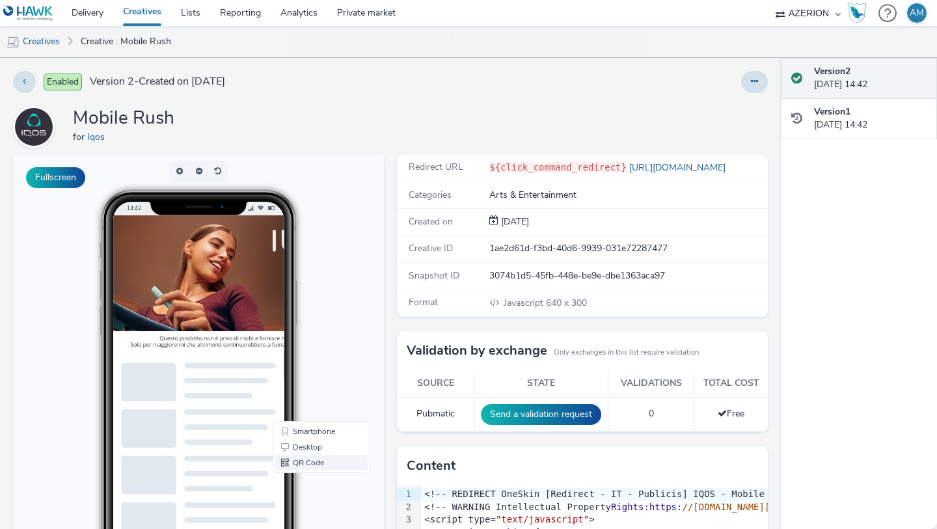
drag, startPoint x: 329, startPoint y: 434, endPoint x: 314, endPoint y: 456, distance: 25.8
click at [314, 456] on ul "Smartphone Desktop QR Code" at bounding box center [321, 447] width 92 height 47
click at [312, 453] on link "Desktop" at bounding box center [321, 447] width 92 height 16
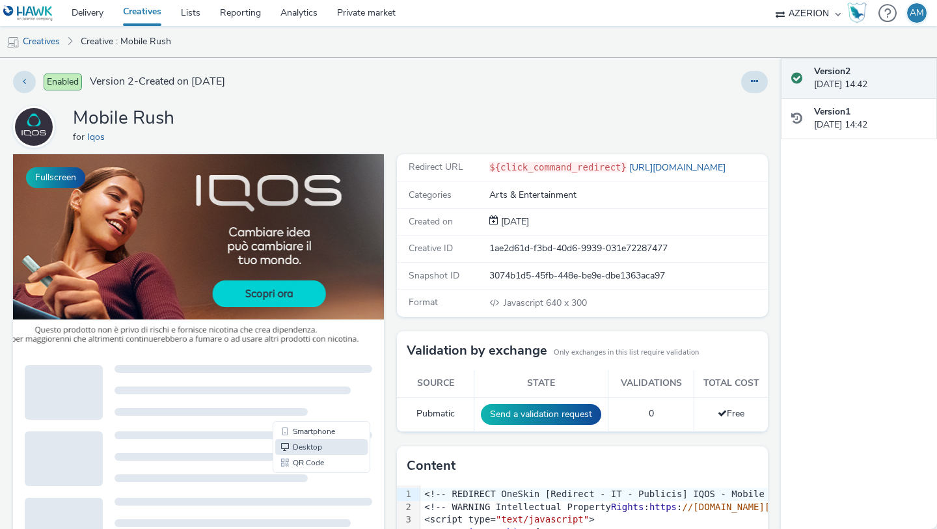
click at [48, 306] on img at bounding box center [177, 251] width 417 height 195
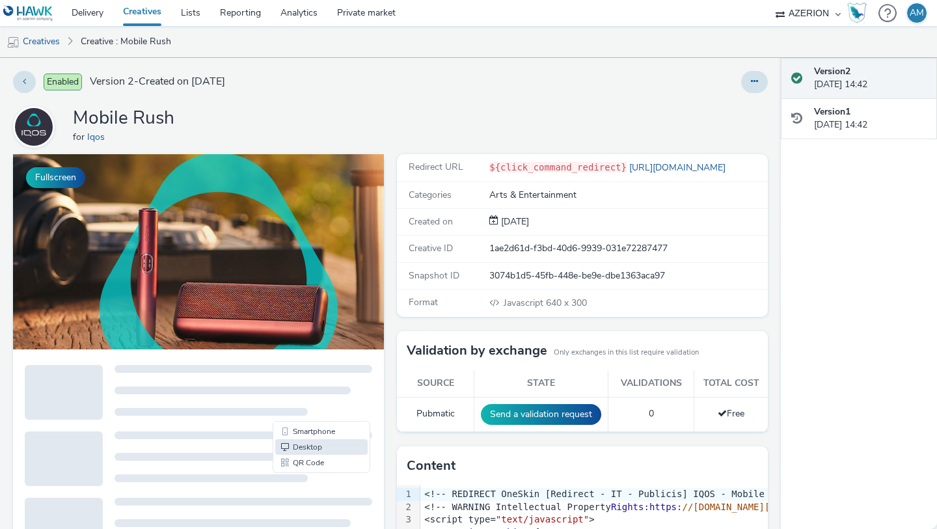
click at [146, 11] on link "Creatives" at bounding box center [142, 13] width 58 height 26
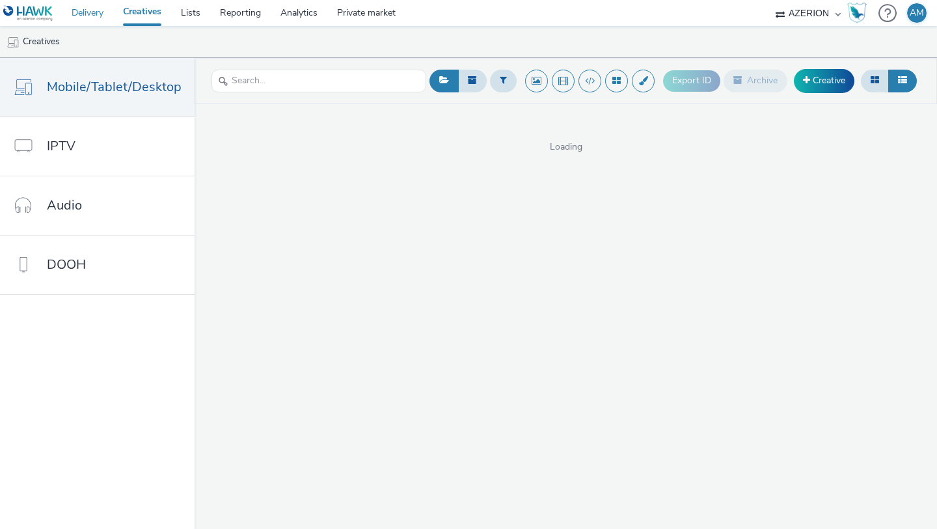
click at [94, 14] on link "Delivery" at bounding box center [87, 13] width 51 height 26
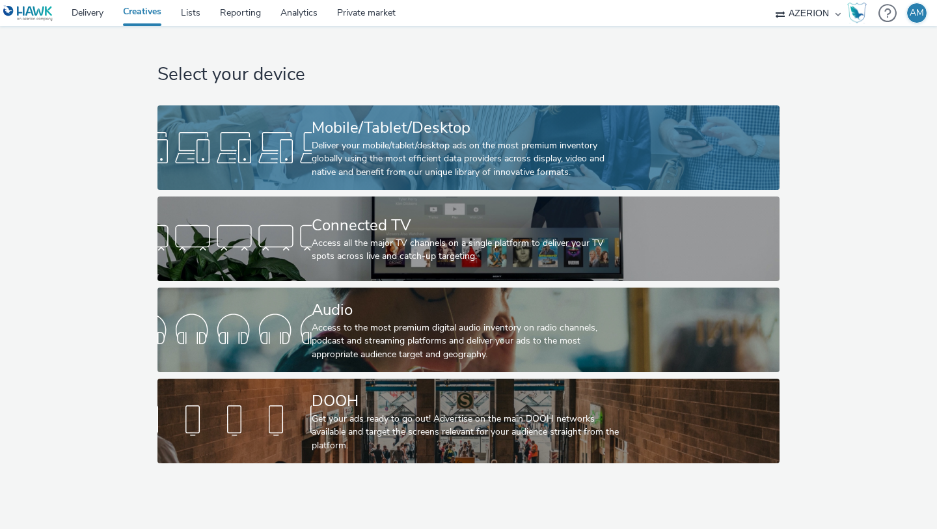
click at [266, 127] on div at bounding box center [235, 148] width 154 height 42
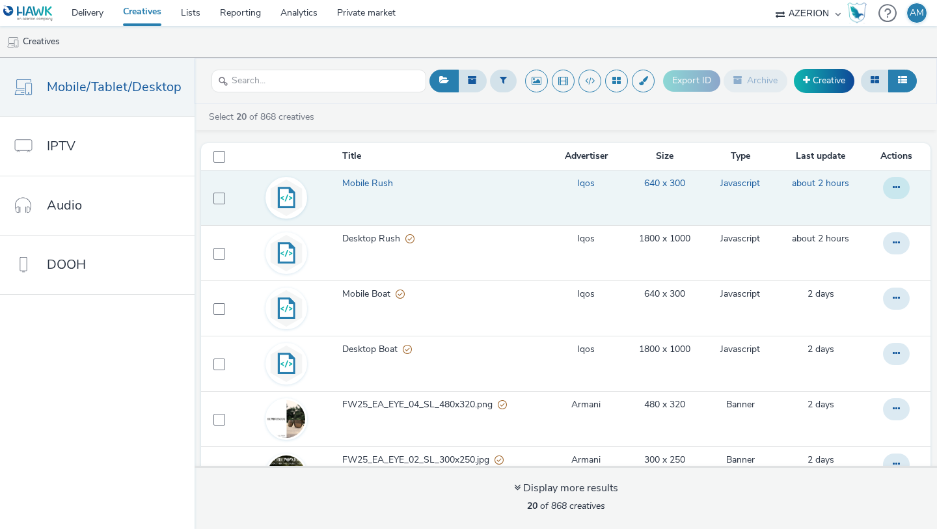
click at [904, 185] on button at bounding box center [896, 188] width 27 height 22
click at [659, 207] on td "640 x 300" at bounding box center [664, 197] width 85 height 55
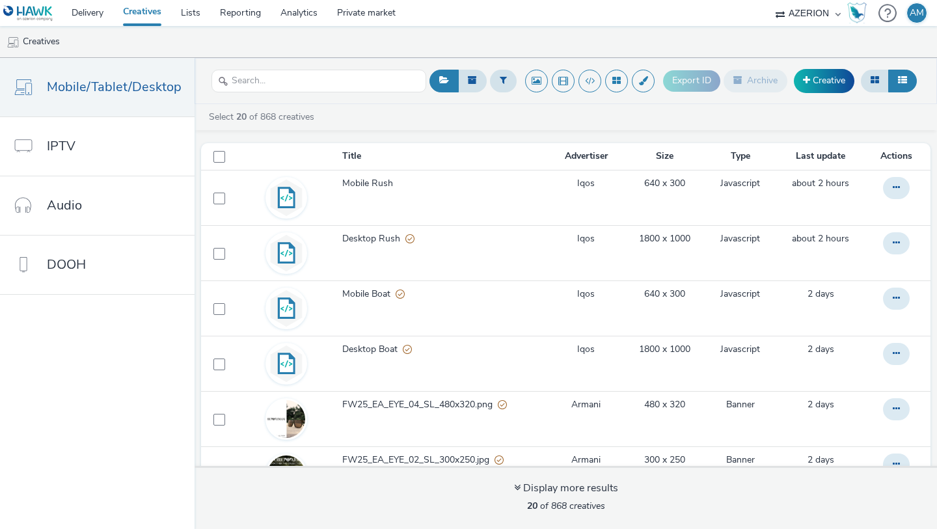
click at [154, 8] on link "Creatives" at bounding box center [142, 13] width 58 height 26
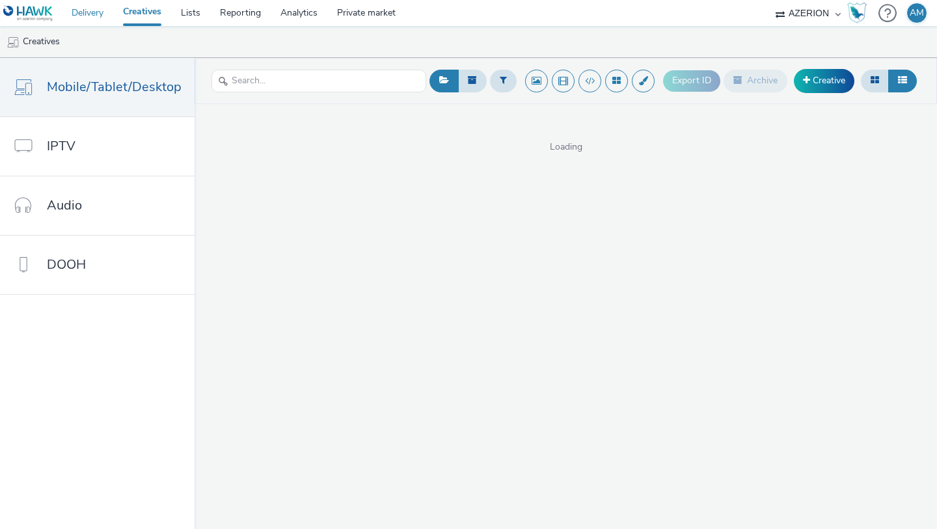
click at [99, 12] on link "Delivery" at bounding box center [87, 13] width 51 height 26
